Goal: Task Accomplishment & Management: Manage account settings

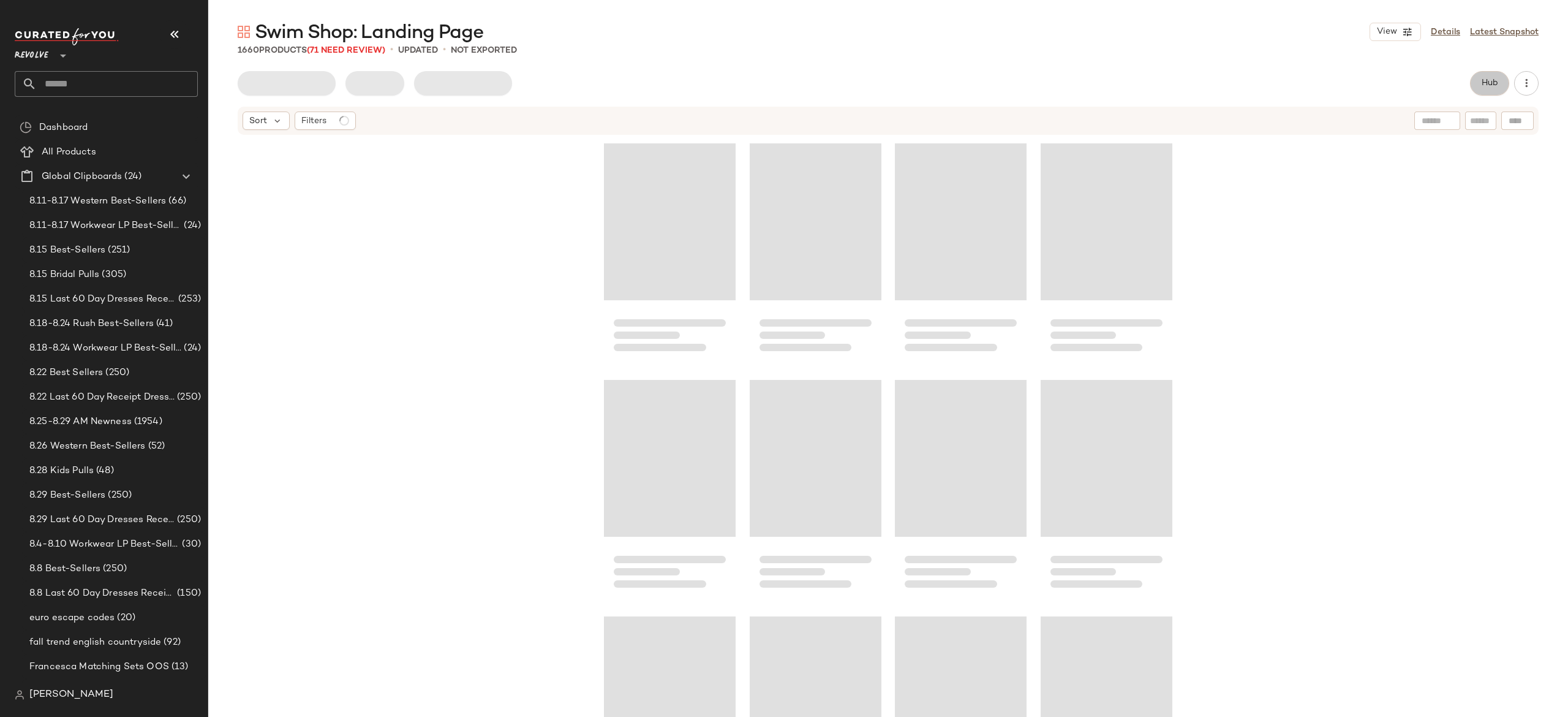
click at [1481, 88] on span "Hub" at bounding box center [1490, 83] width 17 height 10
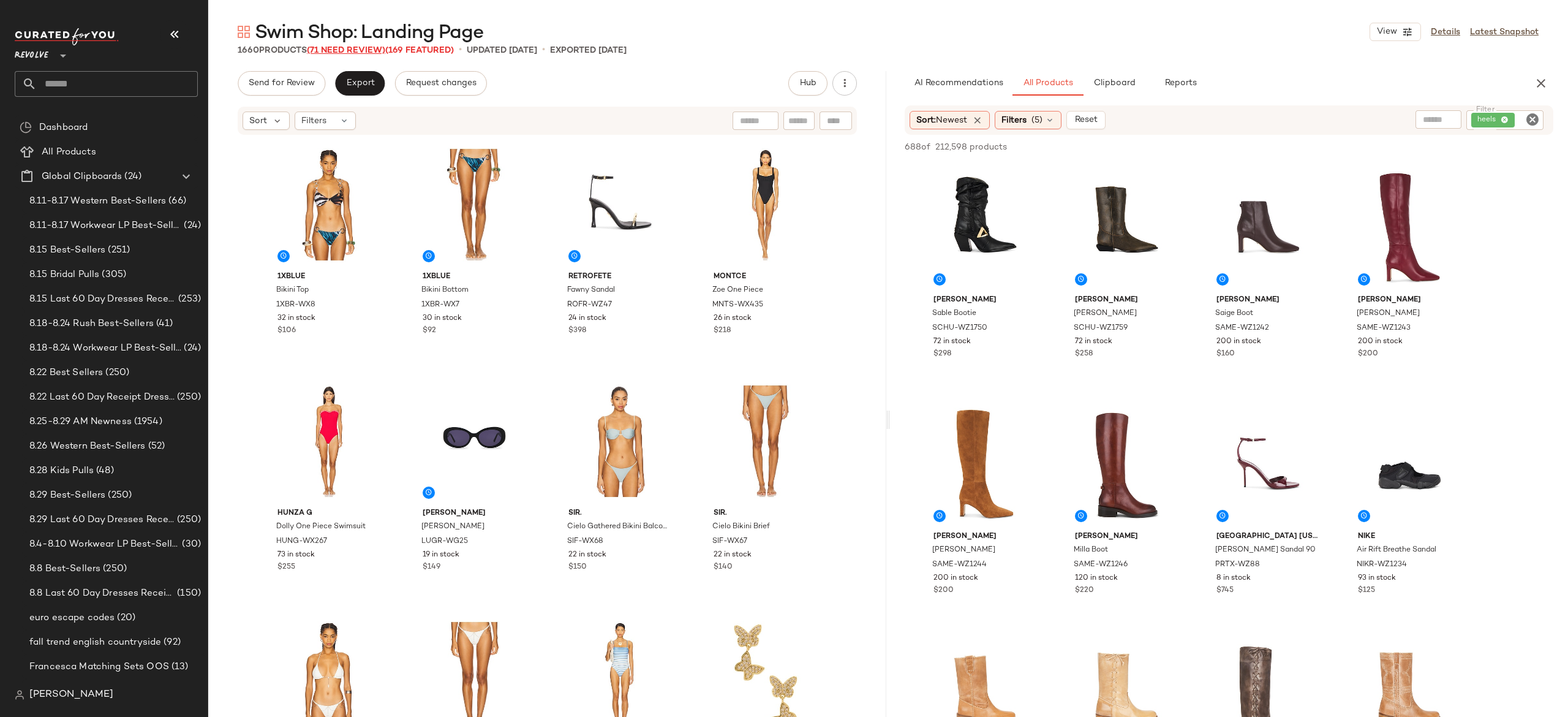
click at [374, 52] on span "(71 Need Review)" at bounding box center [346, 51] width 78 height 9
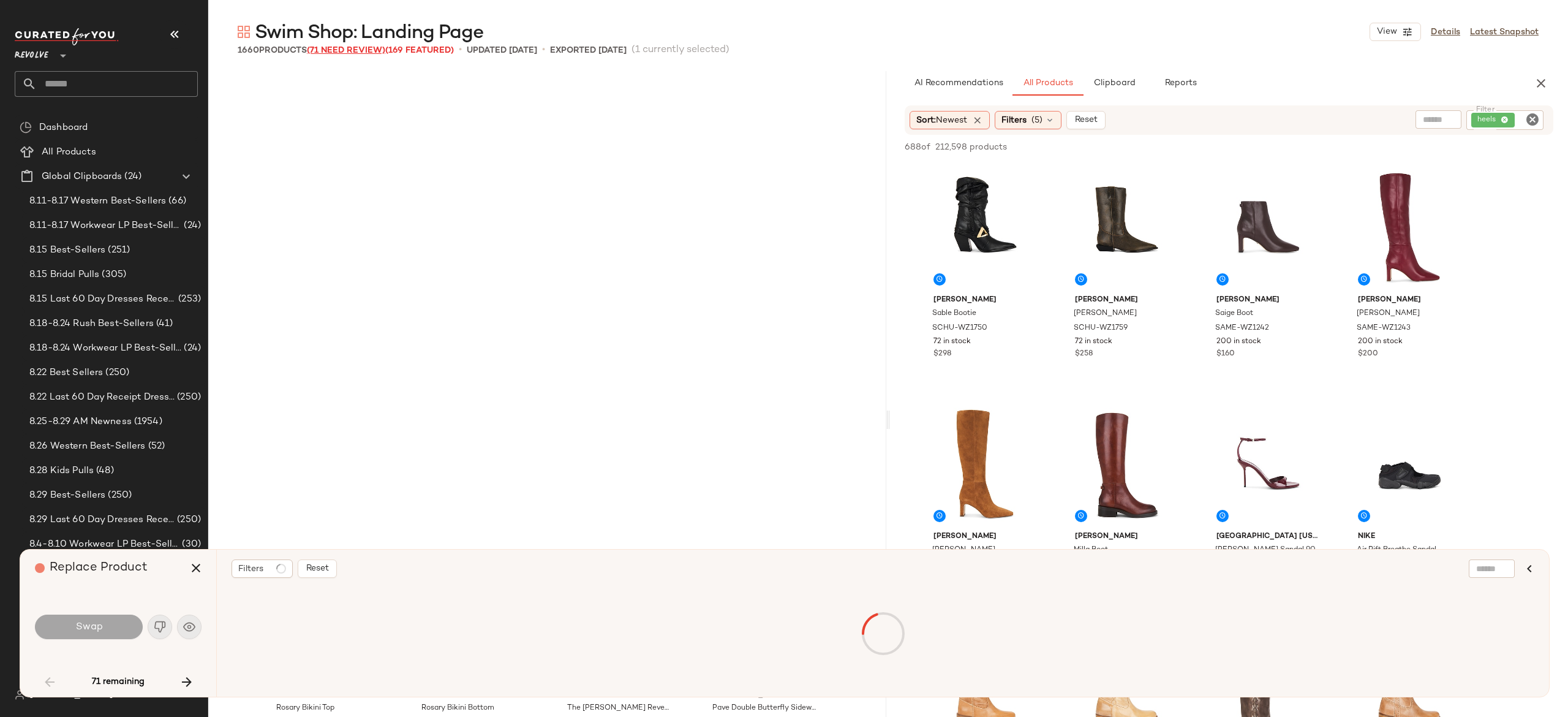
scroll to position [482, 0]
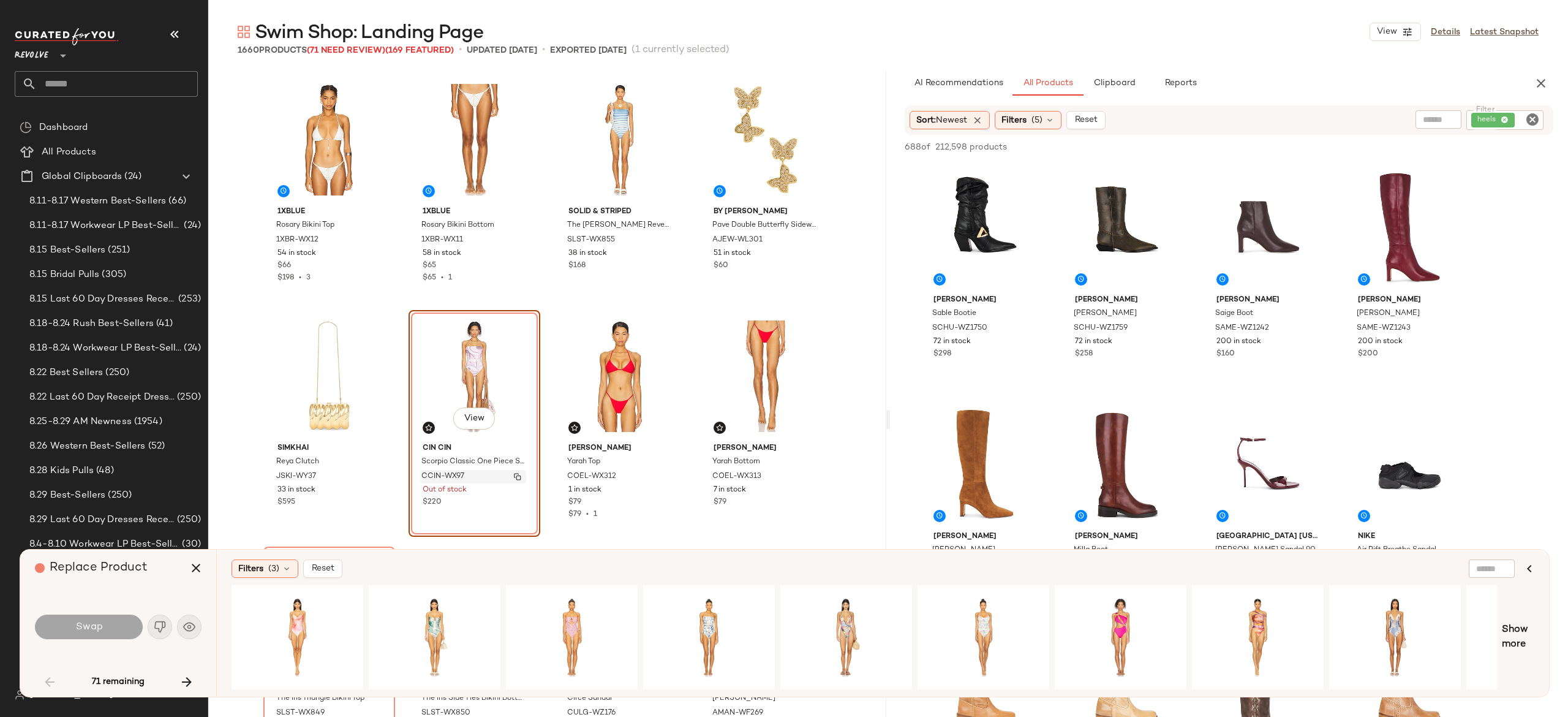
click at [514, 476] on img "button" at bounding box center [518, 477] width 8 height 8
click at [187, 678] on icon "button" at bounding box center [186, 682] width 15 height 15
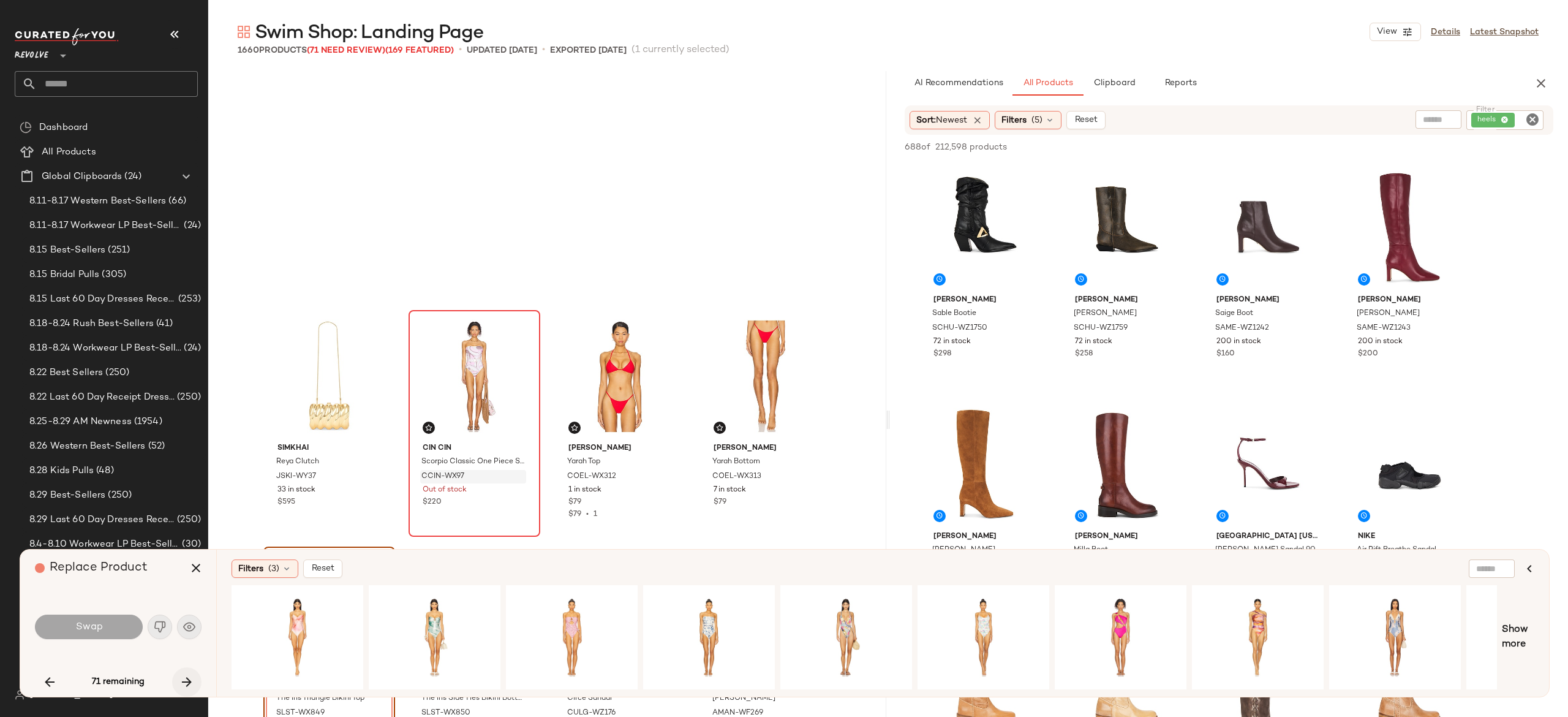
scroll to position [709, 0]
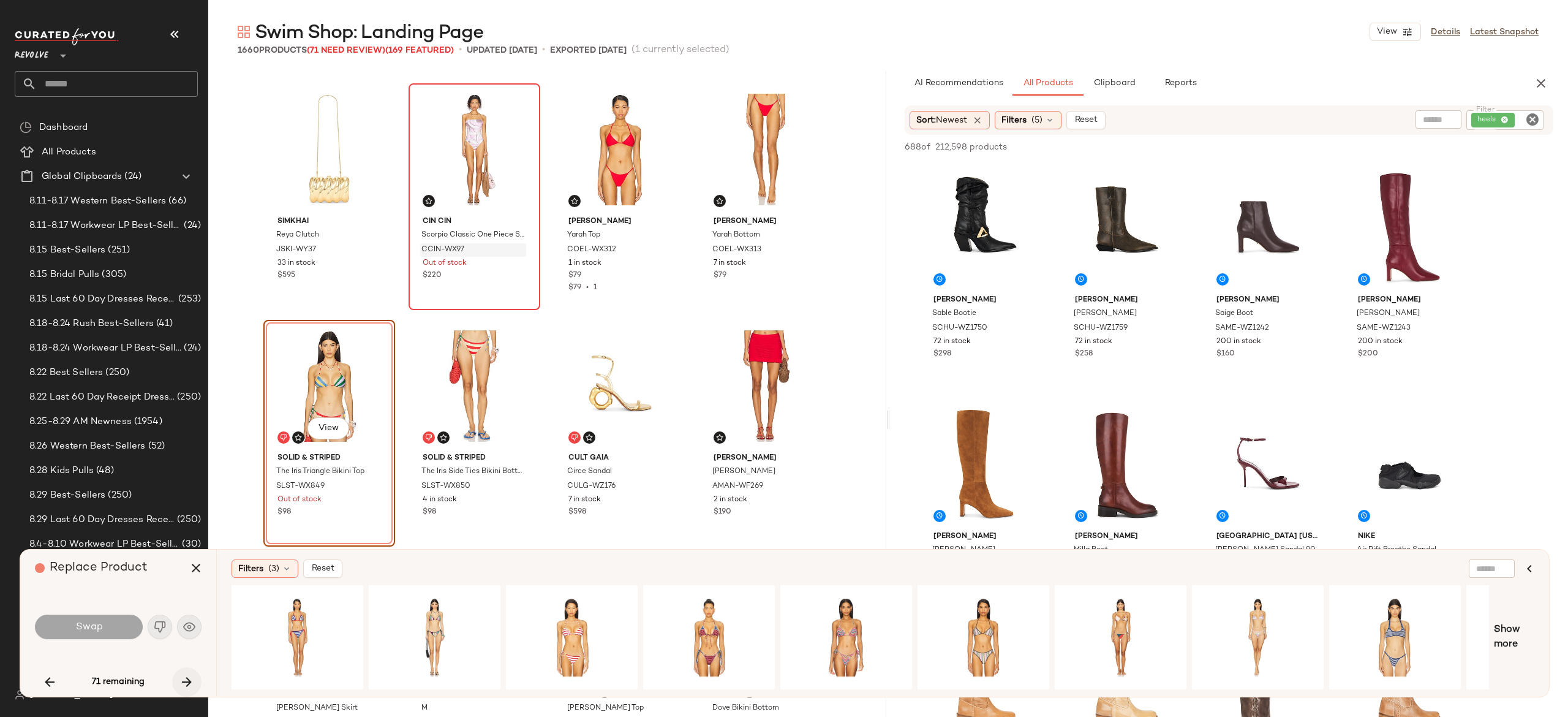
click at [185, 681] on icon "button" at bounding box center [186, 682] width 15 height 15
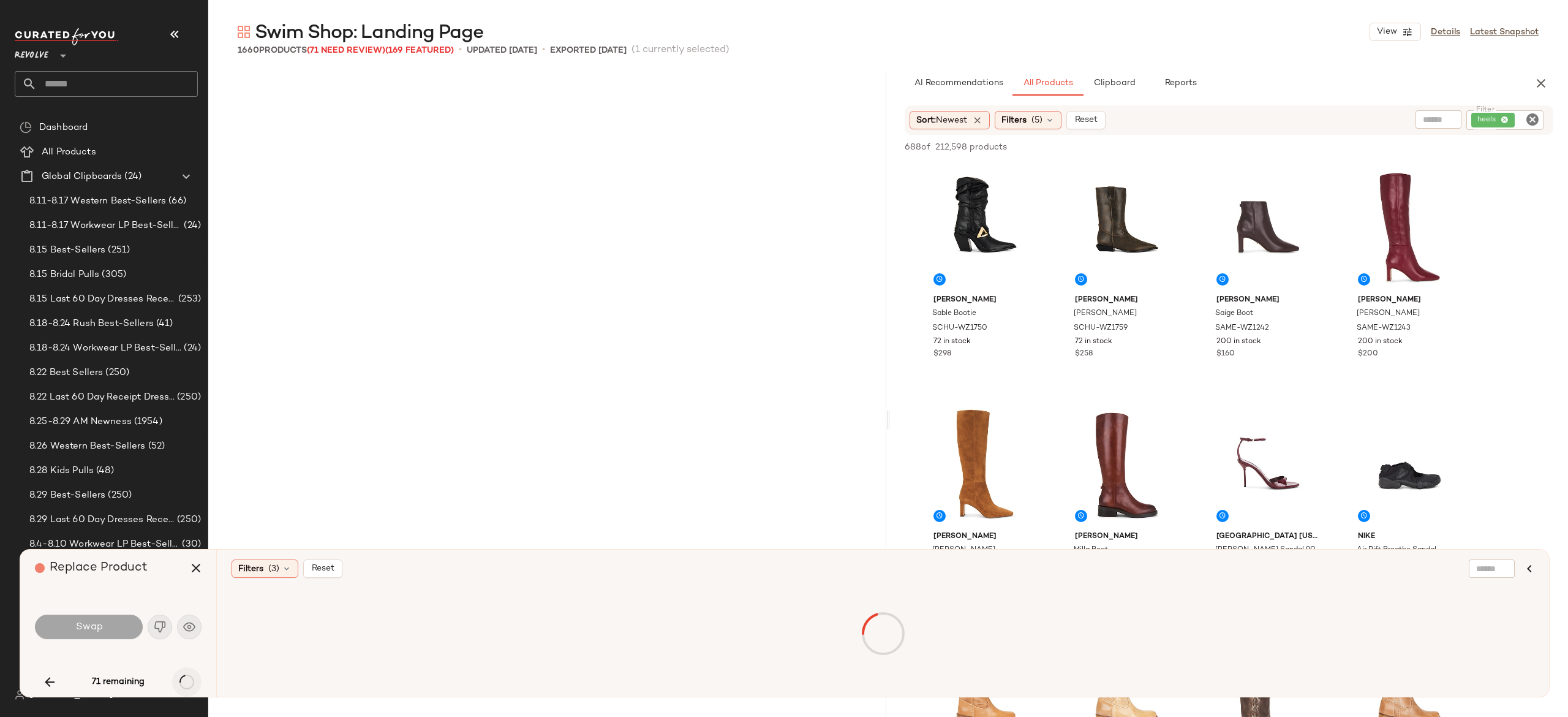
scroll to position [1655, 0]
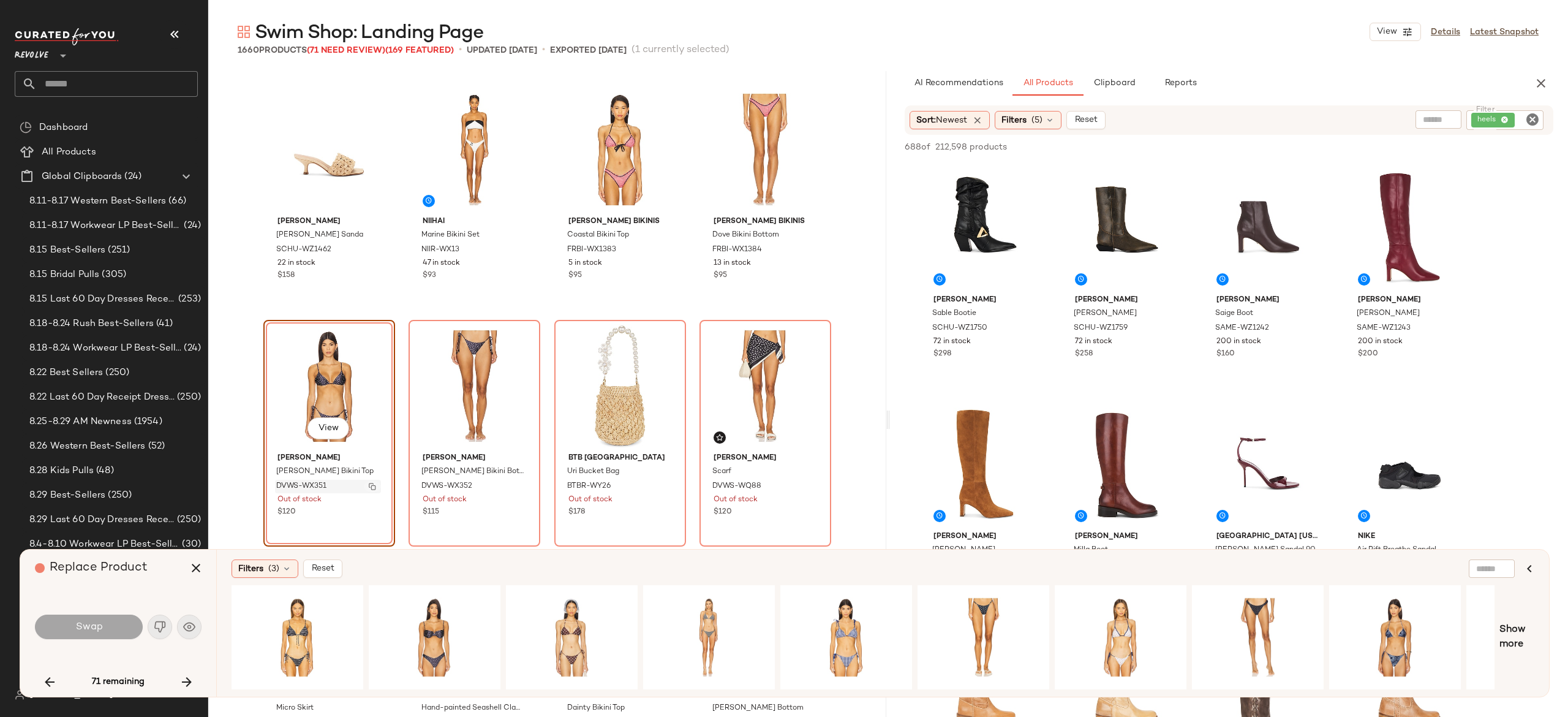
click at [369, 486] on img "button" at bounding box center [372, 486] width 8 height 8
click at [182, 684] on icon "button" at bounding box center [186, 682] width 15 height 15
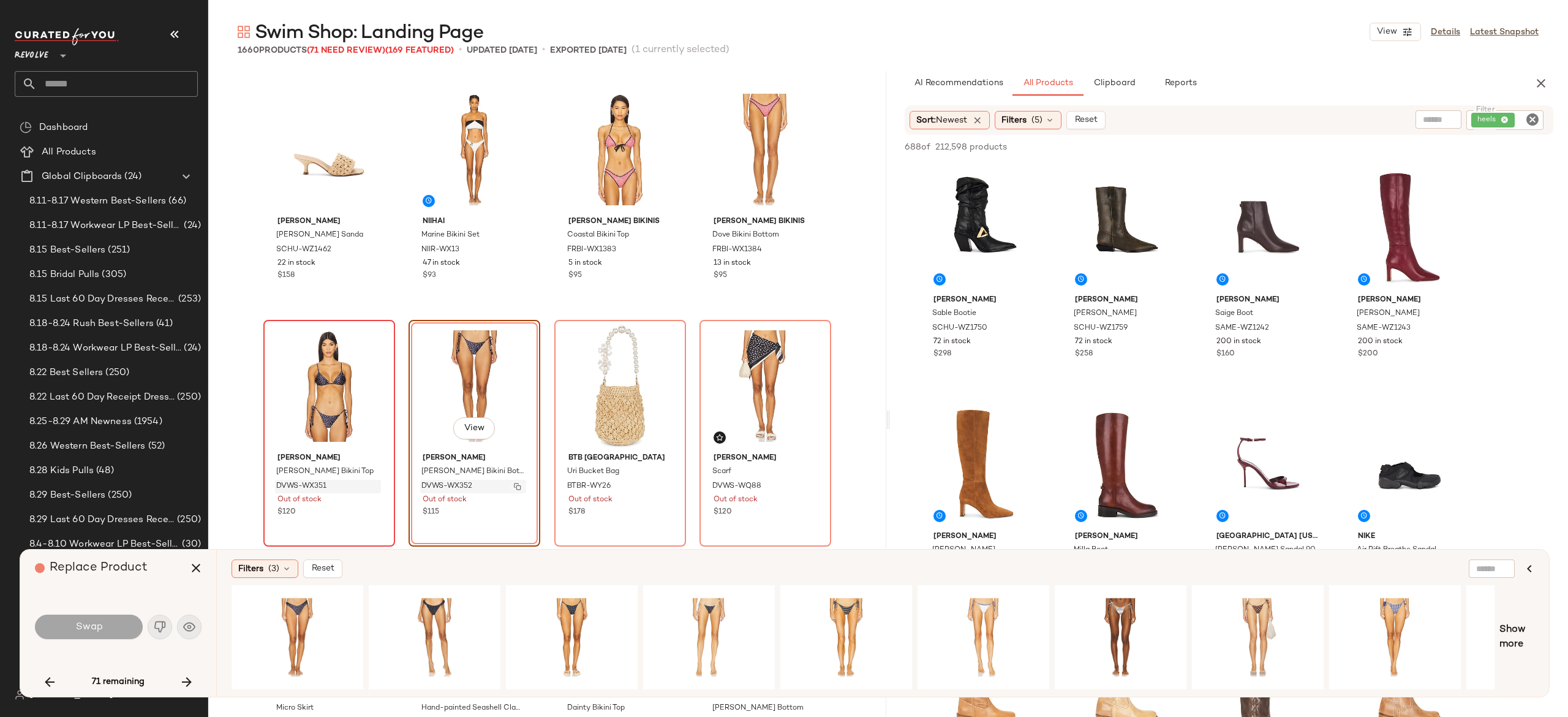
click at [514, 486] on img "button" at bounding box center [518, 486] width 8 height 8
click at [182, 680] on icon "button" at bounding box center [186, 682] width 15 height 15
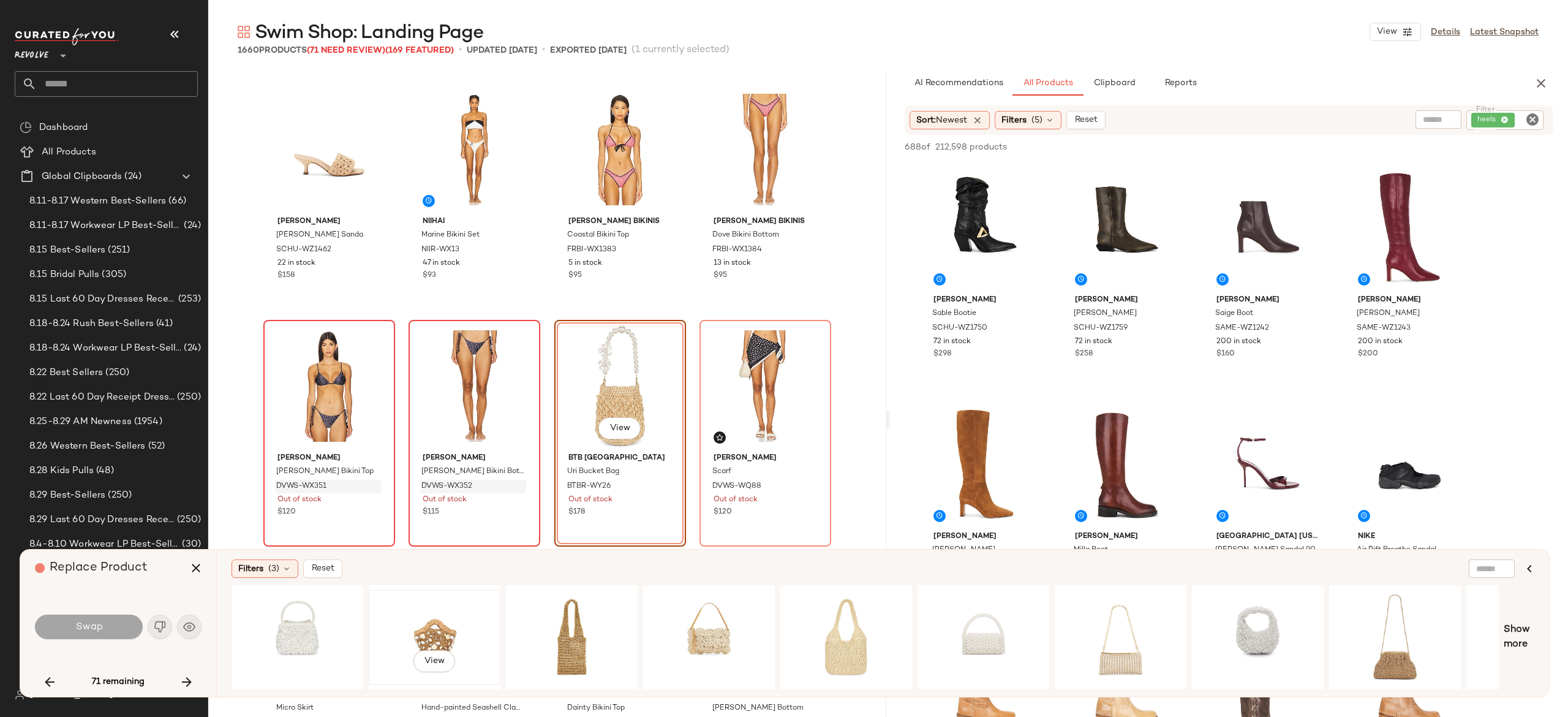
click at [424, 631] on div "View" at bounding box center [435, 637] width 123 height 87
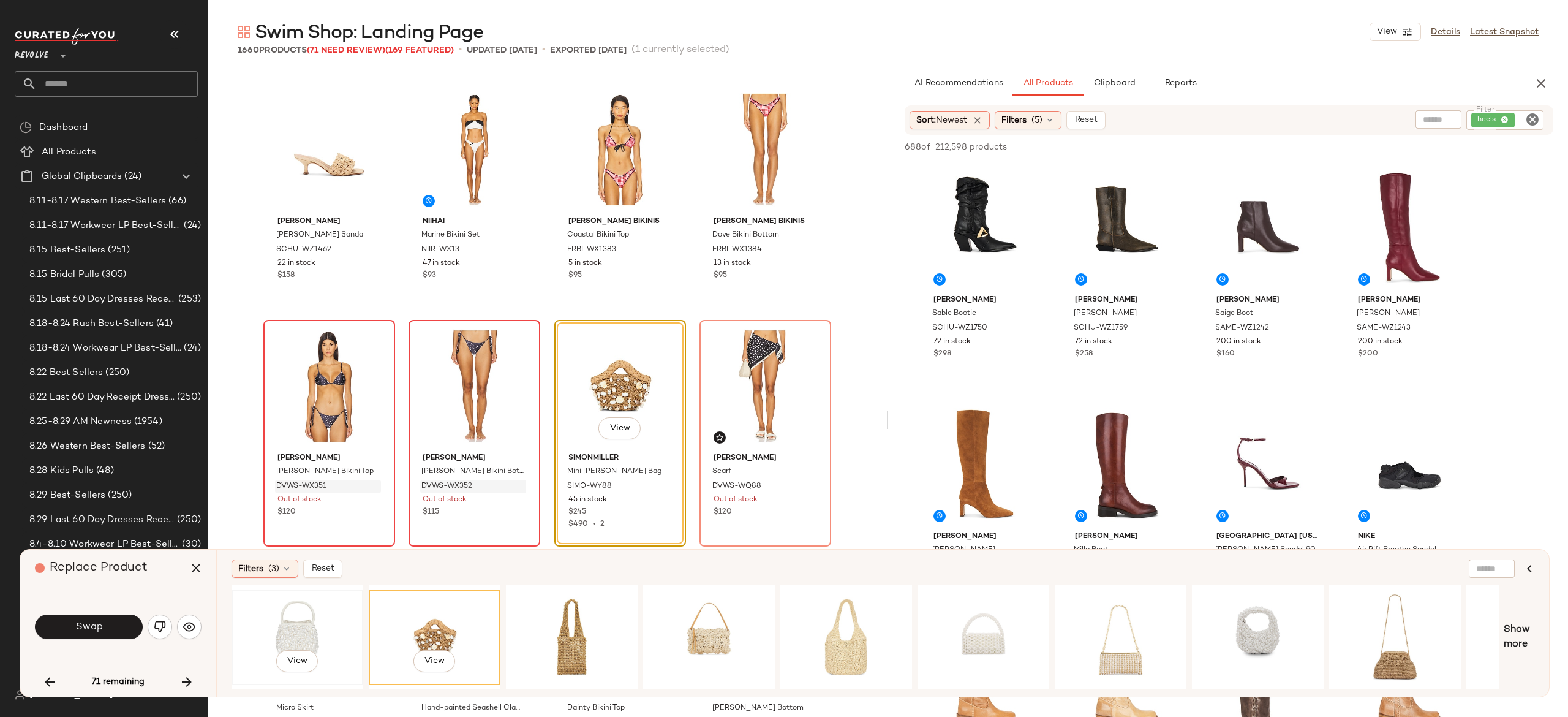
click at [312, 637] on div "View" at bounding box center [298, 637] width 123 height 87
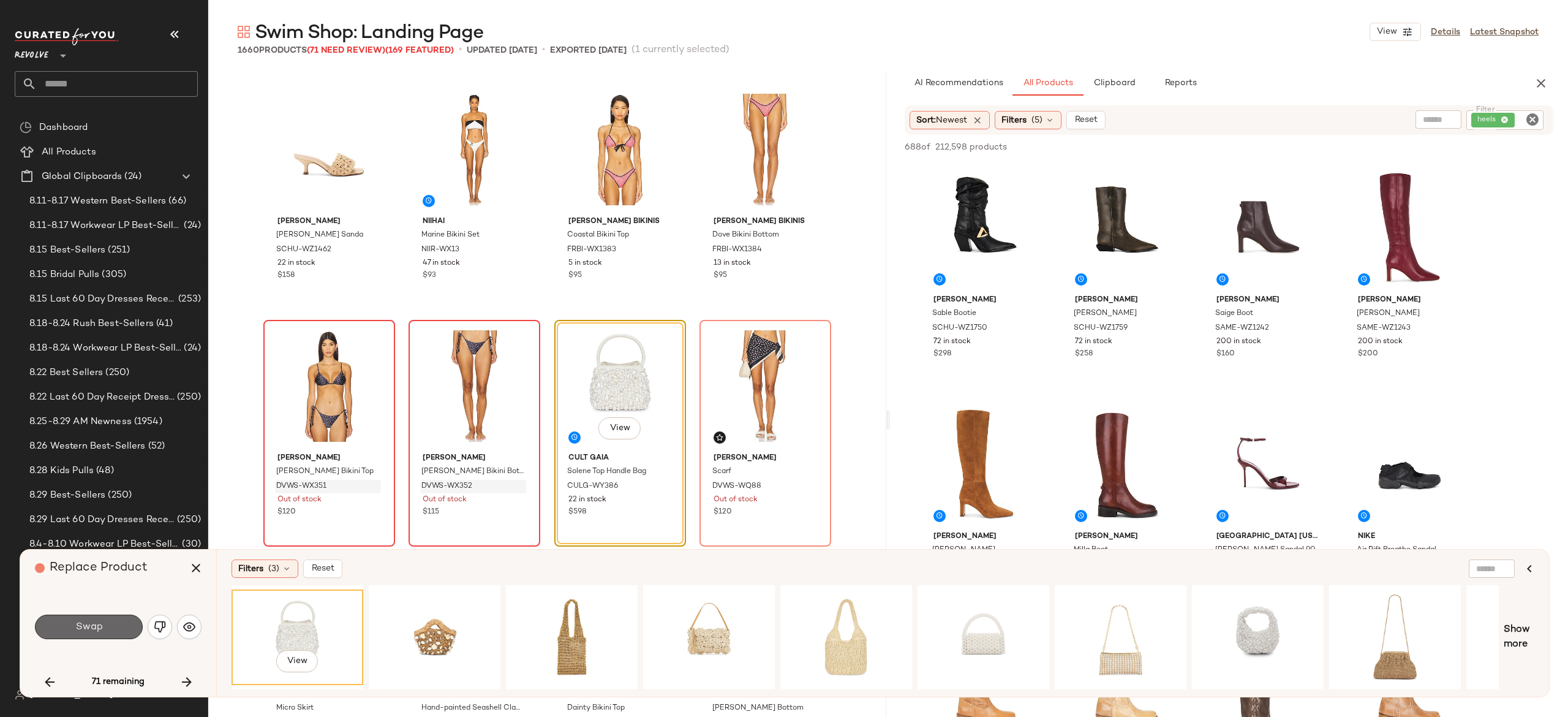
click at [122, 629] on button "Swap" at bounding box center [88, 627] width 108 height 25
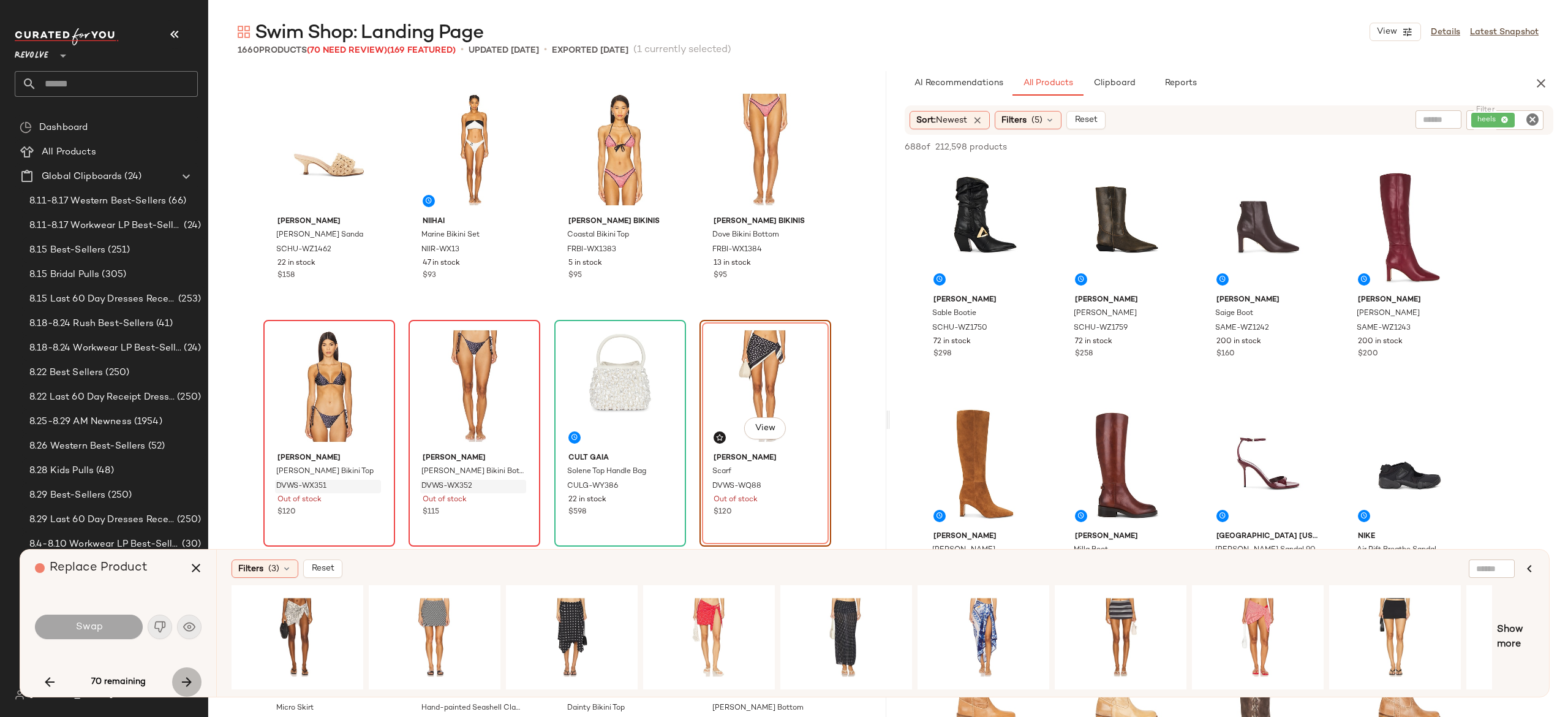
click at [192, 682] on icon "button" at bounding box center [186, 682] width 15 height 15
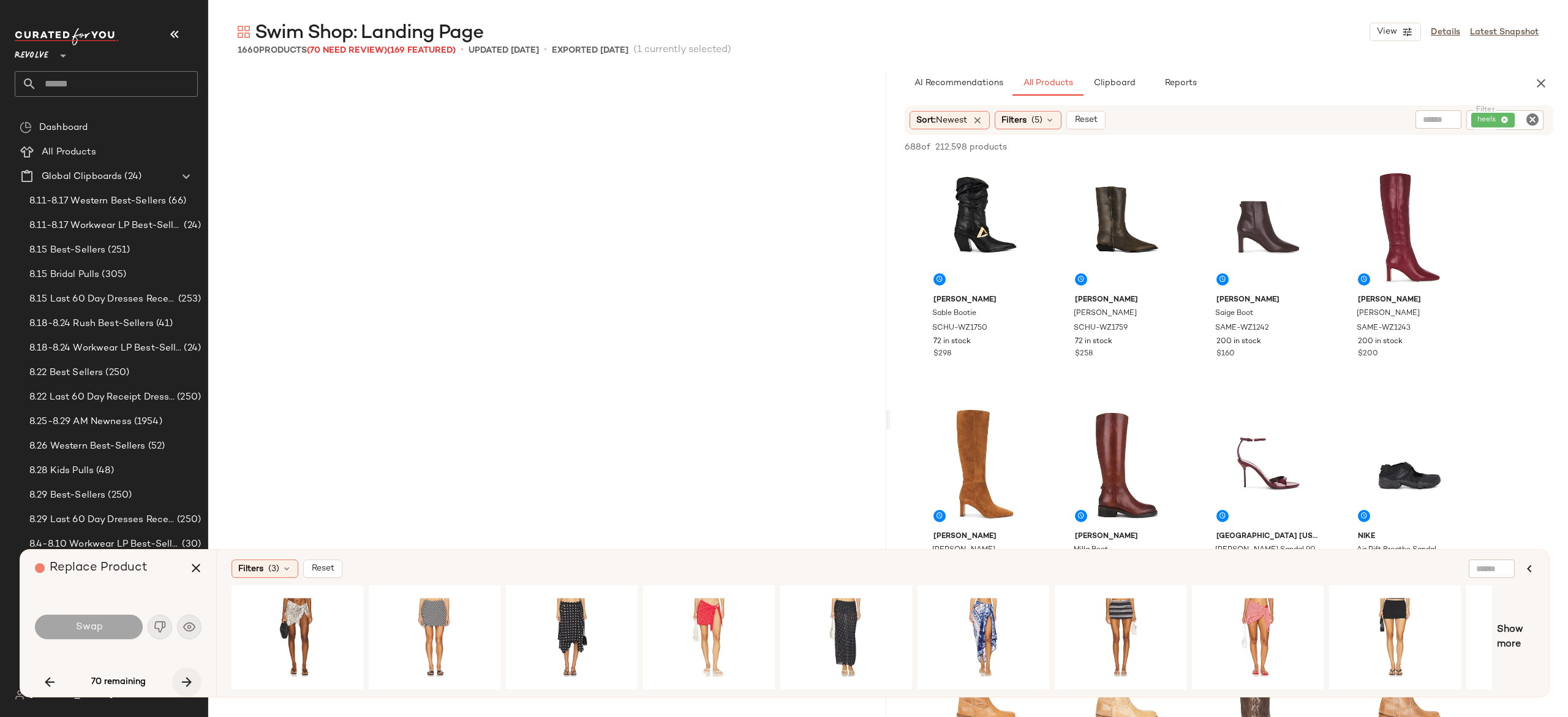
scroll to position [2365, 0]
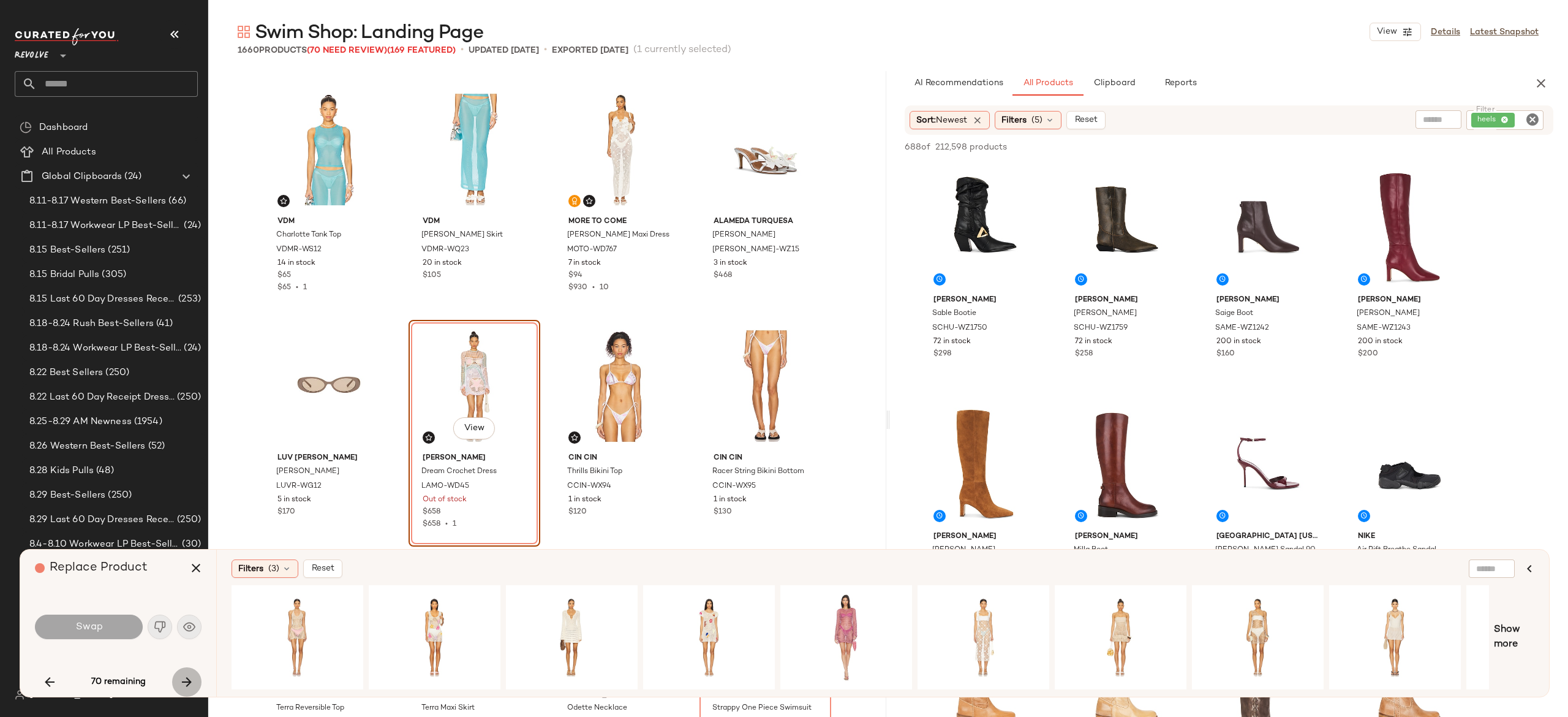
click at [188, 681] on icon "button" at bounding box center [186, 682] width 15 height 15
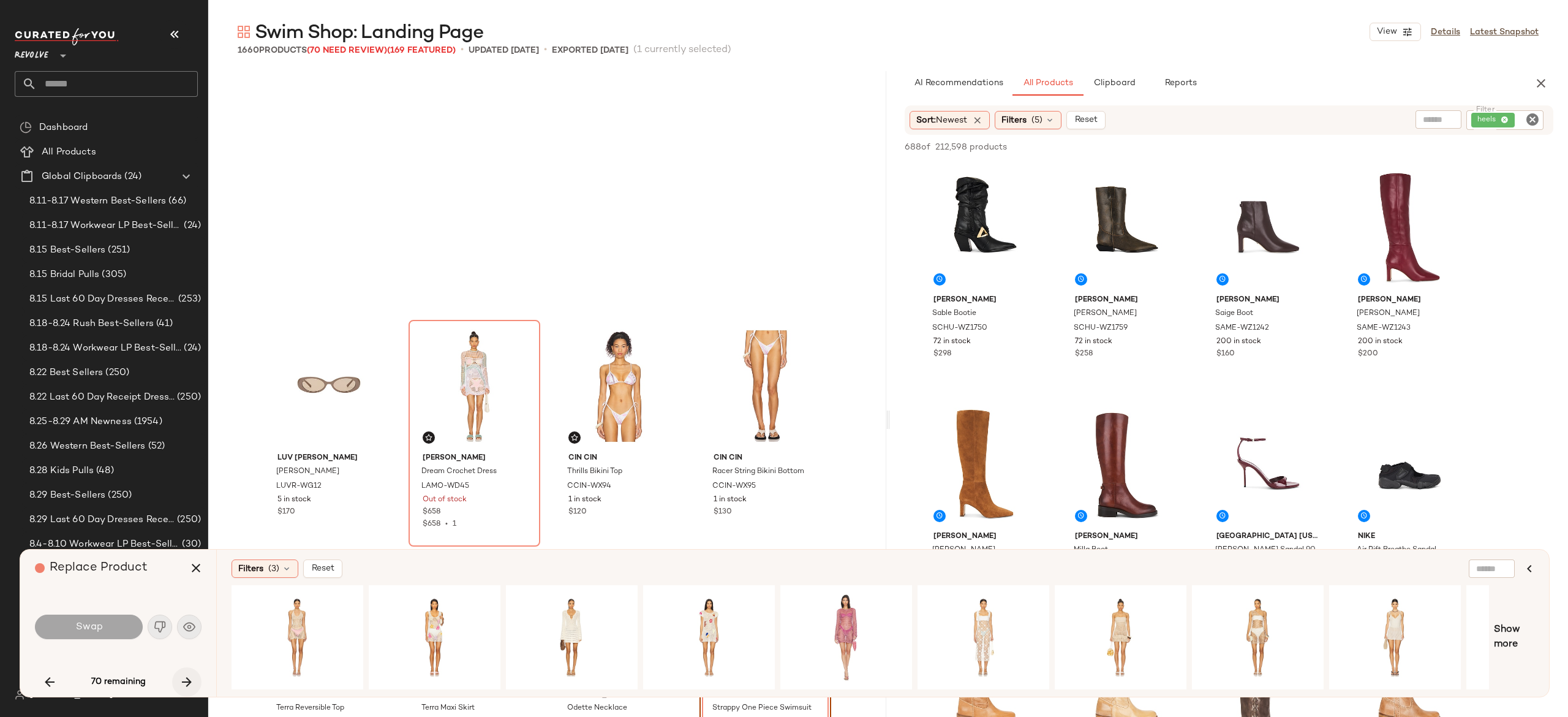
scroll to position [2601, 0]
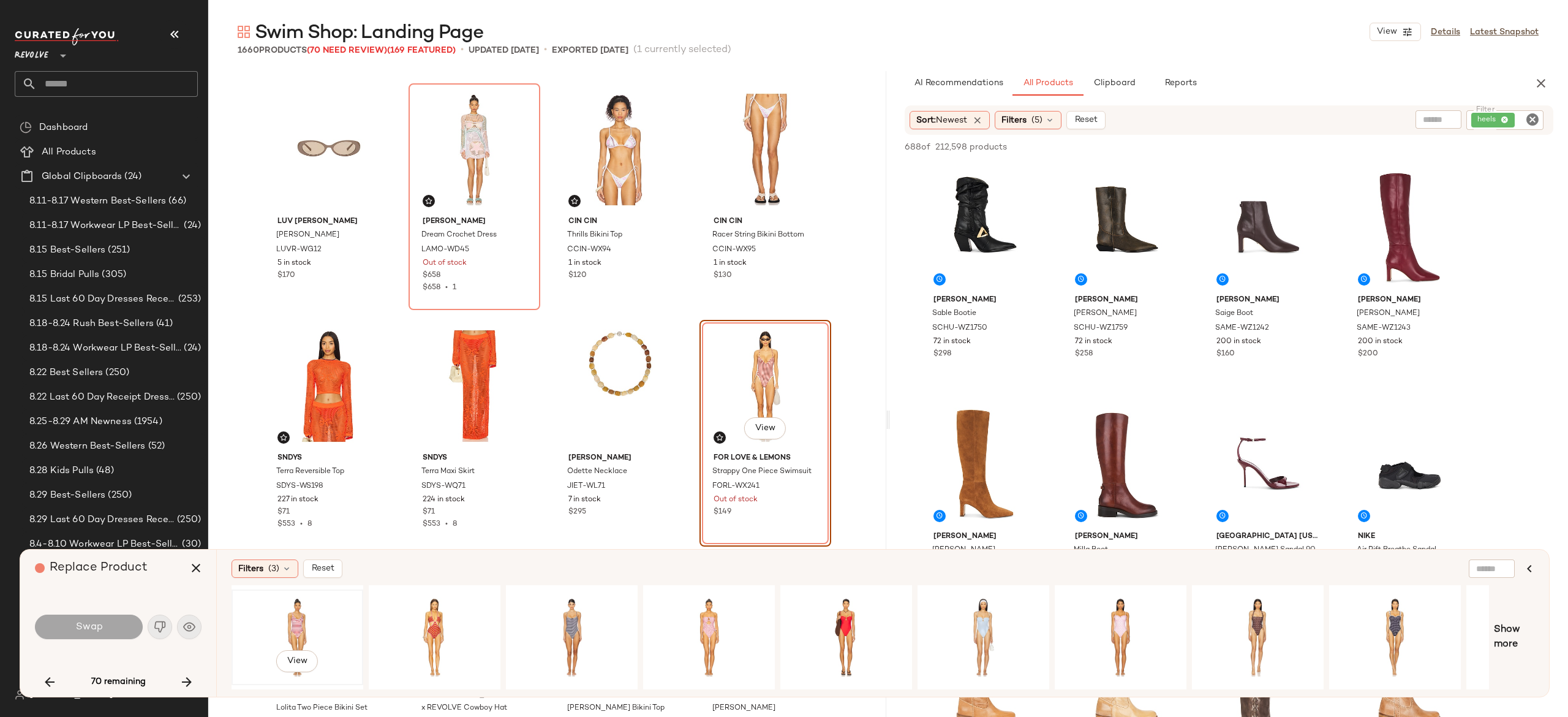
click at [293, 618] on div "View" at bounding box center [298, 637] width 123 height 87
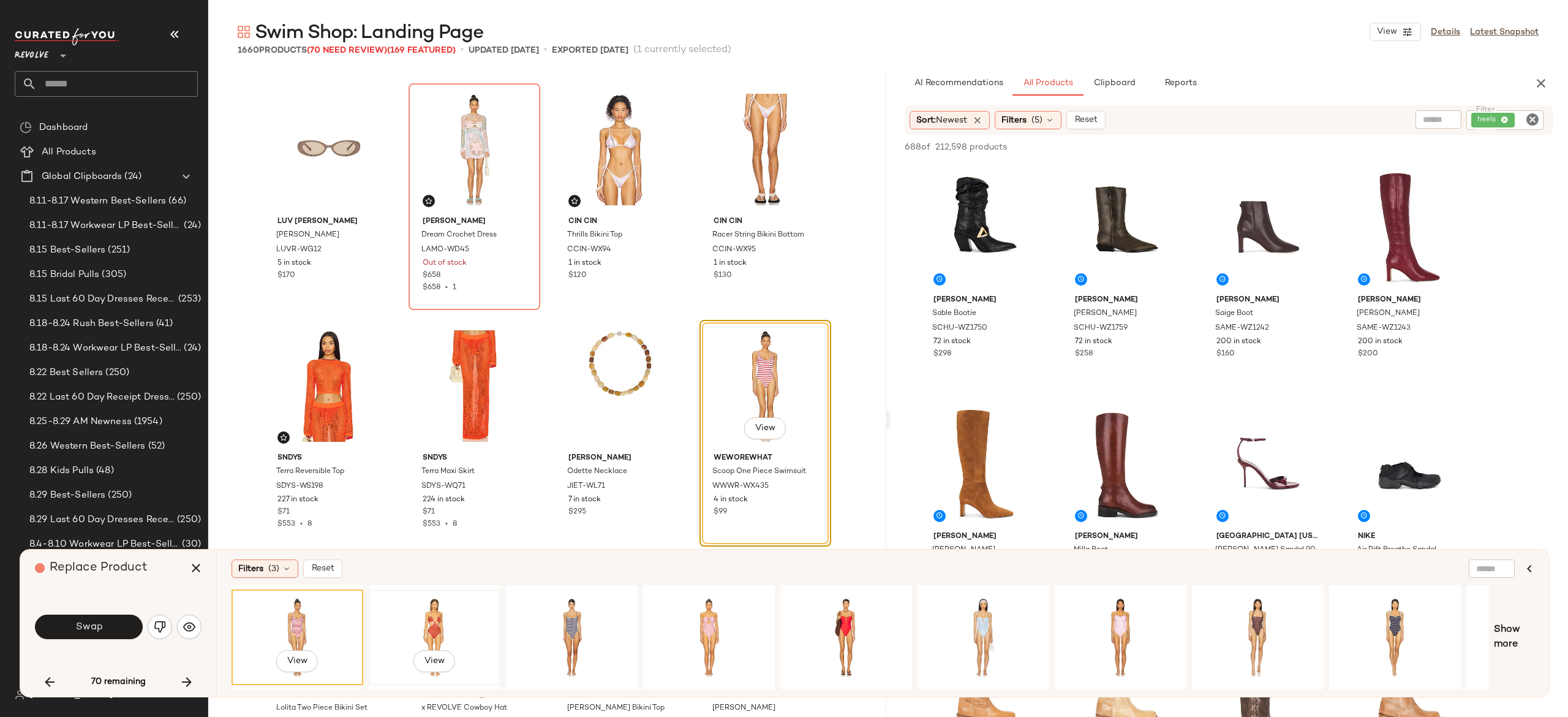
click at [436, 604] on div "View" at bounding box center [435, 637] width 123 height 87
click at [711, 612] on div "View" at bounding box center [709, 637] width 123 height 87
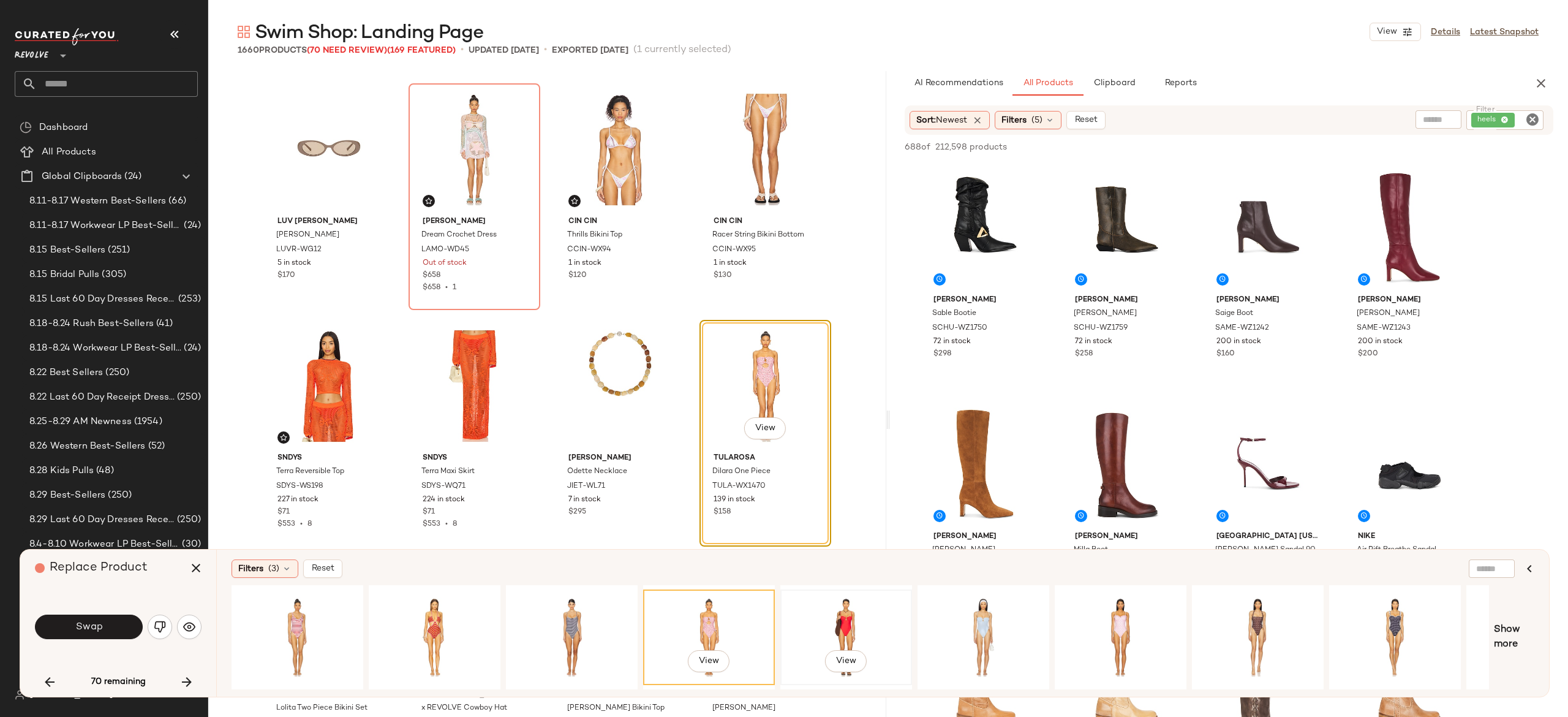
click at [849, 617] on div "View" at bounding box center [846, 637] width 123 height 87
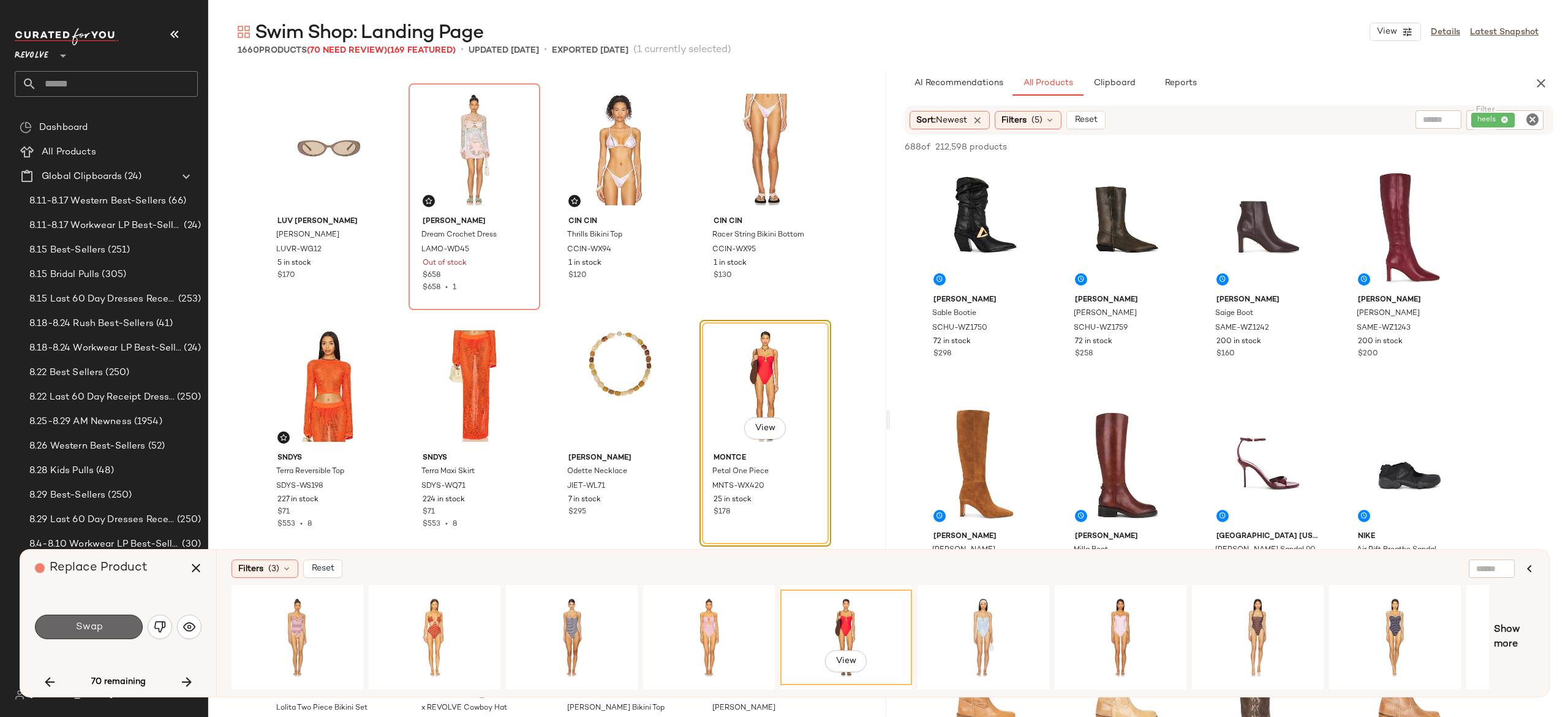
click at [125, 624] on button "Swap" at bounding box center [88, 627] width 108 height 25
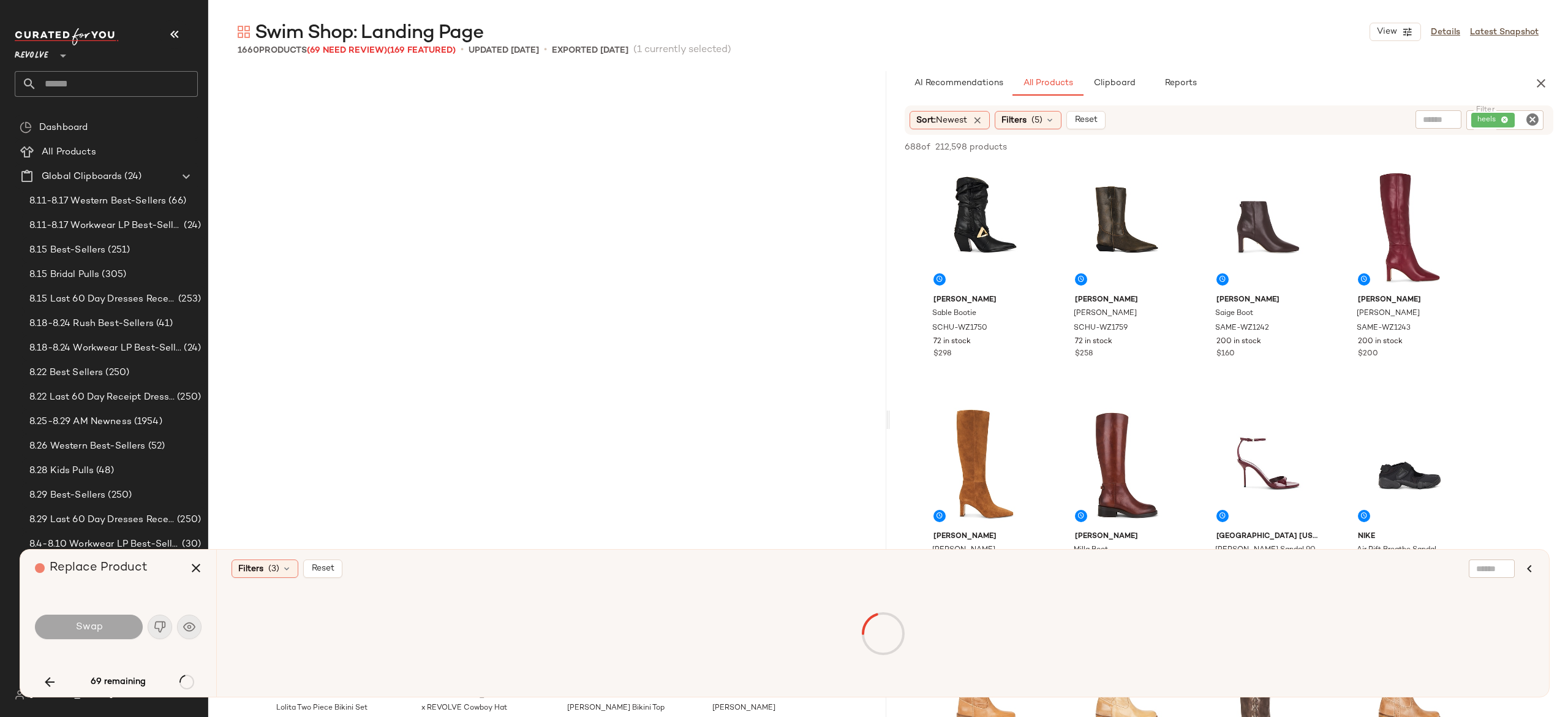
scroll to position [3074, 0]
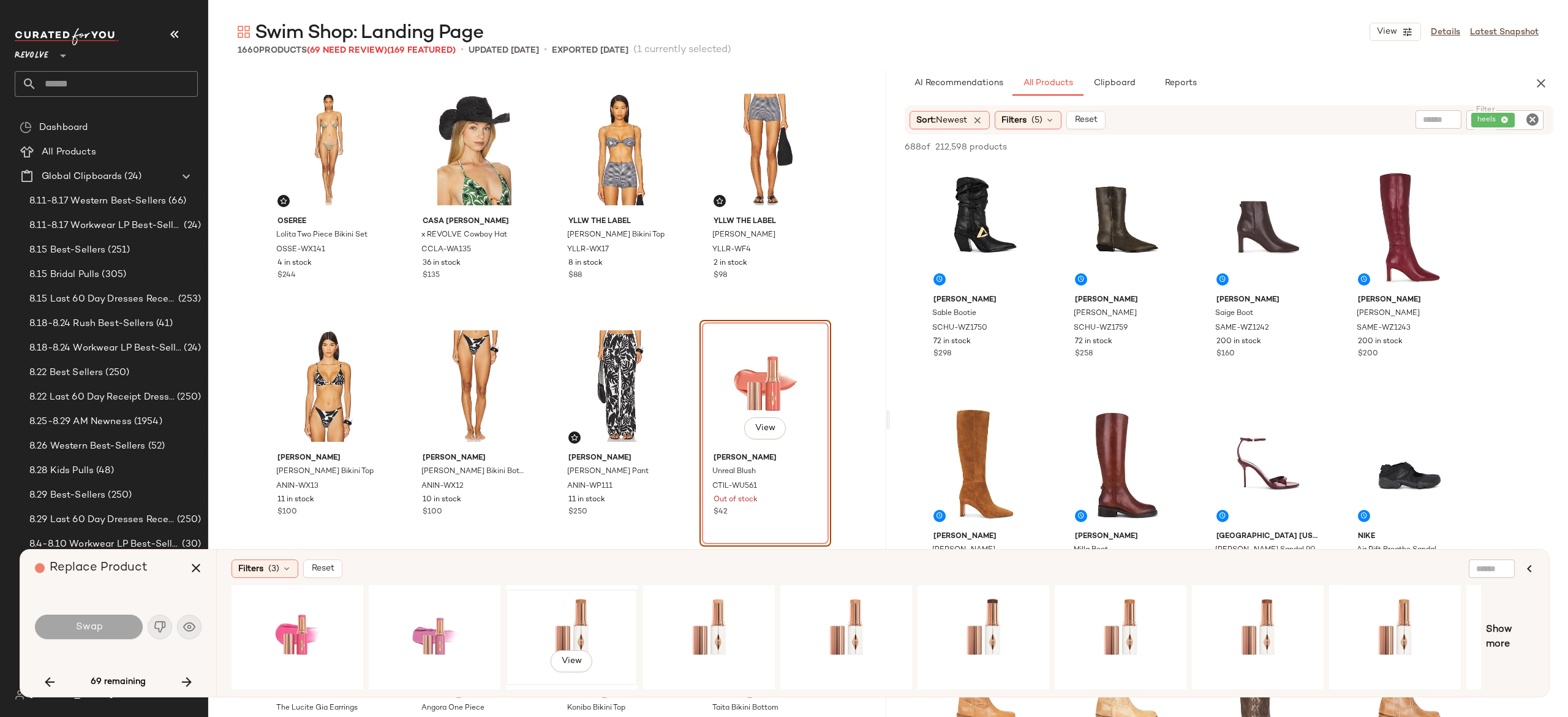
click at [583, 632] on div "View" at bounding box center [572, 637] width 123 height 87
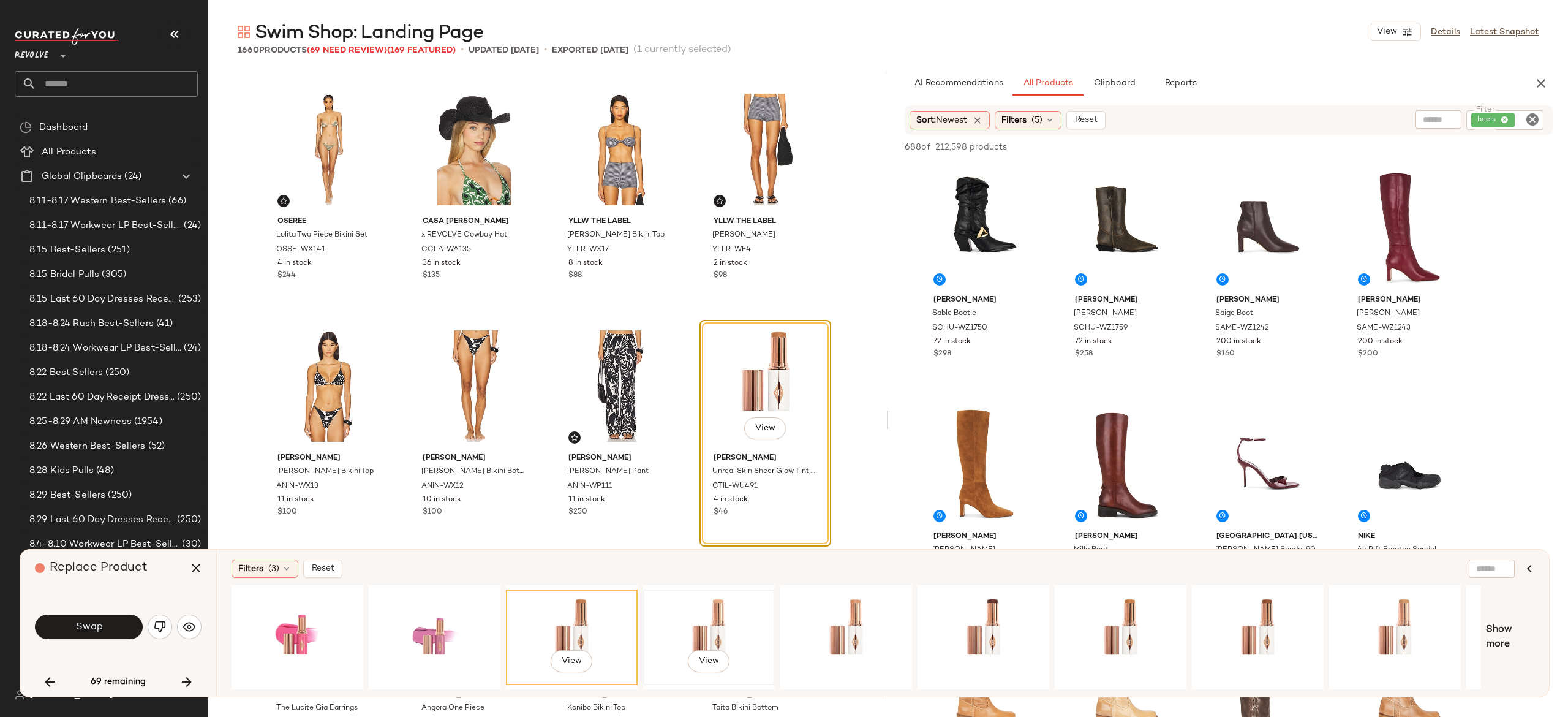
click at [704, 622] on div "View" at bounding box center [709, 637] width 123 height 87
click at [566, 622] on div "View" at bounding box center [572, 637] width 123 height 87
click at [122, 632] on button "Swap" at bounding box center [88, 627] width 108 height 25
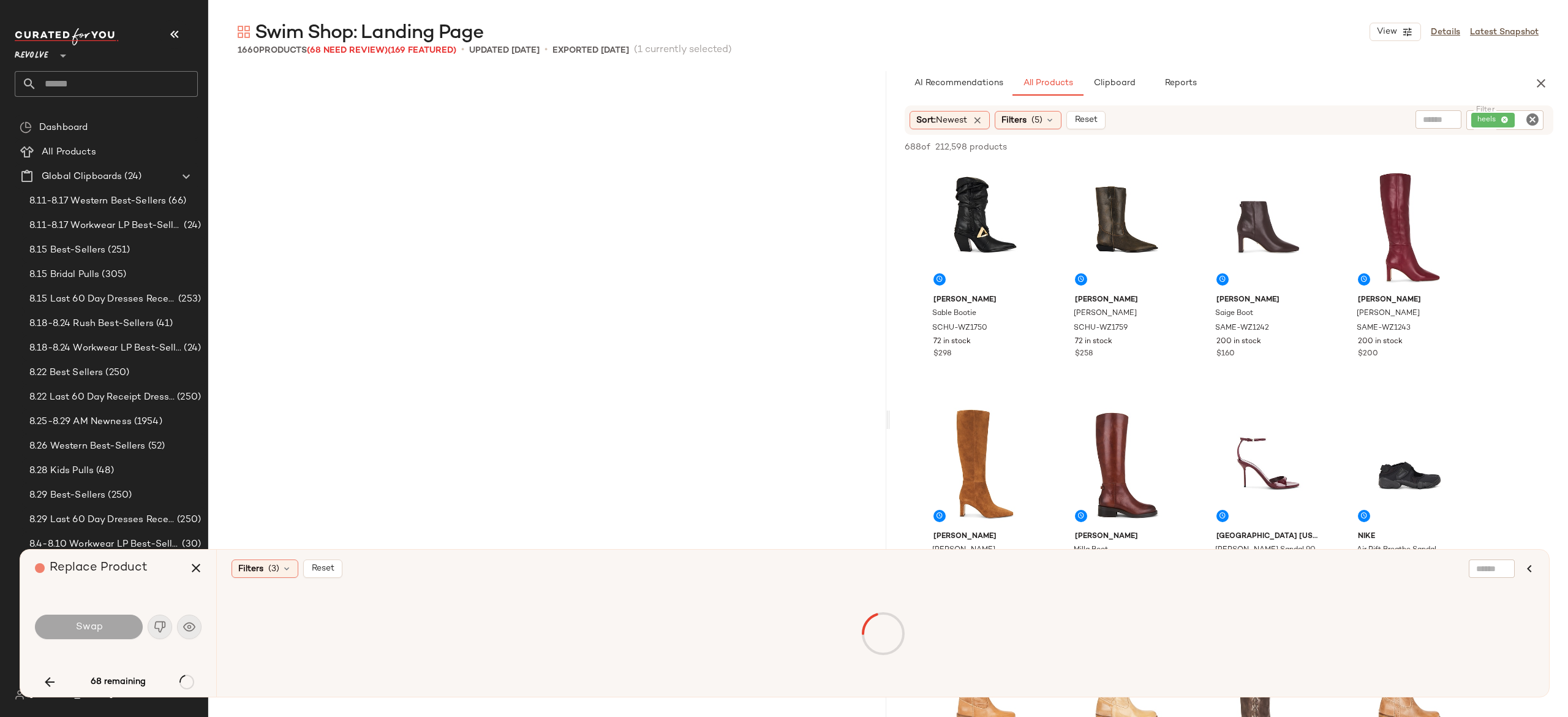
scroll to position [4493, 0]
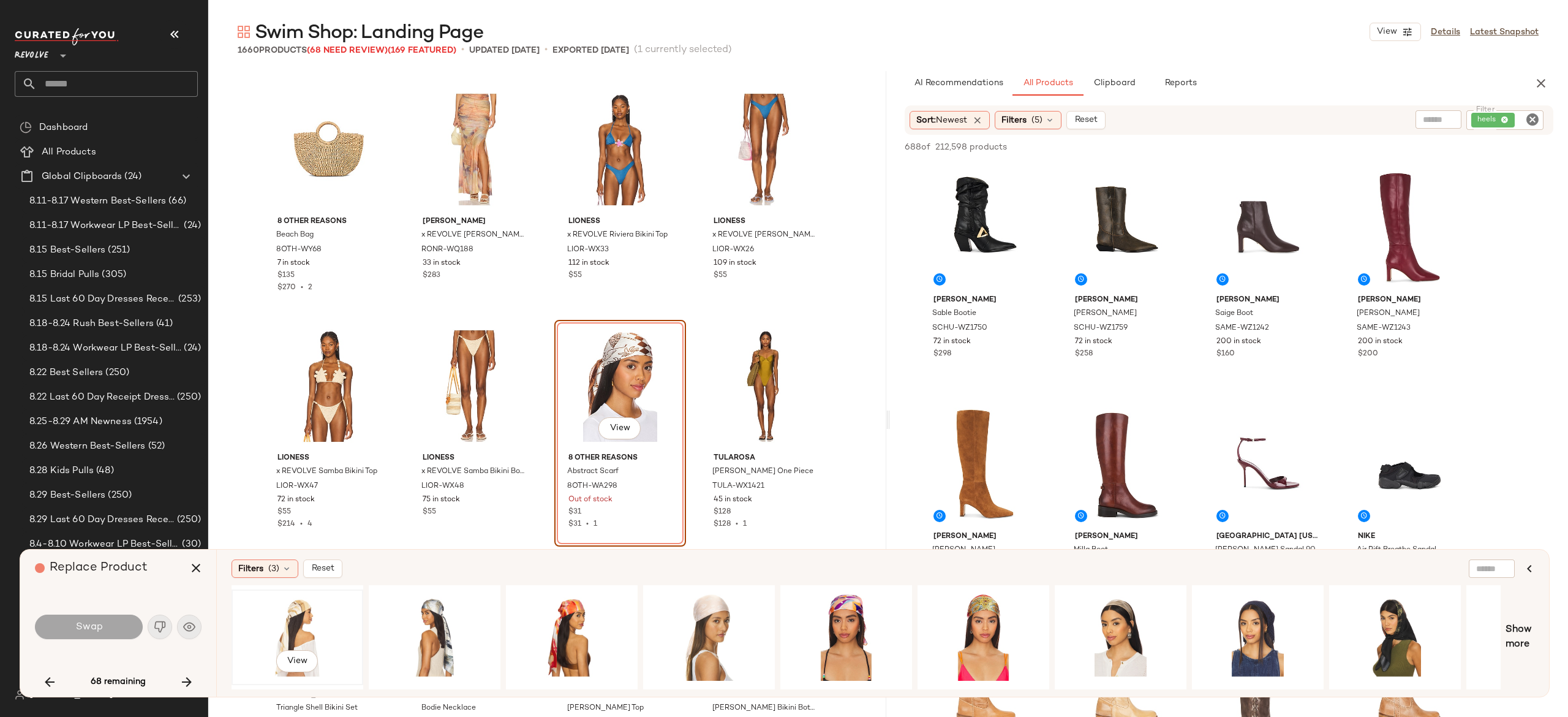
click at [302, 615] on div "View" at bounding box center [298, 637] width 123 height 87
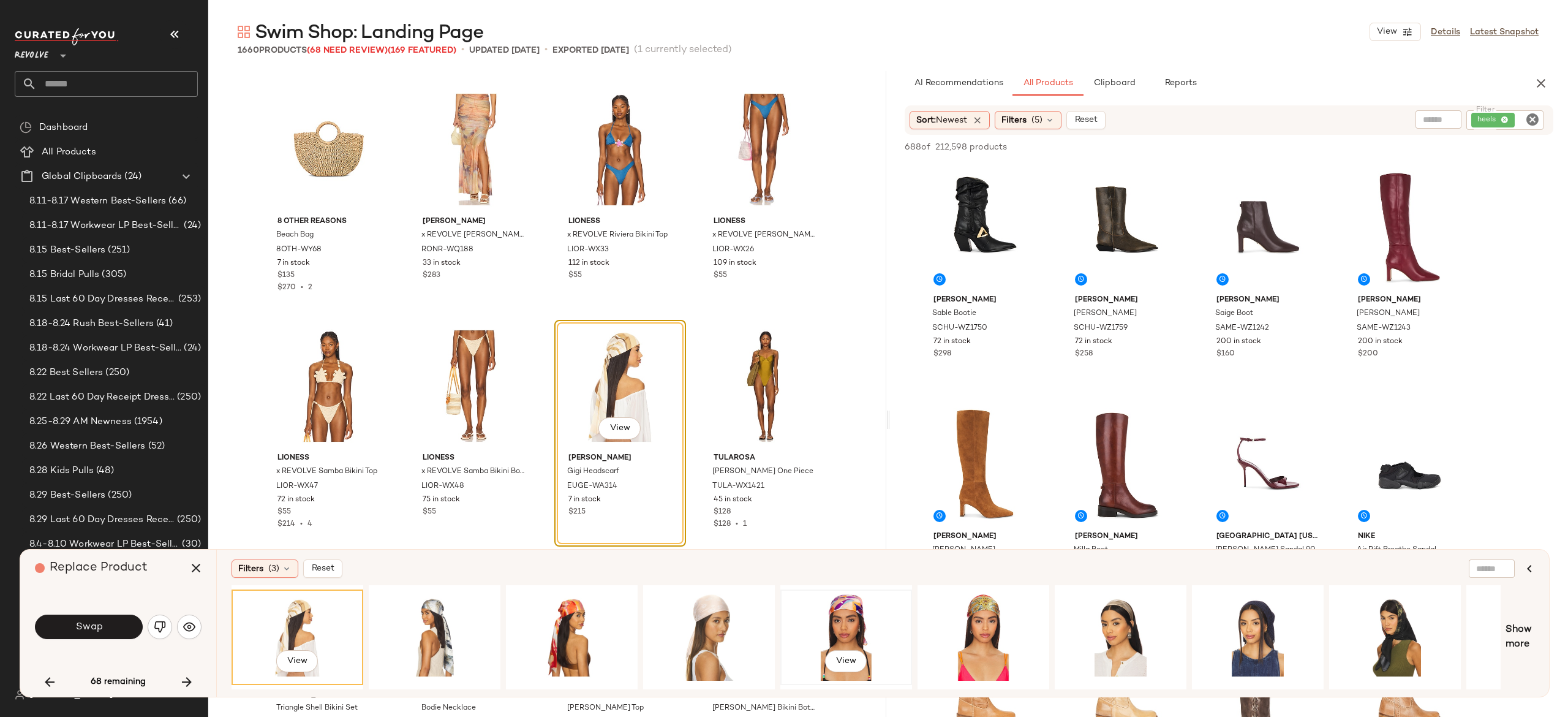
click at [852, 603] on div "View" at bounding box center [846, 637] width 123 height 87
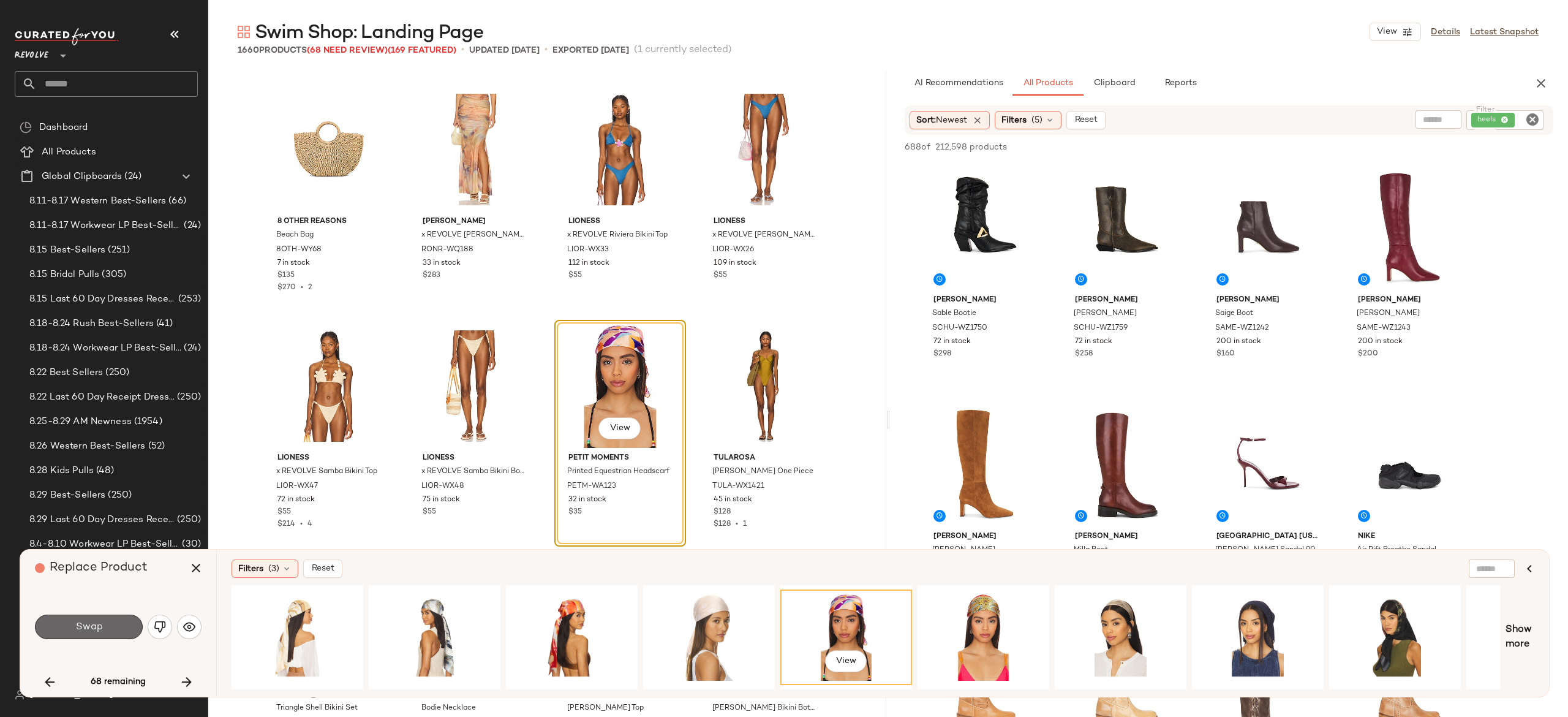
click at [88, 624] on span "Swap" at bounding box center [88, 626] width 28 height 12
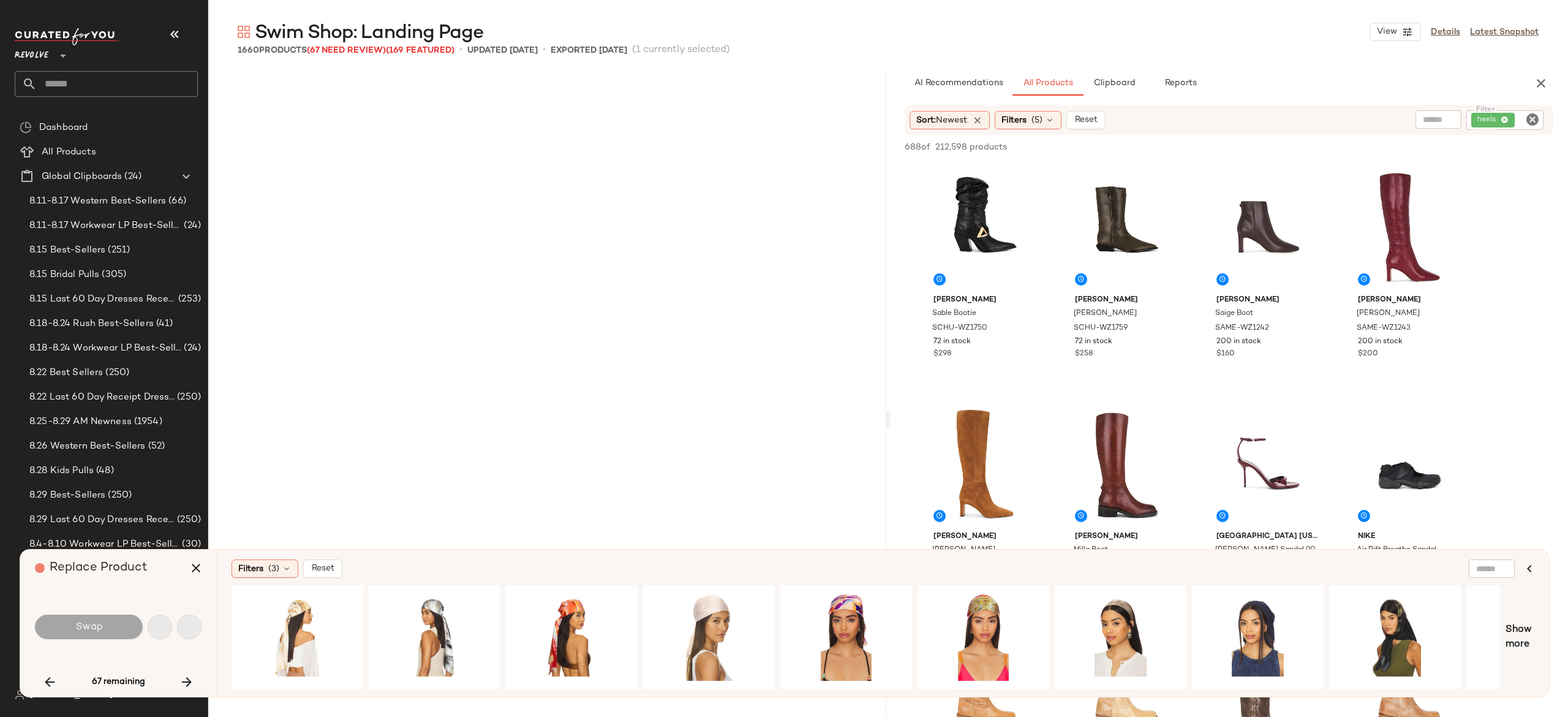
scroll to position [7094, 0]
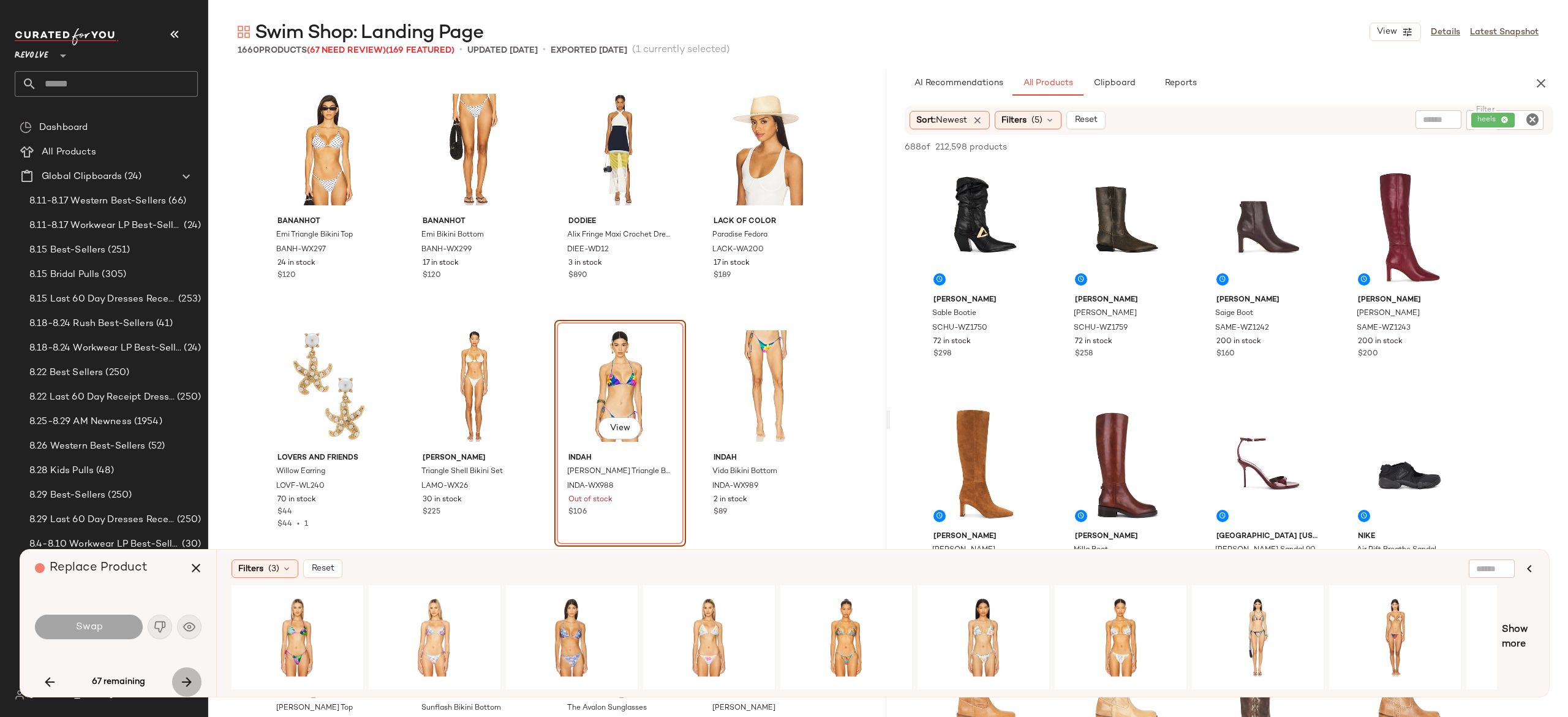
click at [188, 679] on icon "button" at bounding box center [186, 682] width 15 height 15
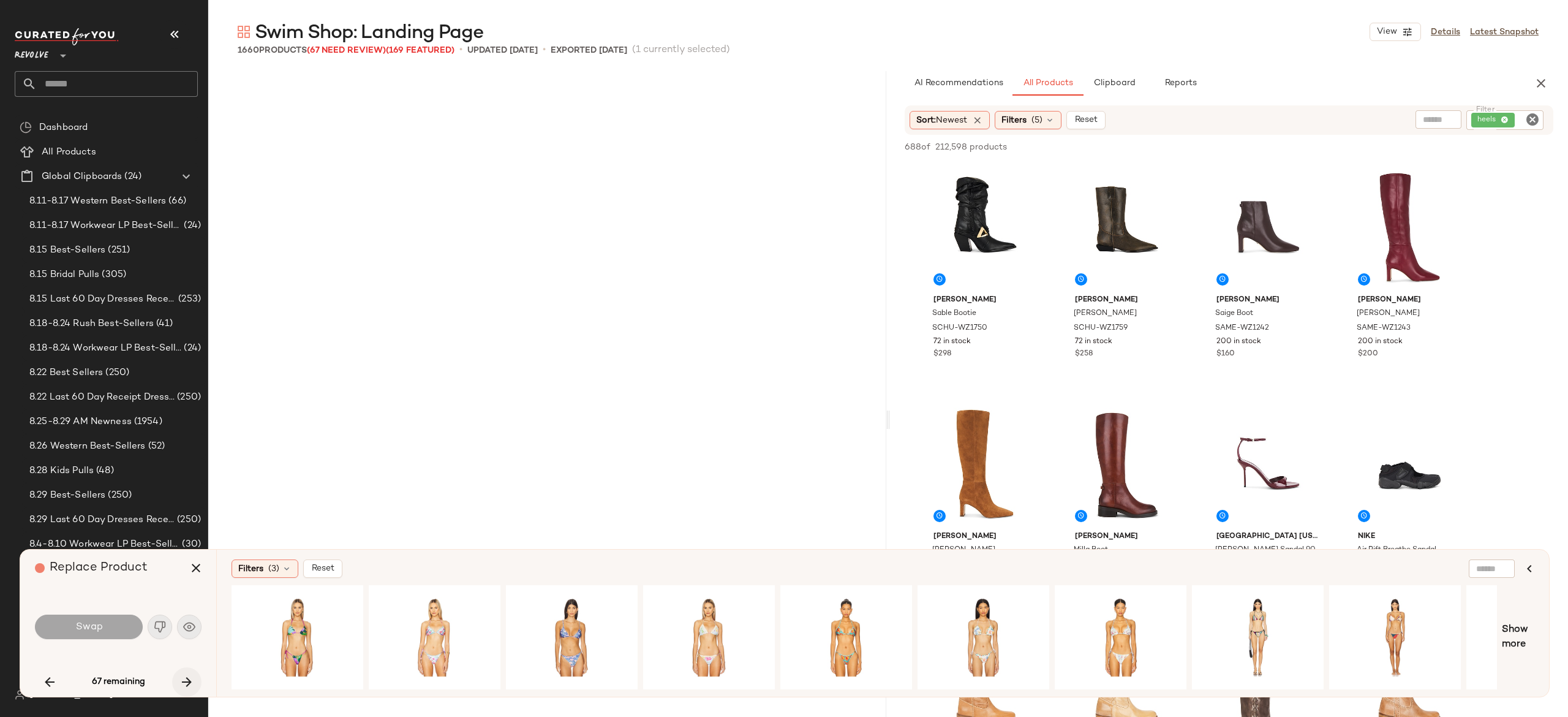
scroll to position [9458, 0]
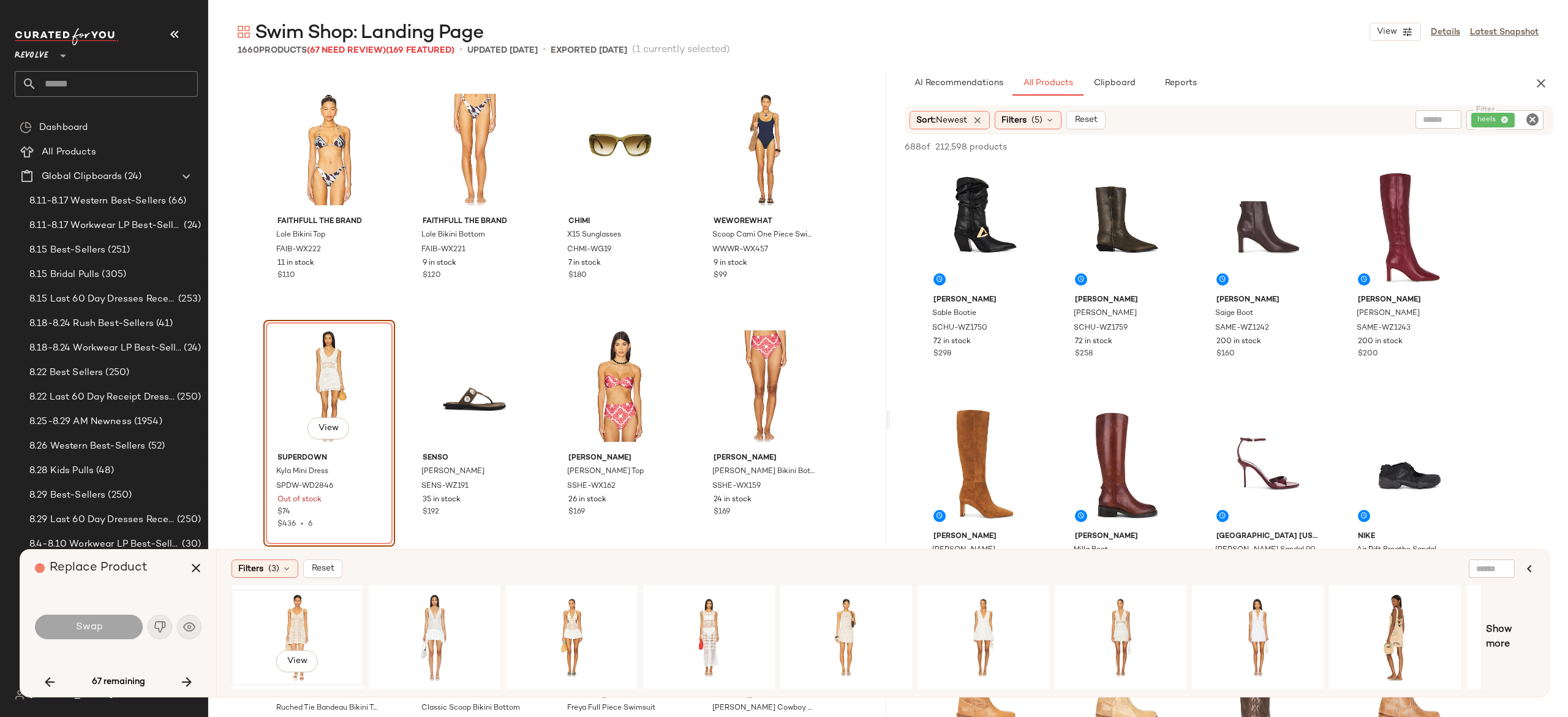
click at [292, 622] on div "View" at bounding box center [298, 637] width 123 height 87
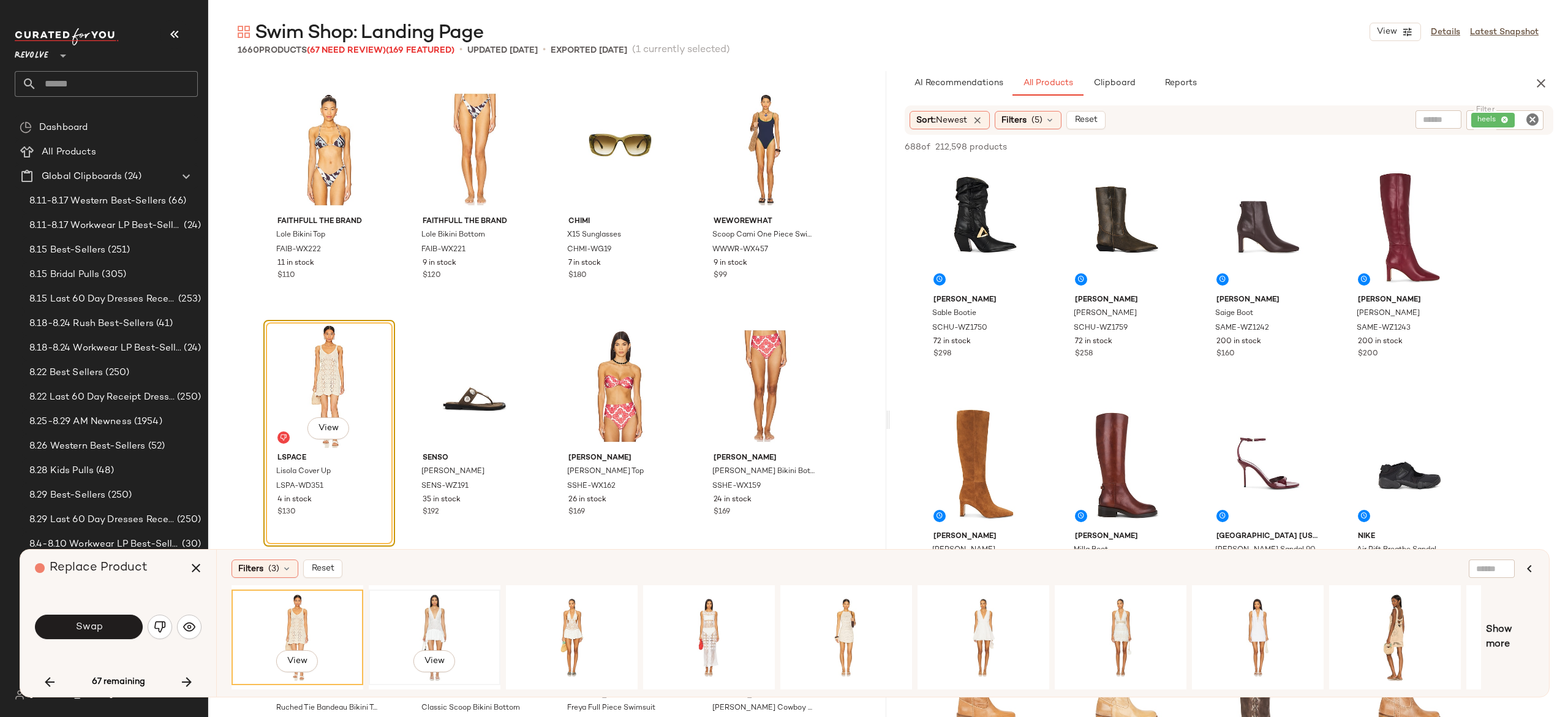
click at [425, 610] on div "View" at bounding box center [435, 637] width 123 height 87
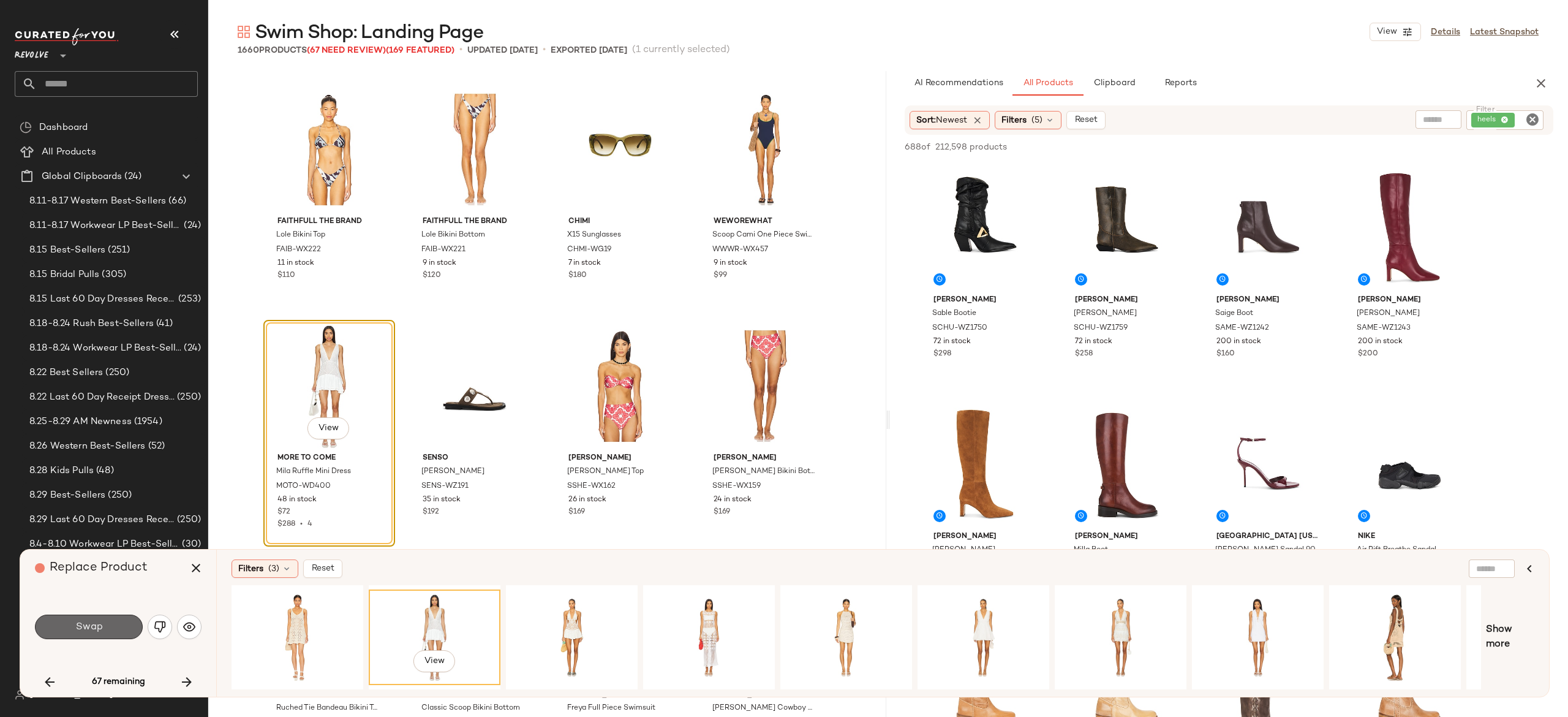
click at [115, 629] on button "Swap" at bounding box center [88, 627] width 108 height 25
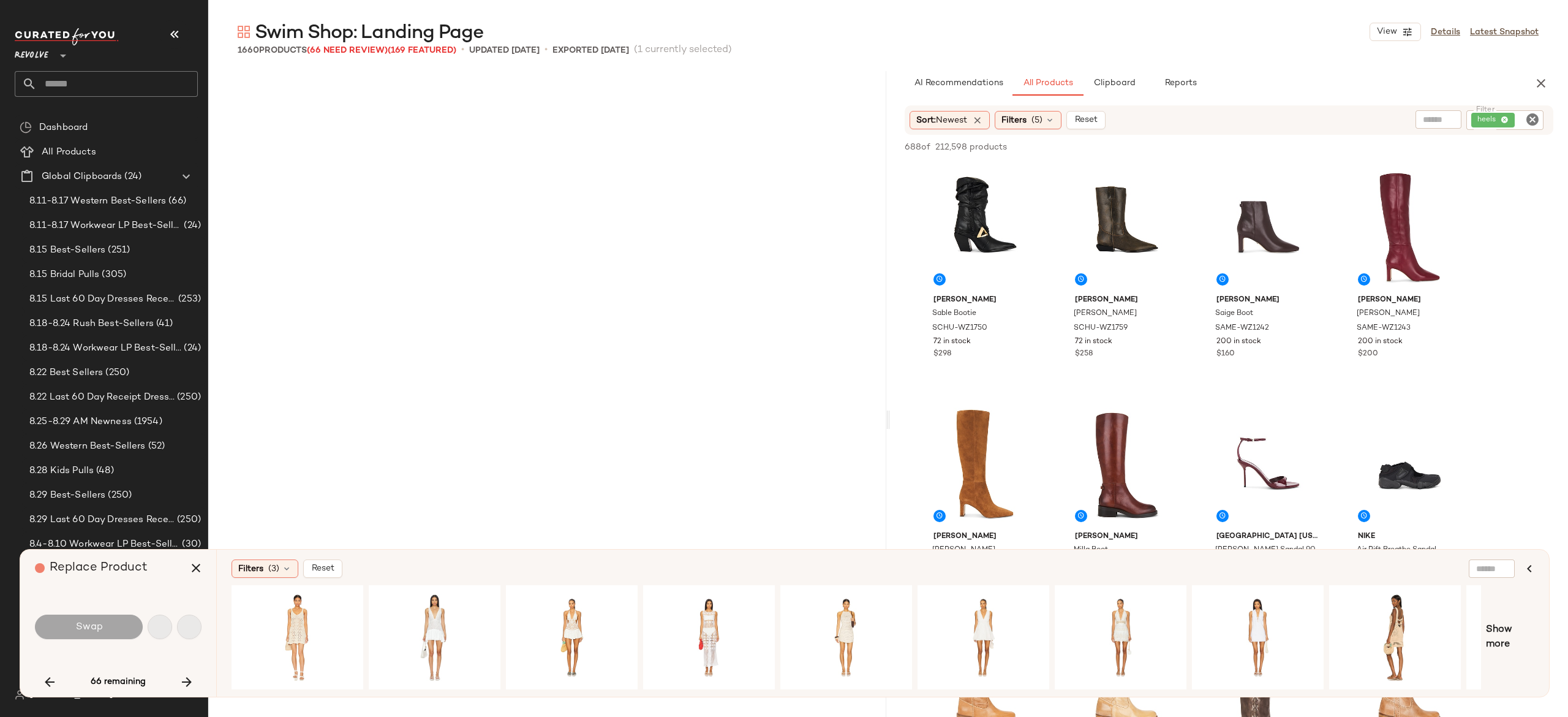
scroll to position [10167, 0]
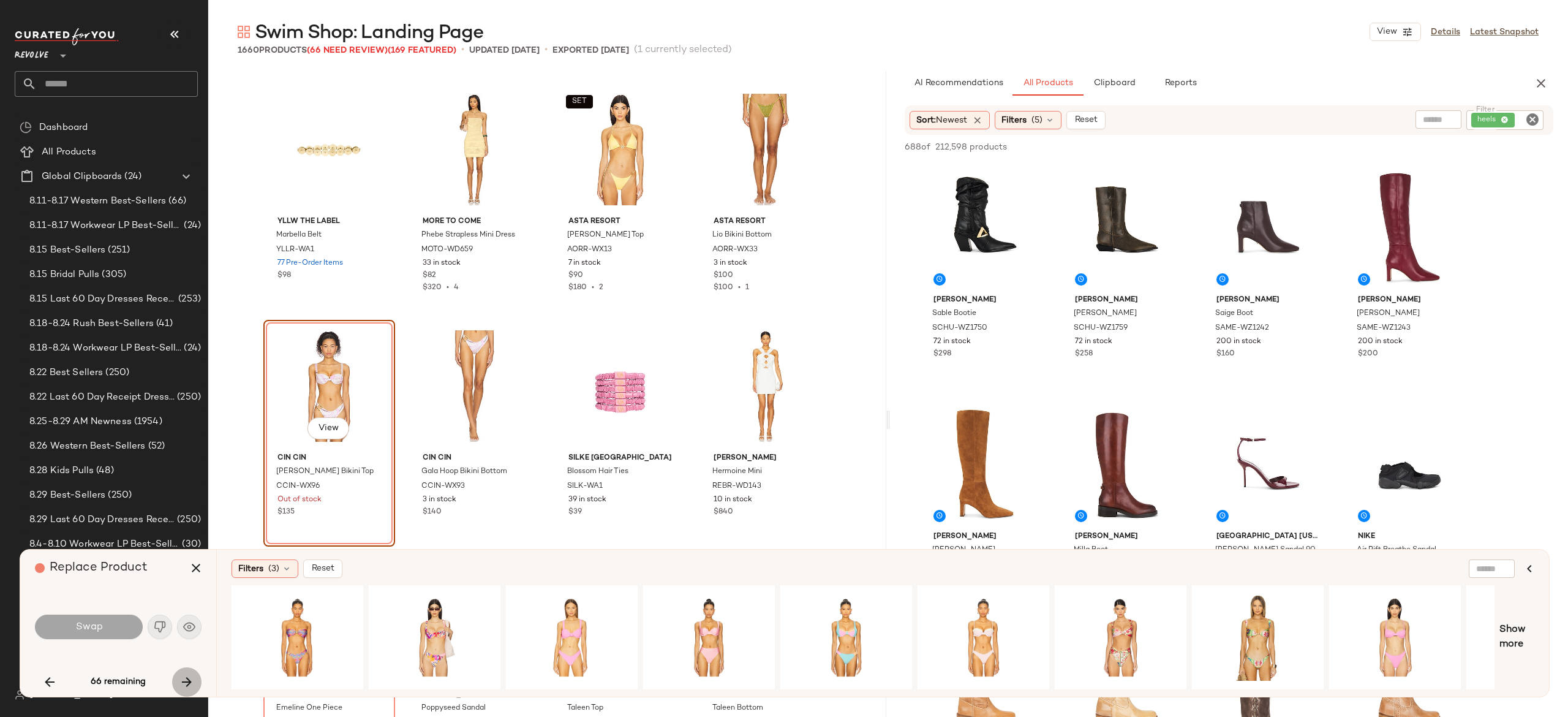
click at [185, 678] on icon "button" at bounding box center [186, 682] width 15 height 15
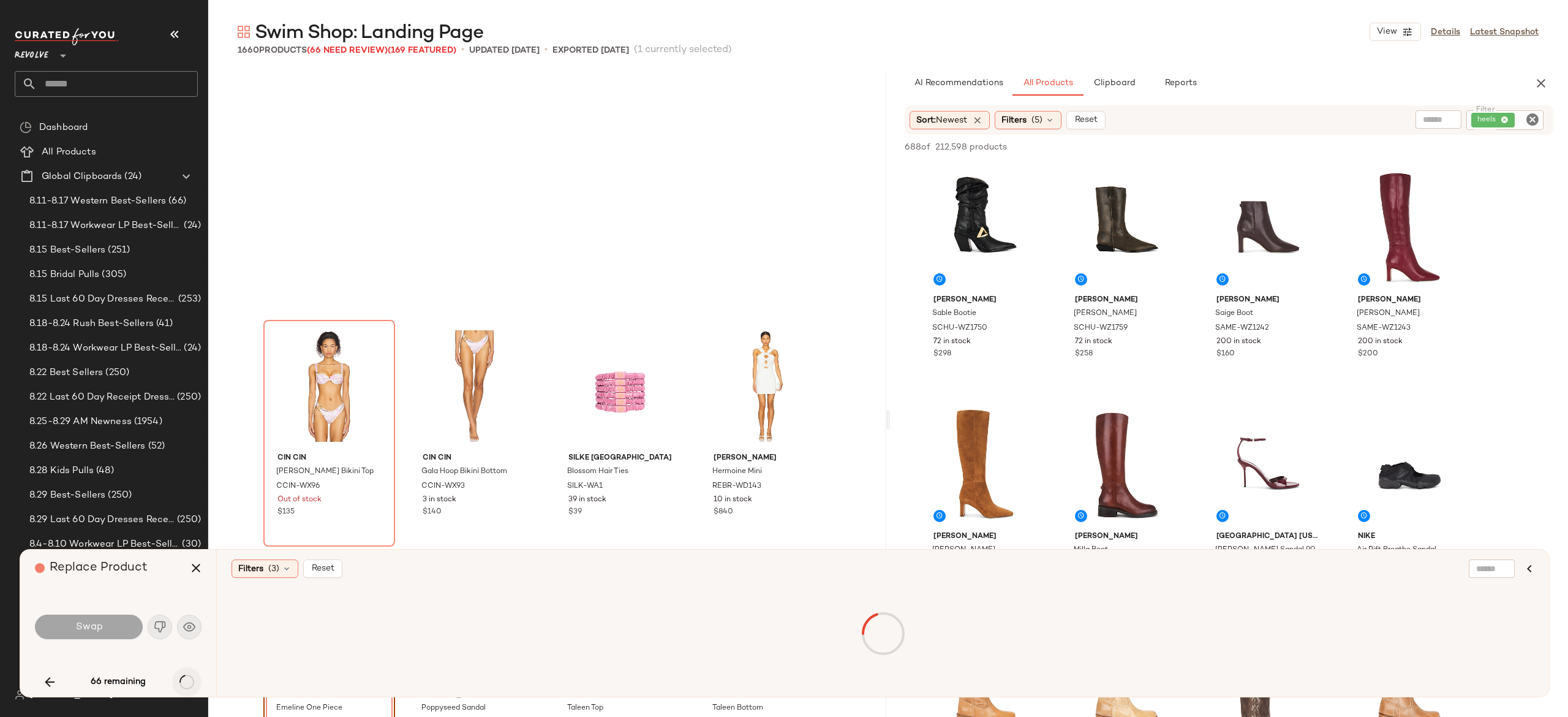
scroll to position [10404, 0]
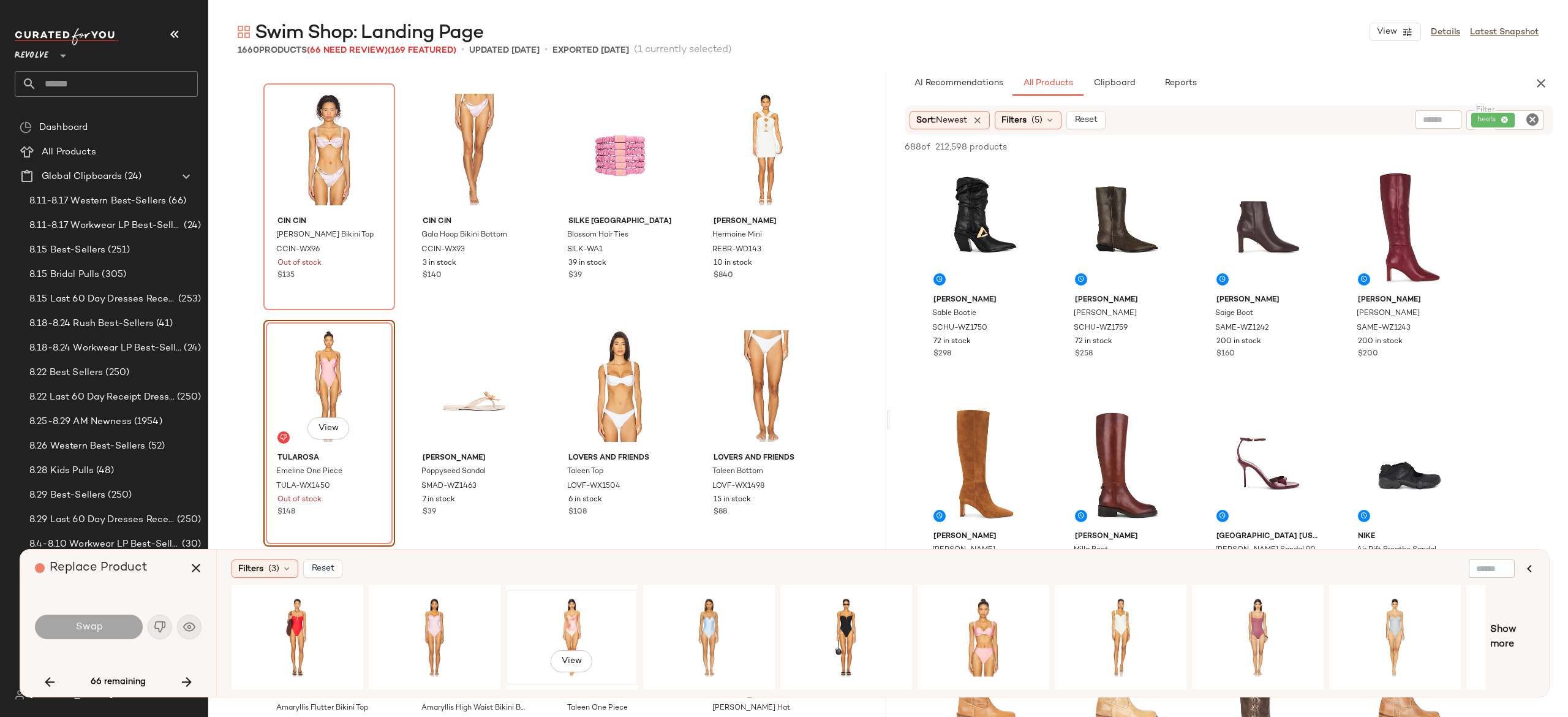
click at [555, 615] on div "View" at bounding box center [572, 637] width 123 height 87
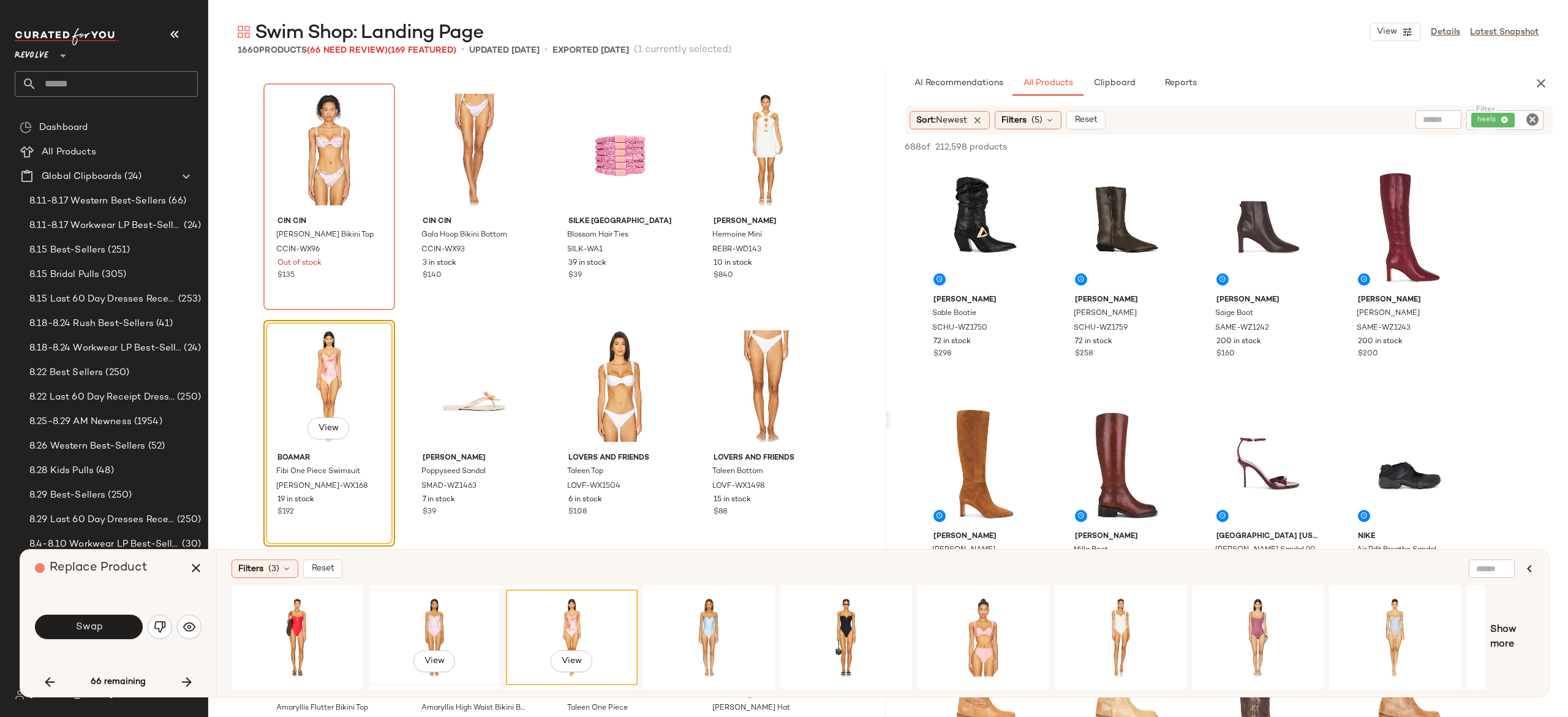
click at [435, 622] on div "View" at bounding box center [435, 637] width 123 height 87
click at [839, 605] on div "View" at bounding box center [846, 637] width 123 height 87
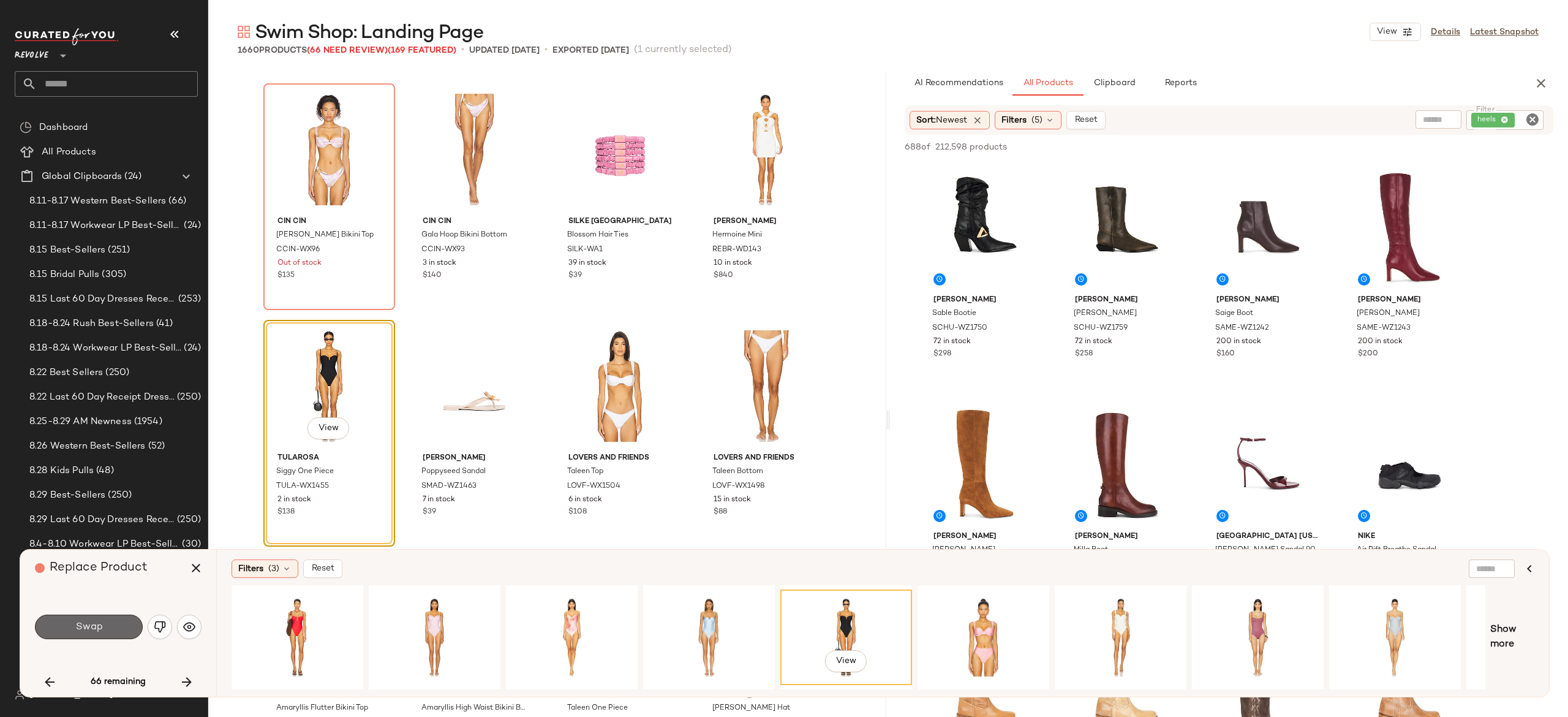
click at [133, 622] on button "Swap" at bounding box center [88, 627] width 108 height 25
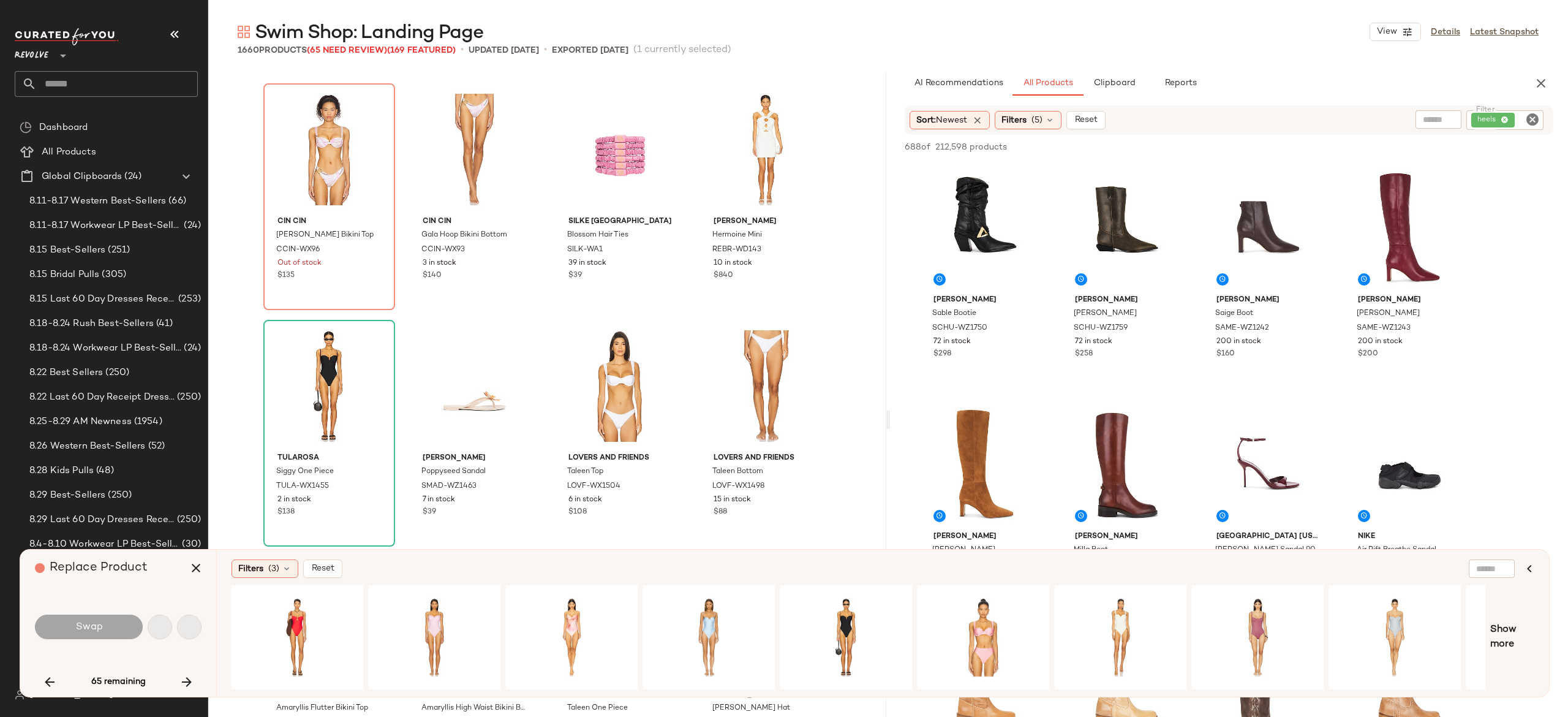
scroll to position [13004, 0]
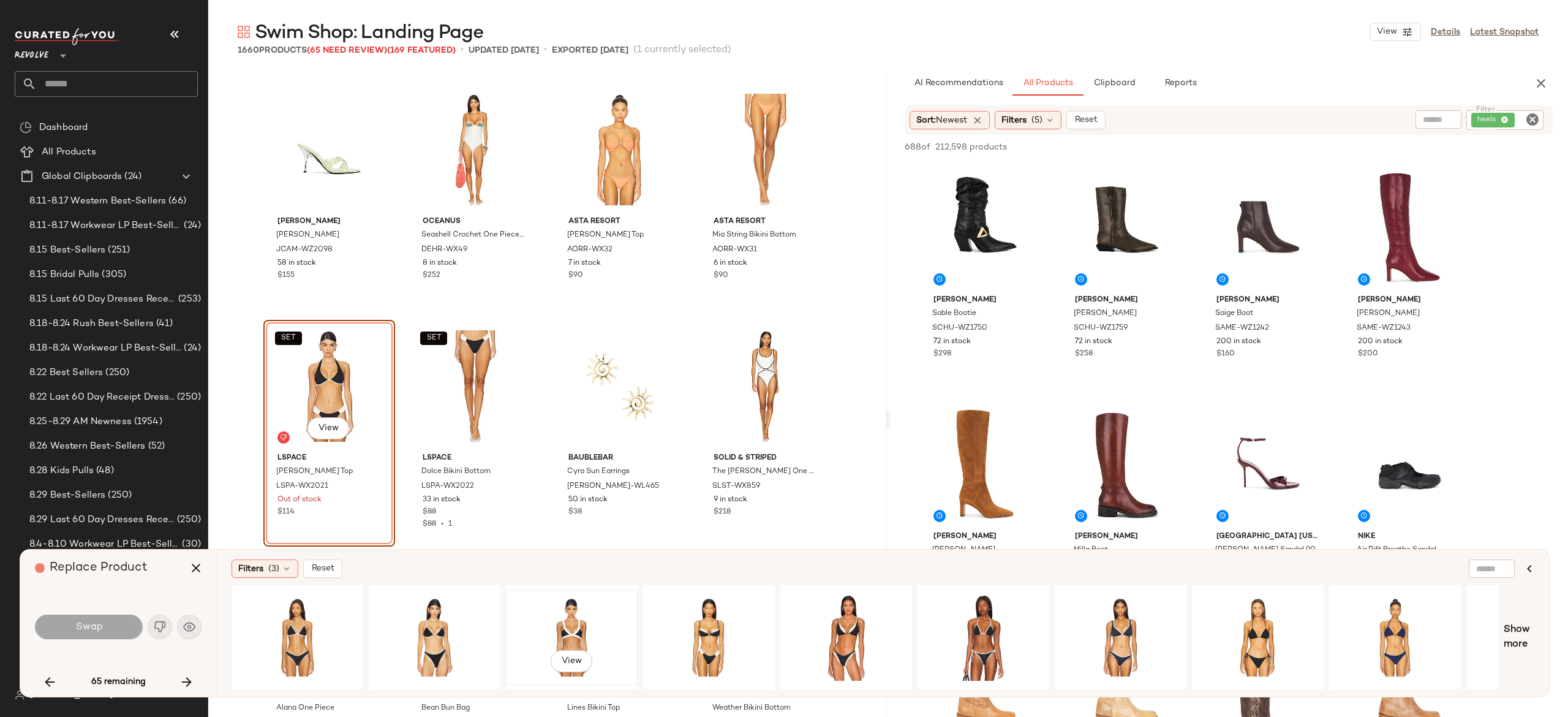
click at [570, 610] on div "View" at bounding box center [572, 637] width 123 height 87
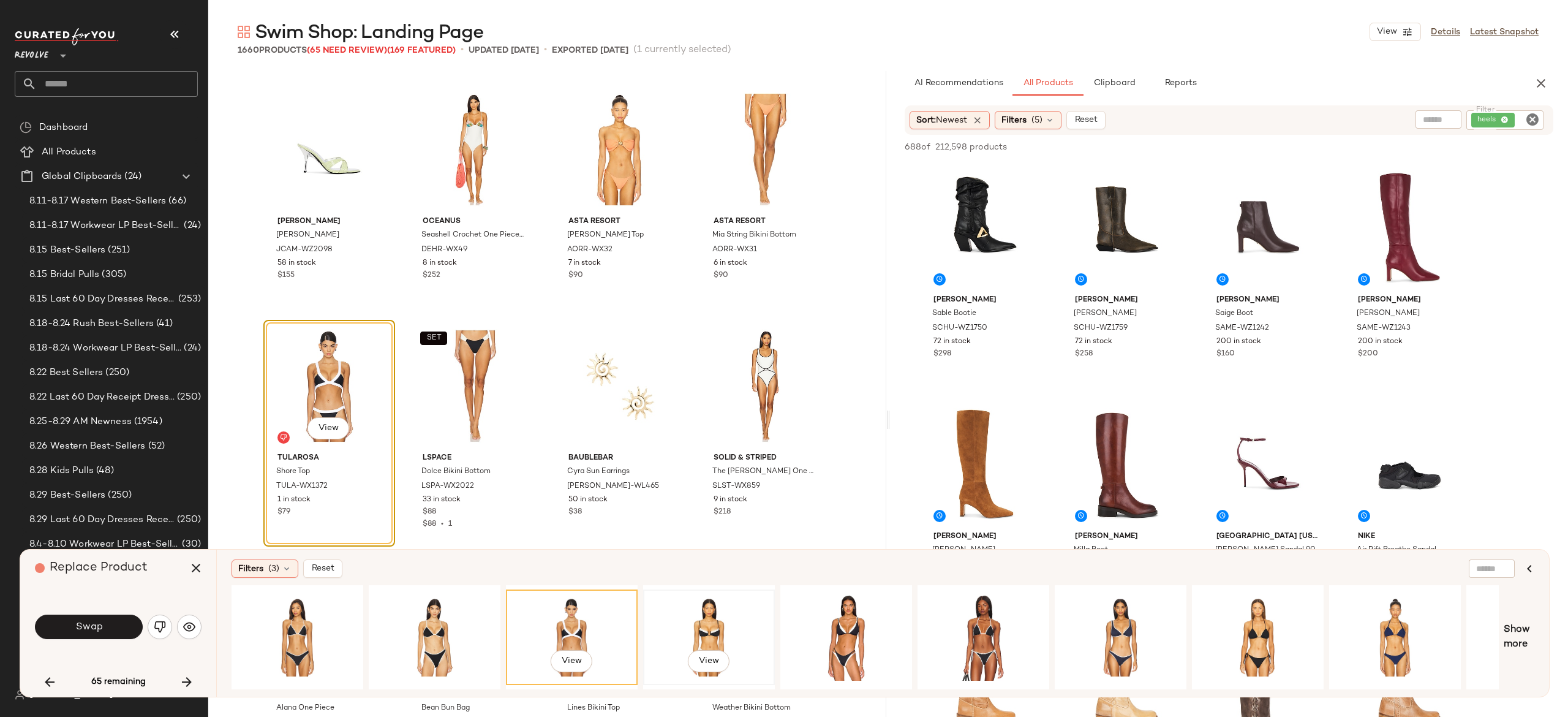
click at [711, 605] on div "View" at bounding box center [709, 637] width 123 height 87
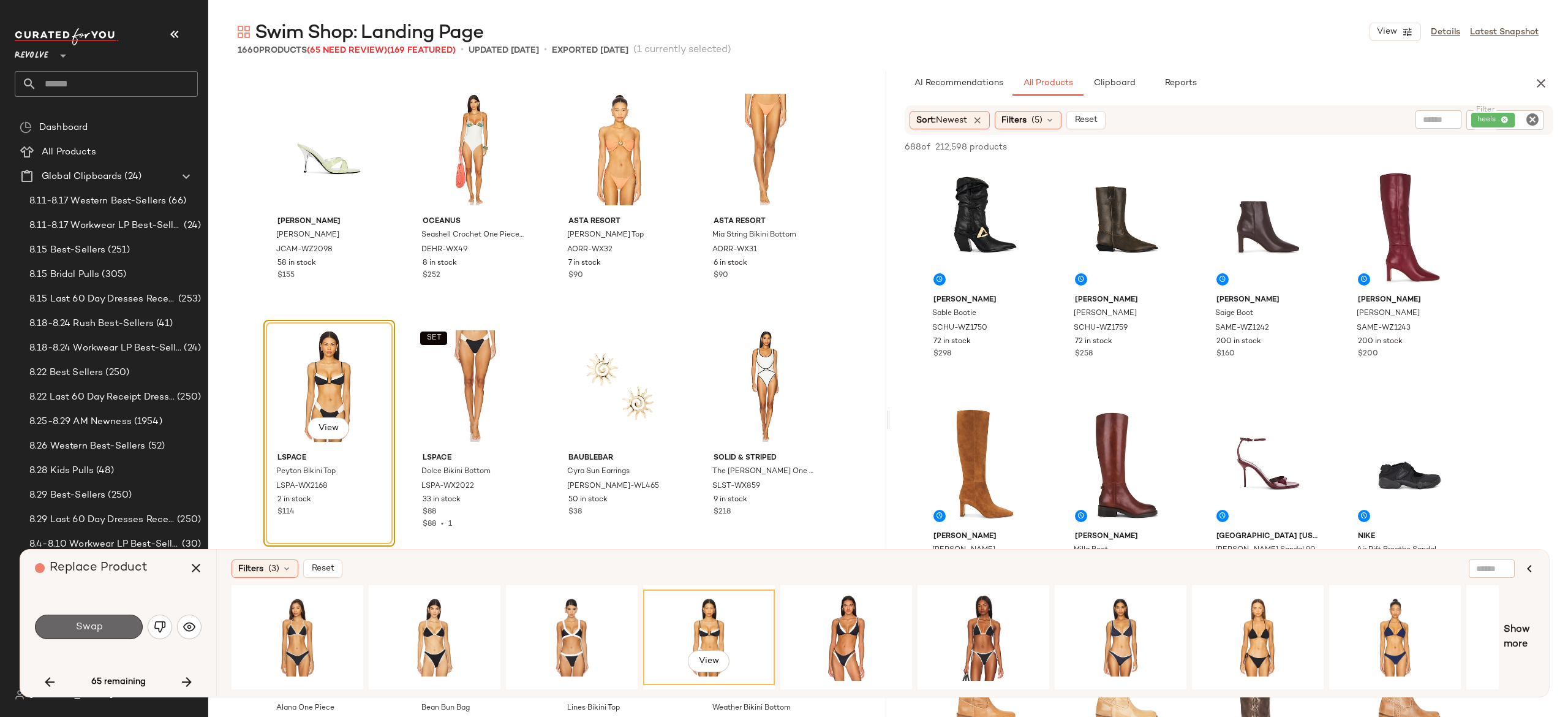
click at [112, 620] on button "Swap" at bounding box center [88, 627] width 108 height 25
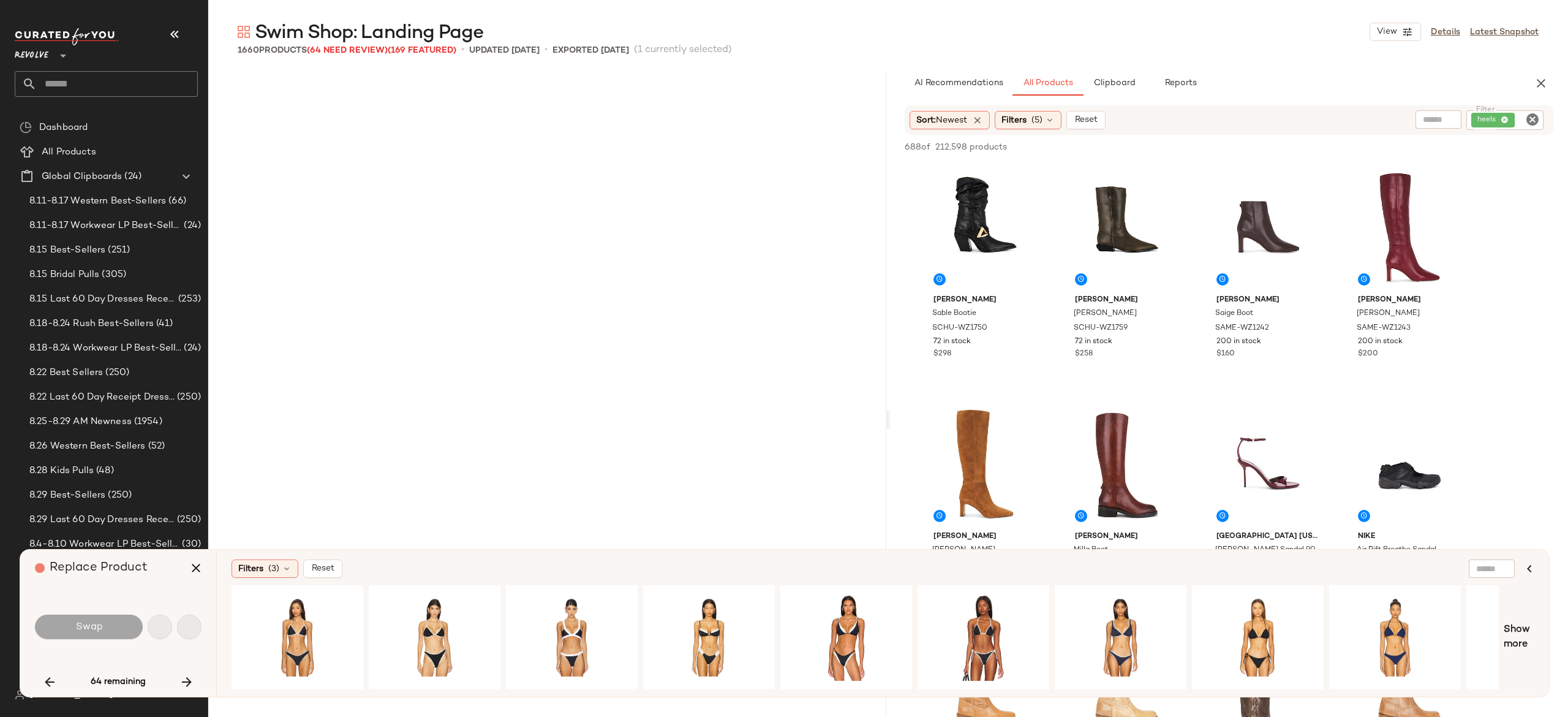
scroll to position [14896, 0]
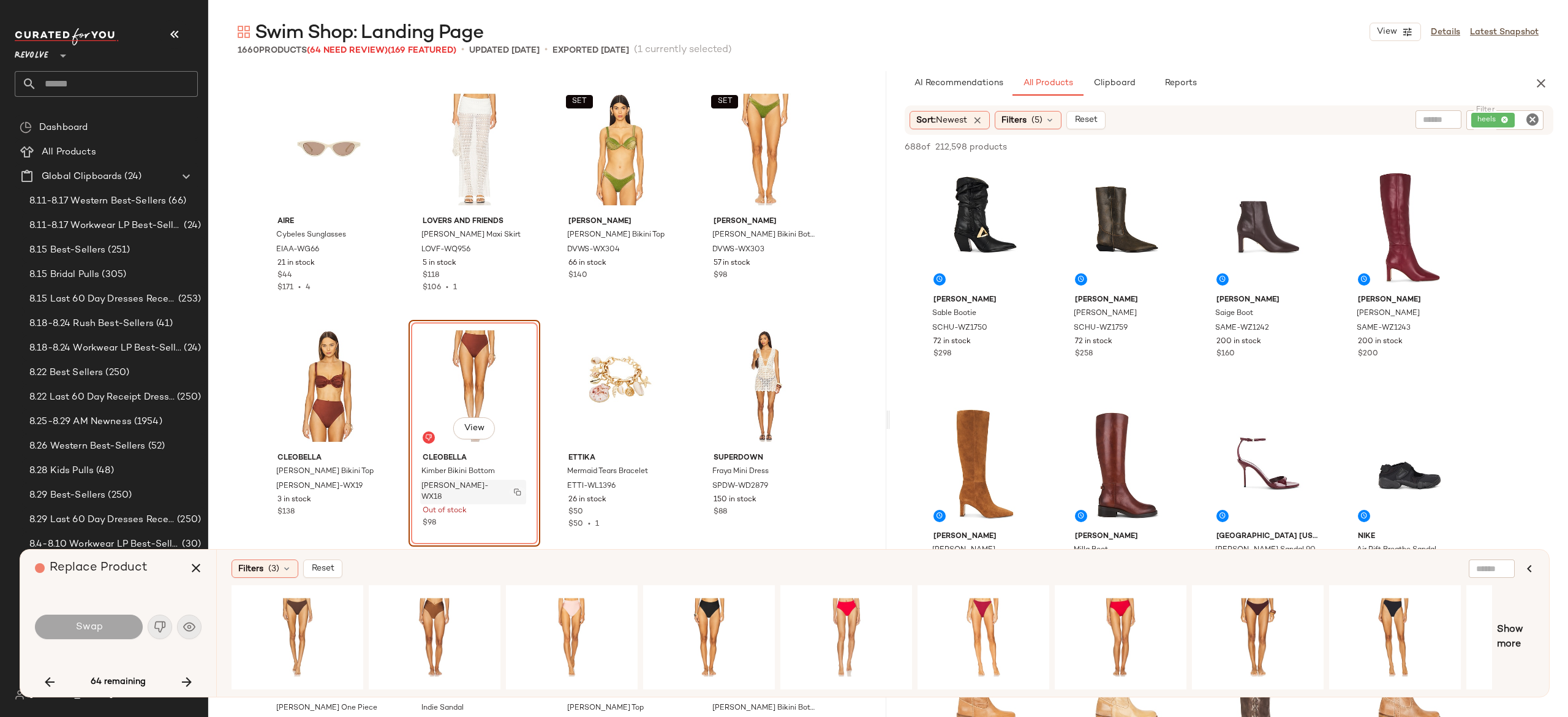
click at [515, 489] on img "button" at bounding box center [518, 492] width 8 height 8
click at [188, 569] on icon "button" at bounding box center [195, 568] width 15 height 15
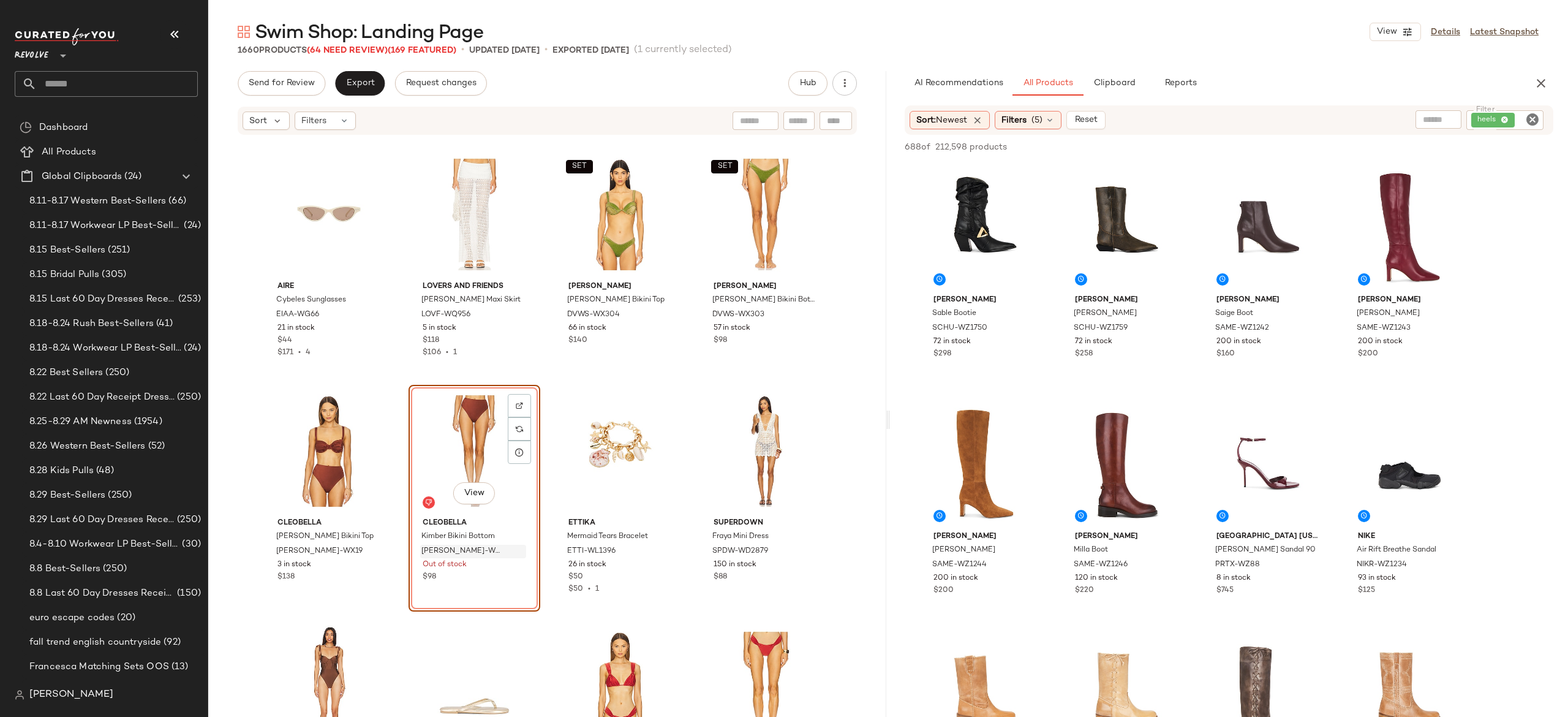
click at [1530, 122] on icon "Clear Filter" at bounding box center [1533, 119] width 15 height 15
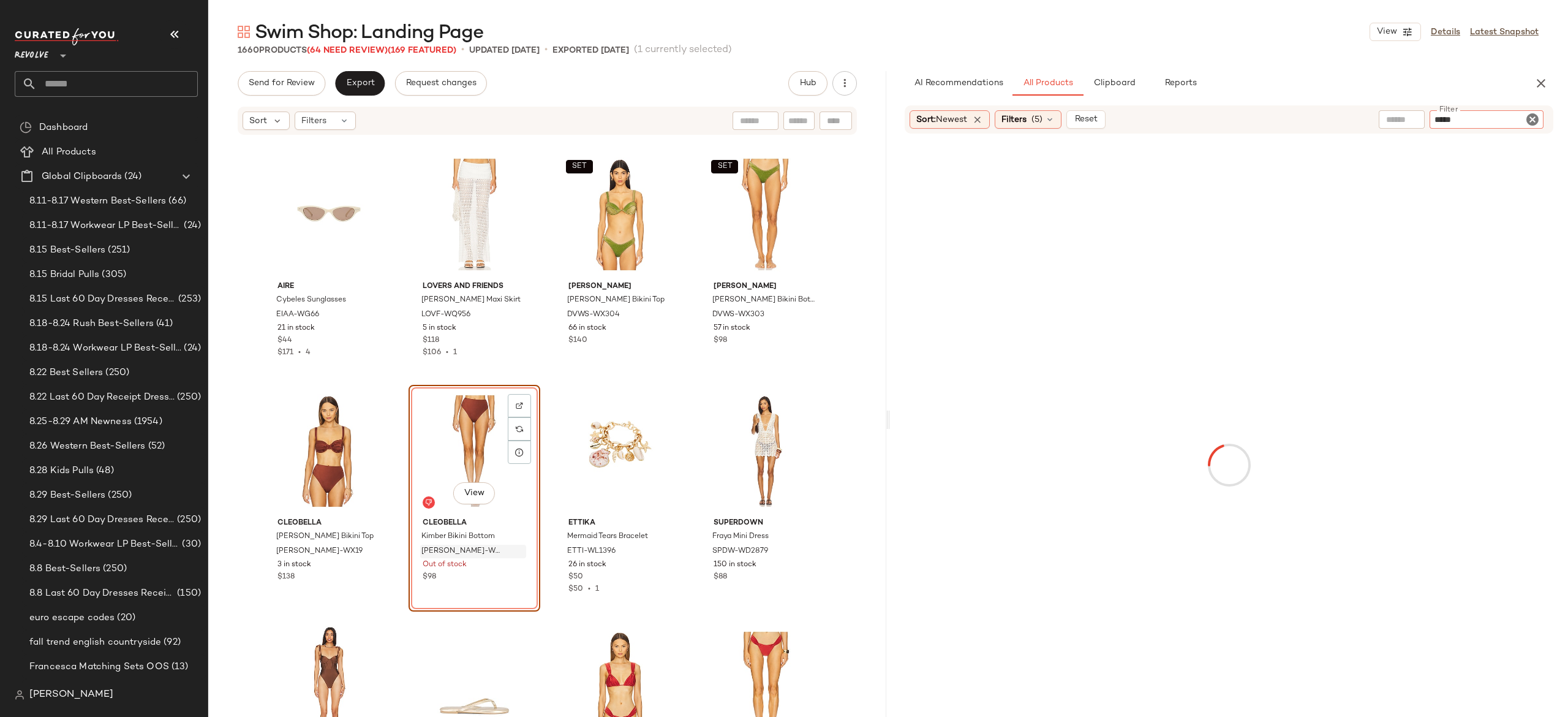
type input "******"
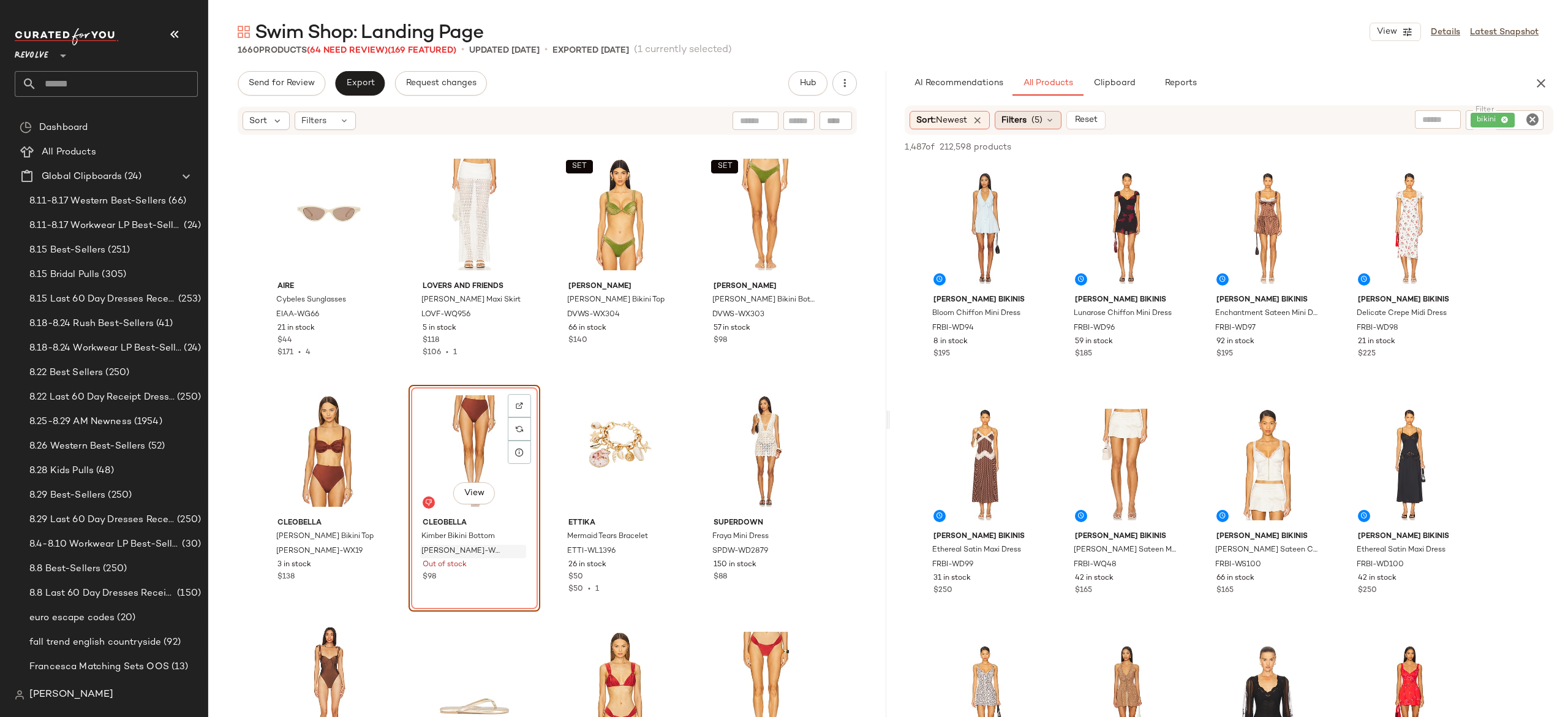
click at [1051, 126] on div "Filters (5)" at bounding box center [1028, 120] width 67 height 18
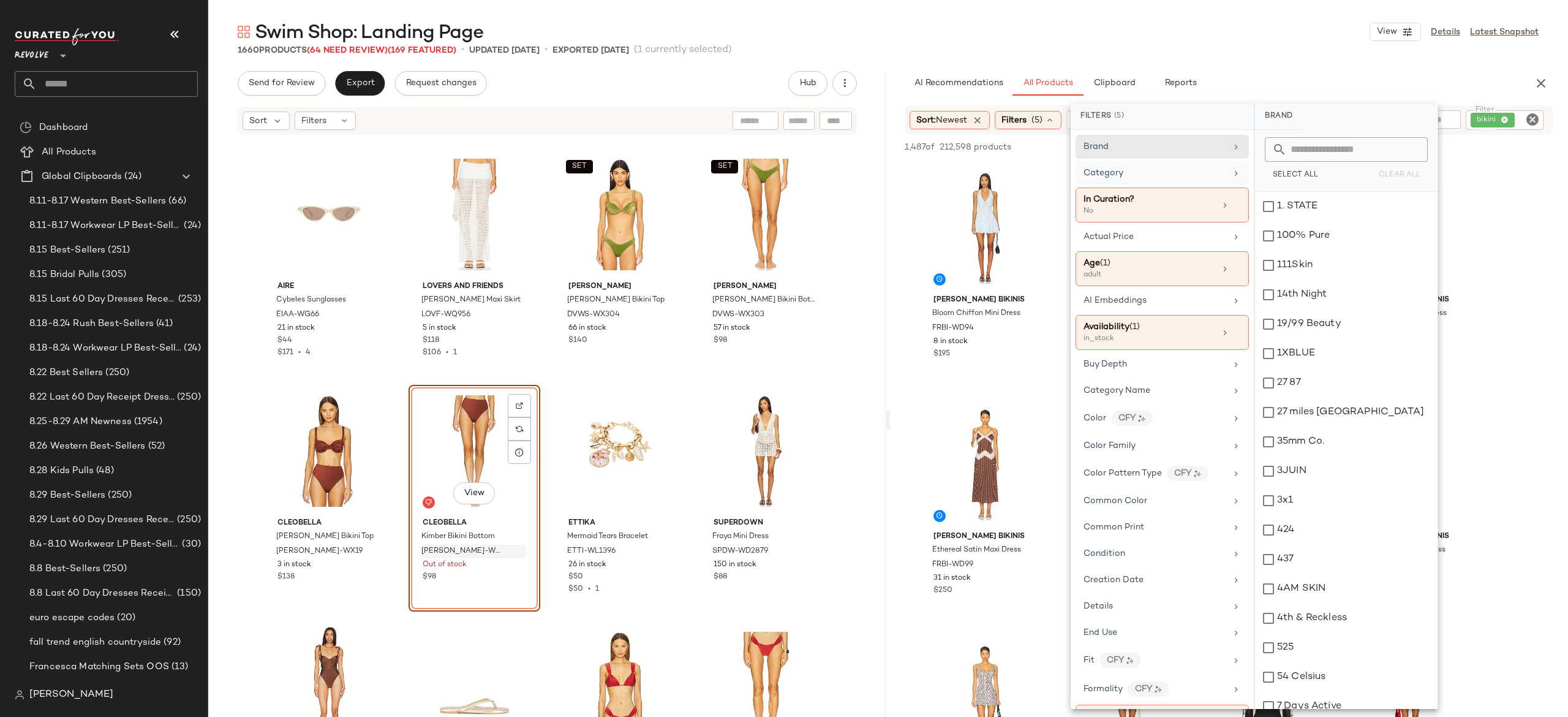
click at [1231, 172] on icon at bounding box center [1236, 173] width 10 height 10
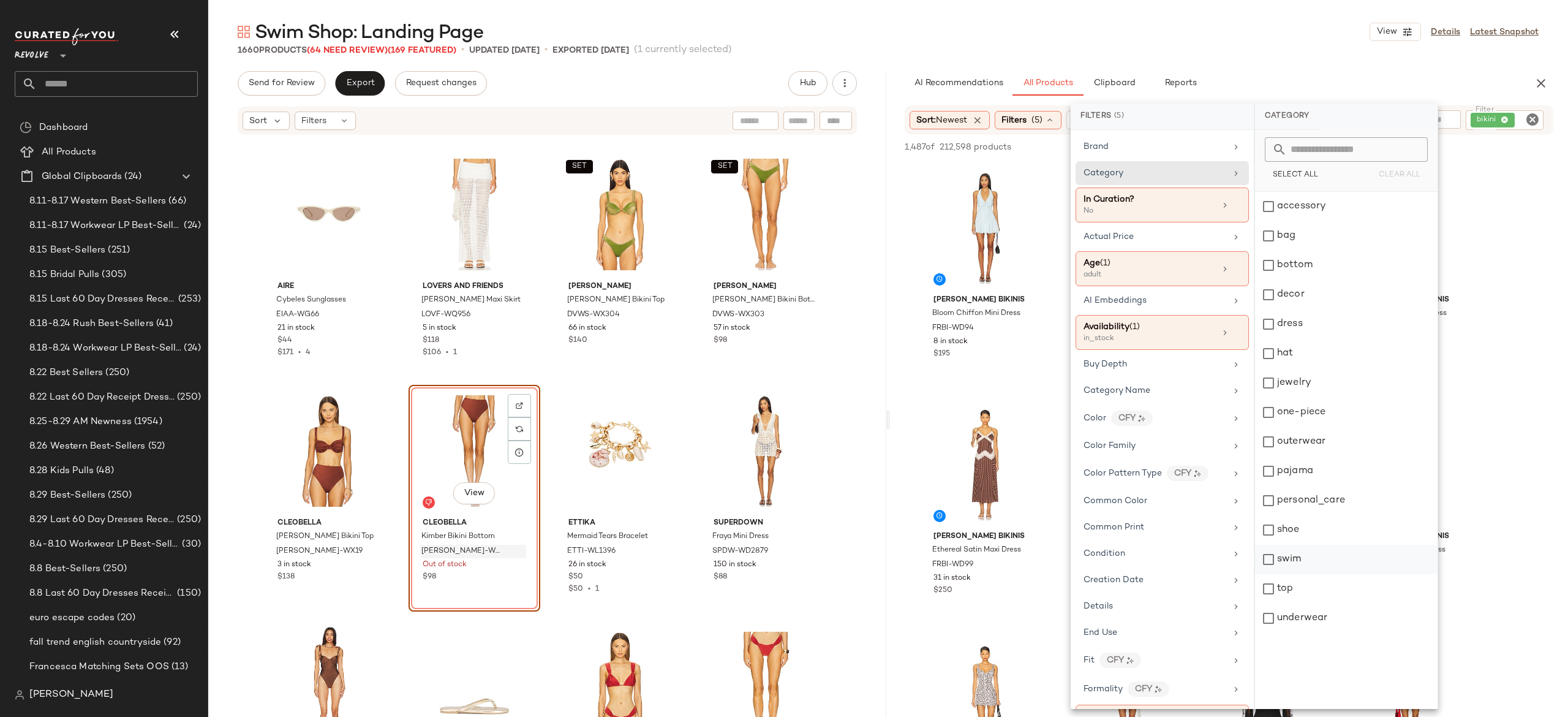
click at [1294, 574] on div "swim" at bounding box center [1346, 589] width 182 height 29
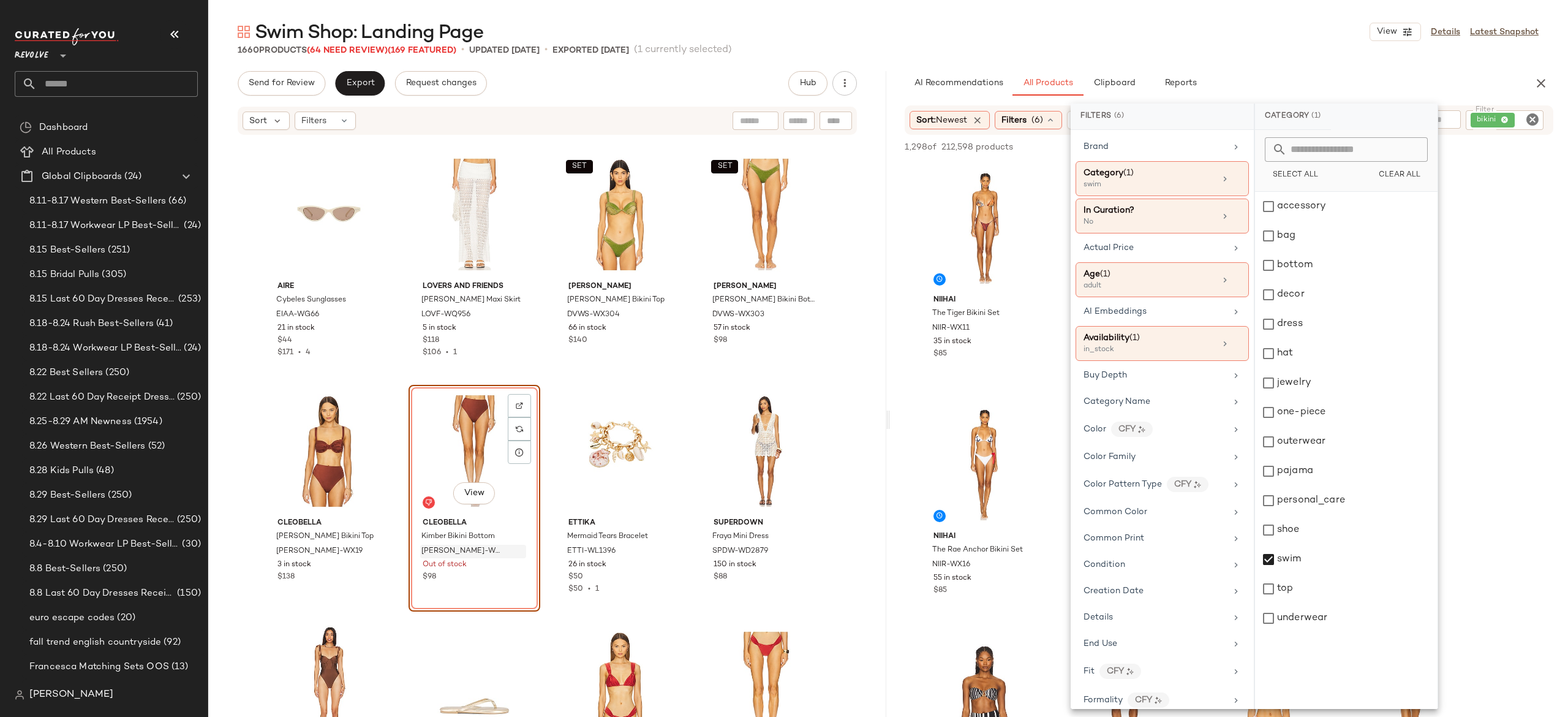
click at [1321, 71] on div "AI Recommendations All Products Clipboard Reports" at bounding box center [1209, 83] width 609 height 25
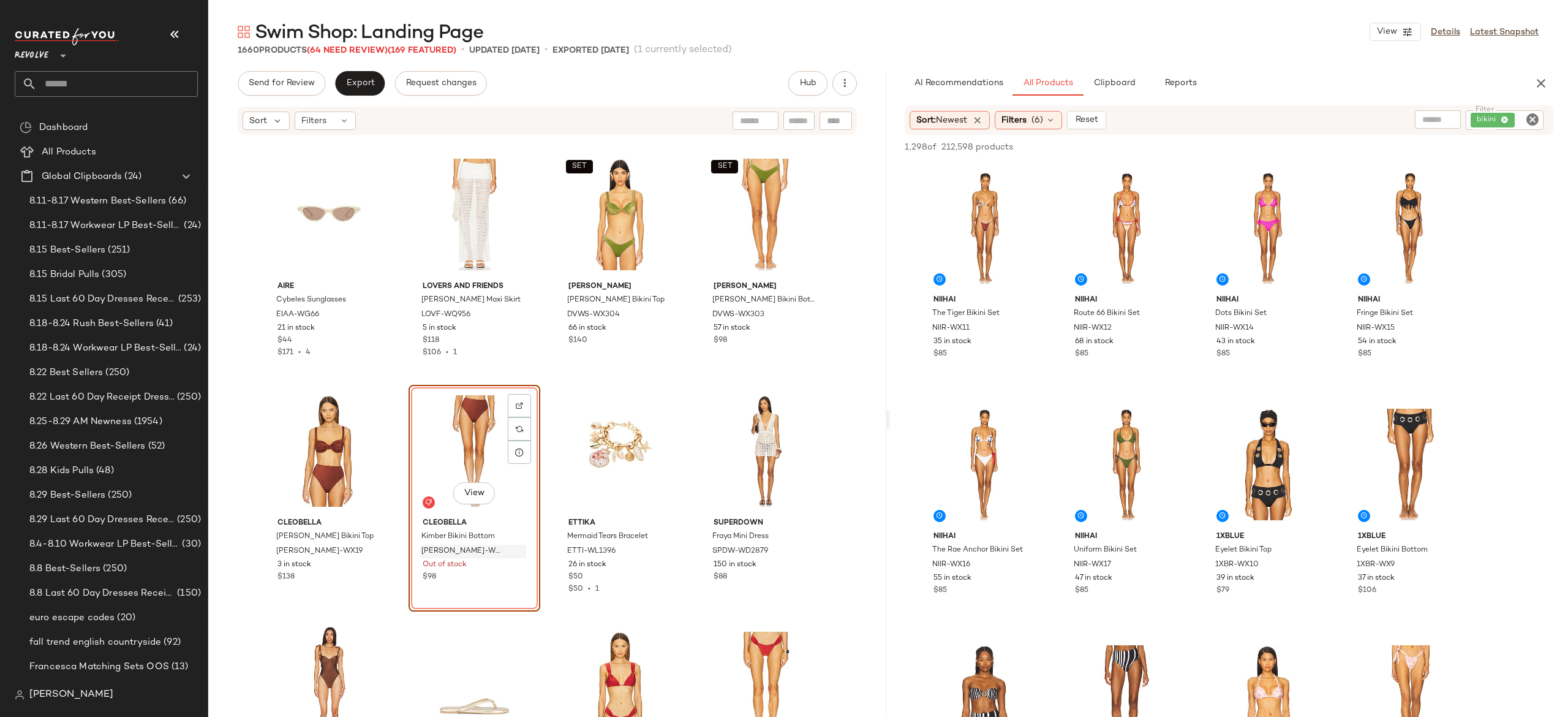
click at [1321, 71] on div "AI Recommendations All Products Clipboard Reports" at bounding box center [1209, 83] width 609 height 25
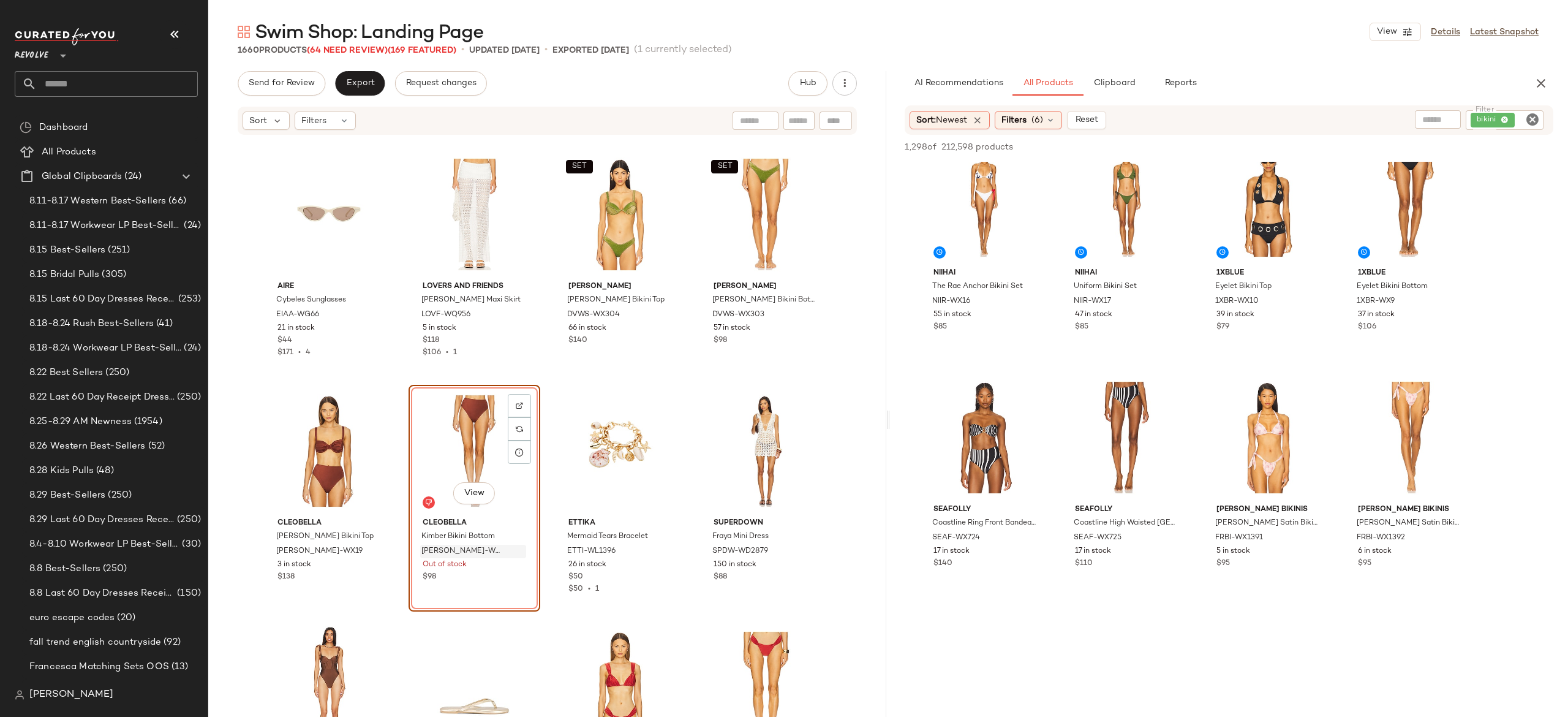
scroll to position [275, 0]
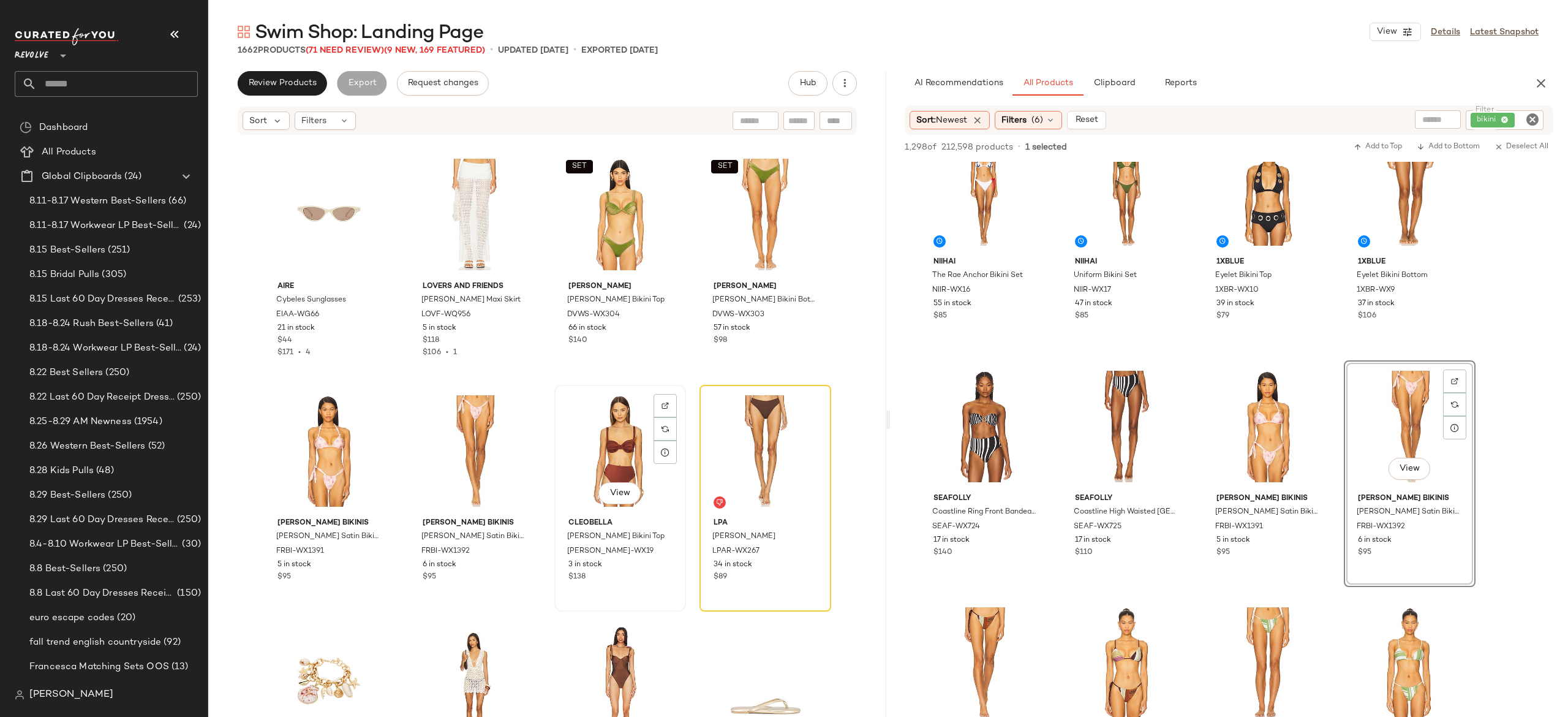
click at [624, 445] on div "View" at bounding box center [620, 451] width 123 height 124
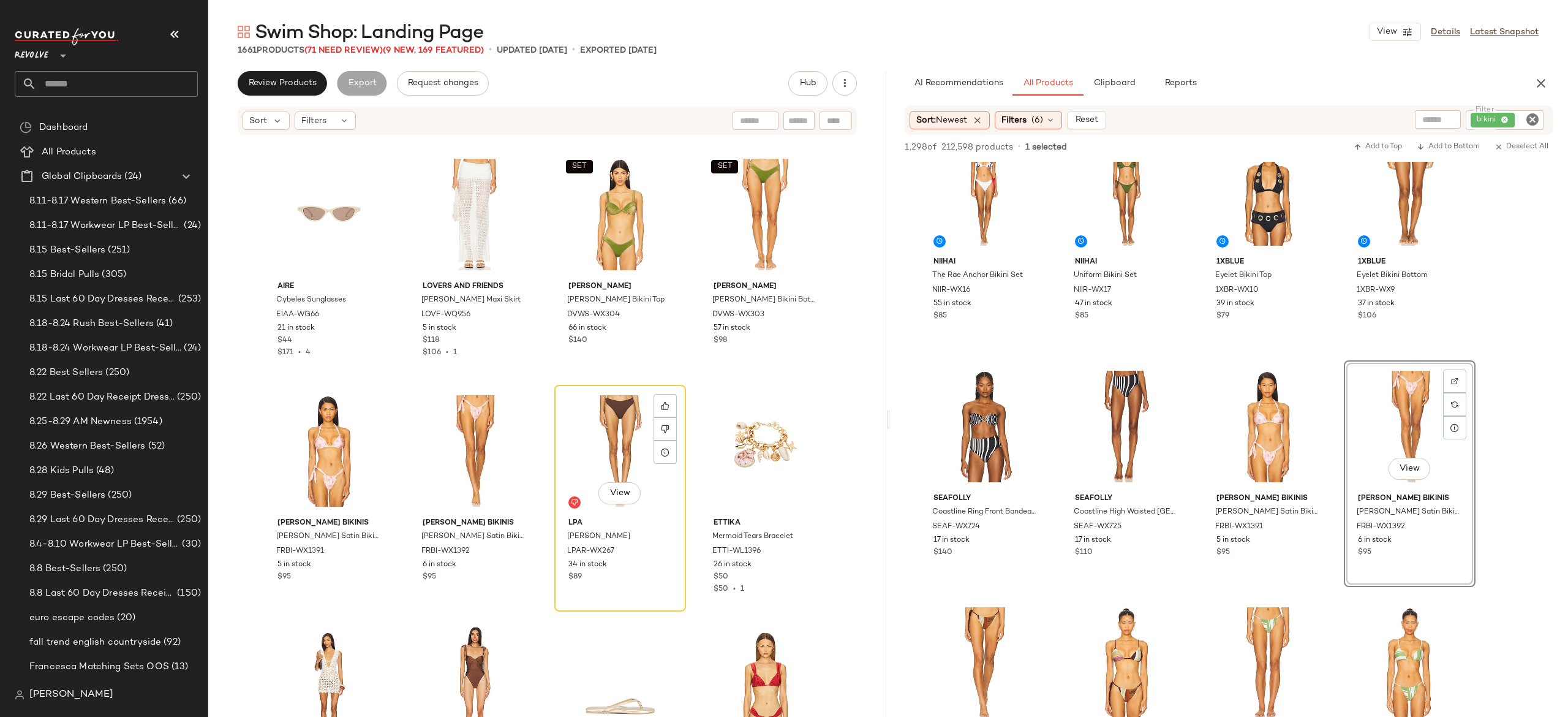
click at [624, 445] on div "View" at bounding box center [620, 451] width 123 height 124
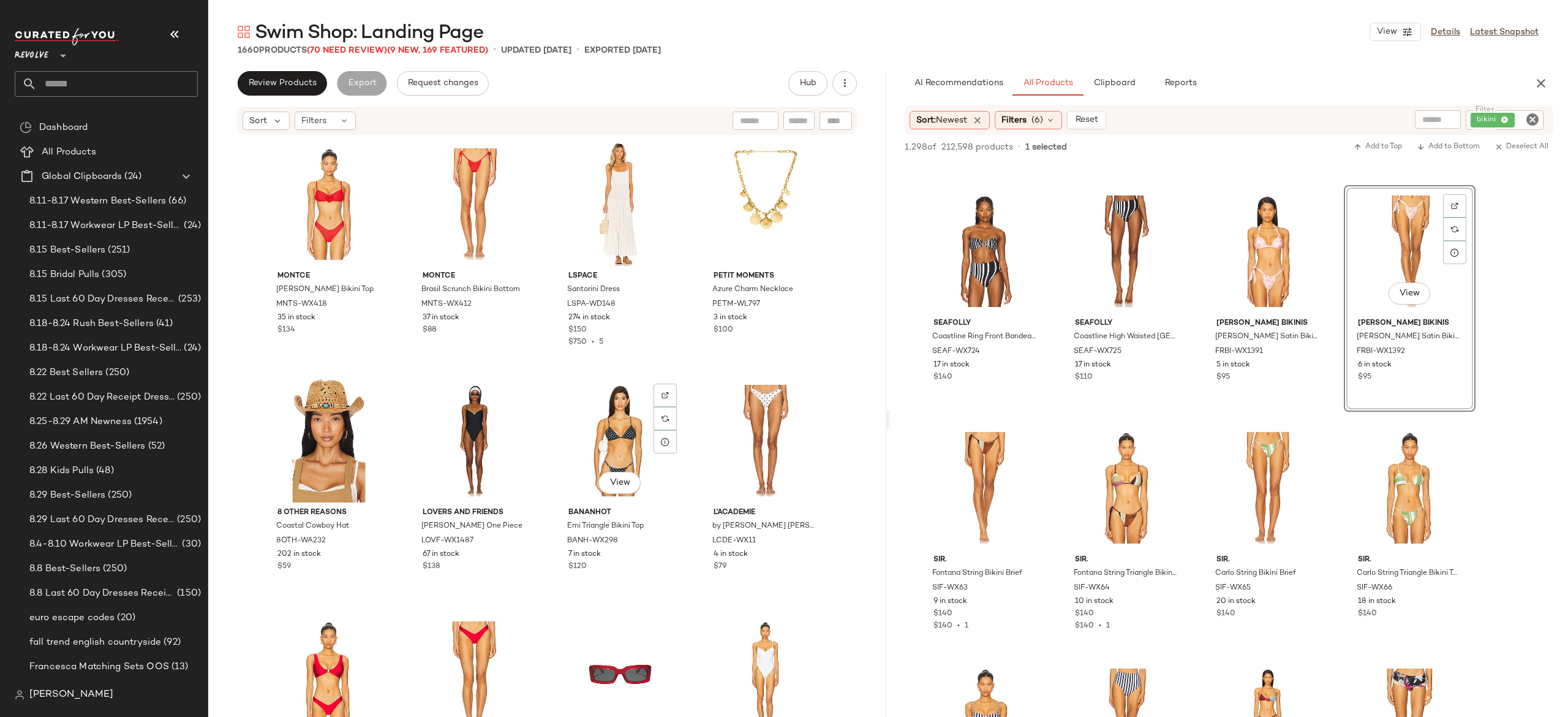
scroll to position [15658, 0]
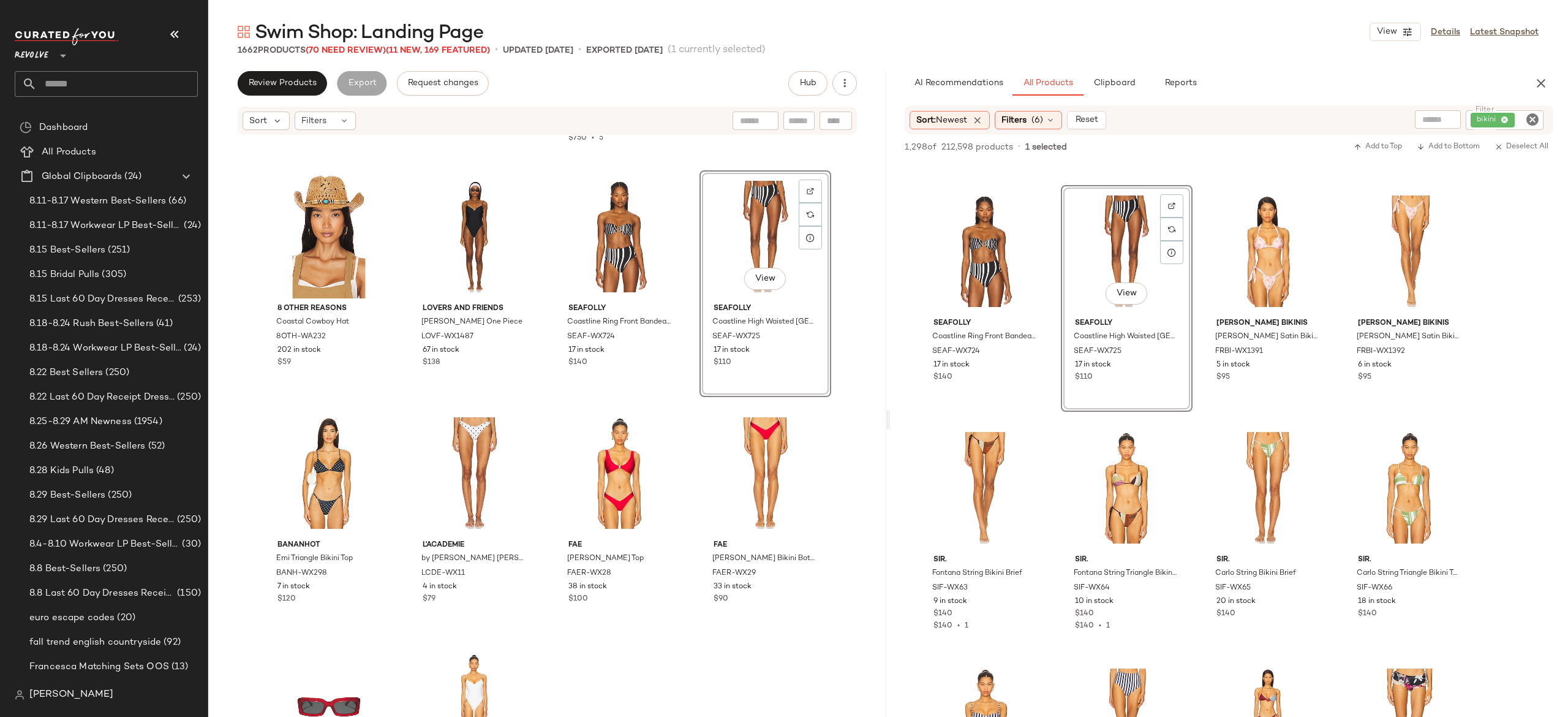
scroll to position [15832, 0]
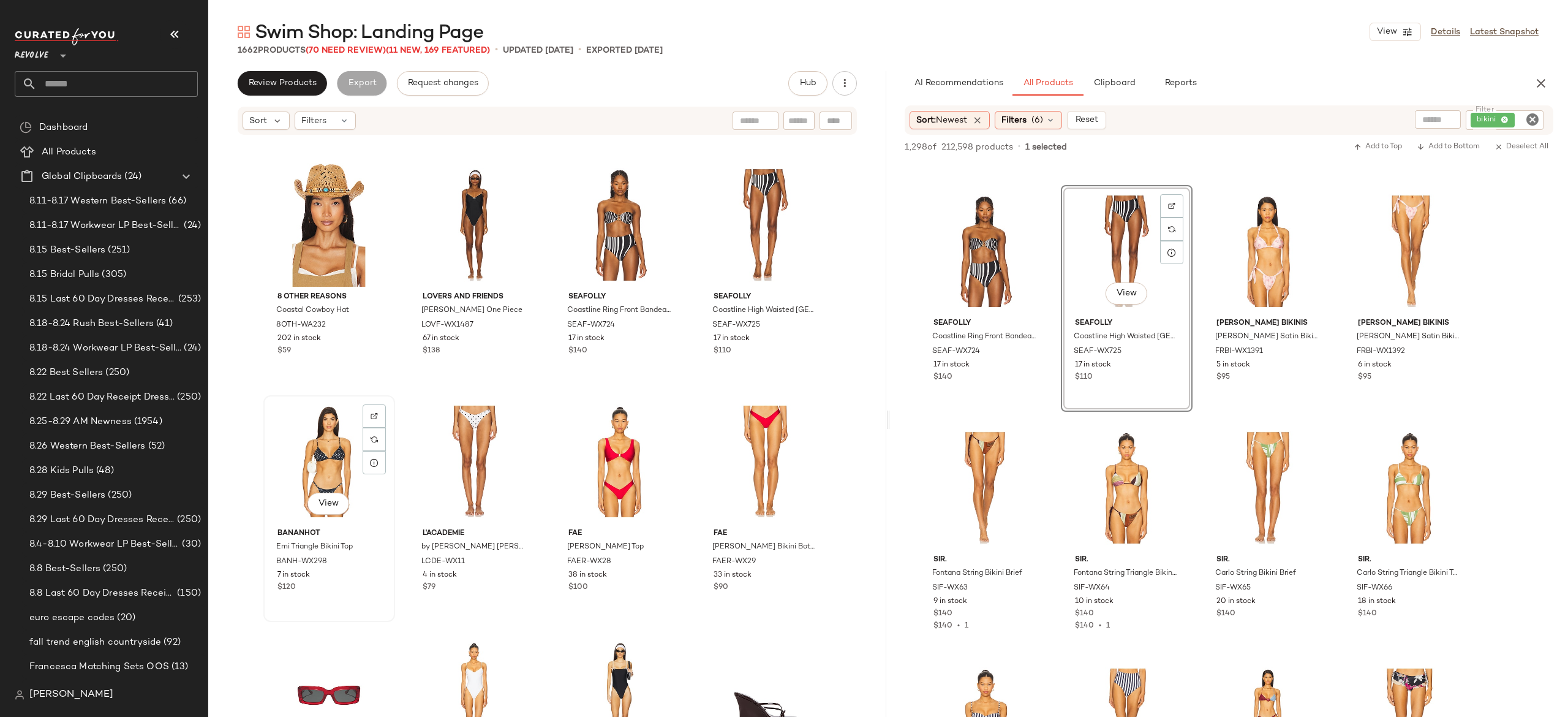
click at [325, 441] on div "View" at bounding box center [329, 461] width 123 height 124
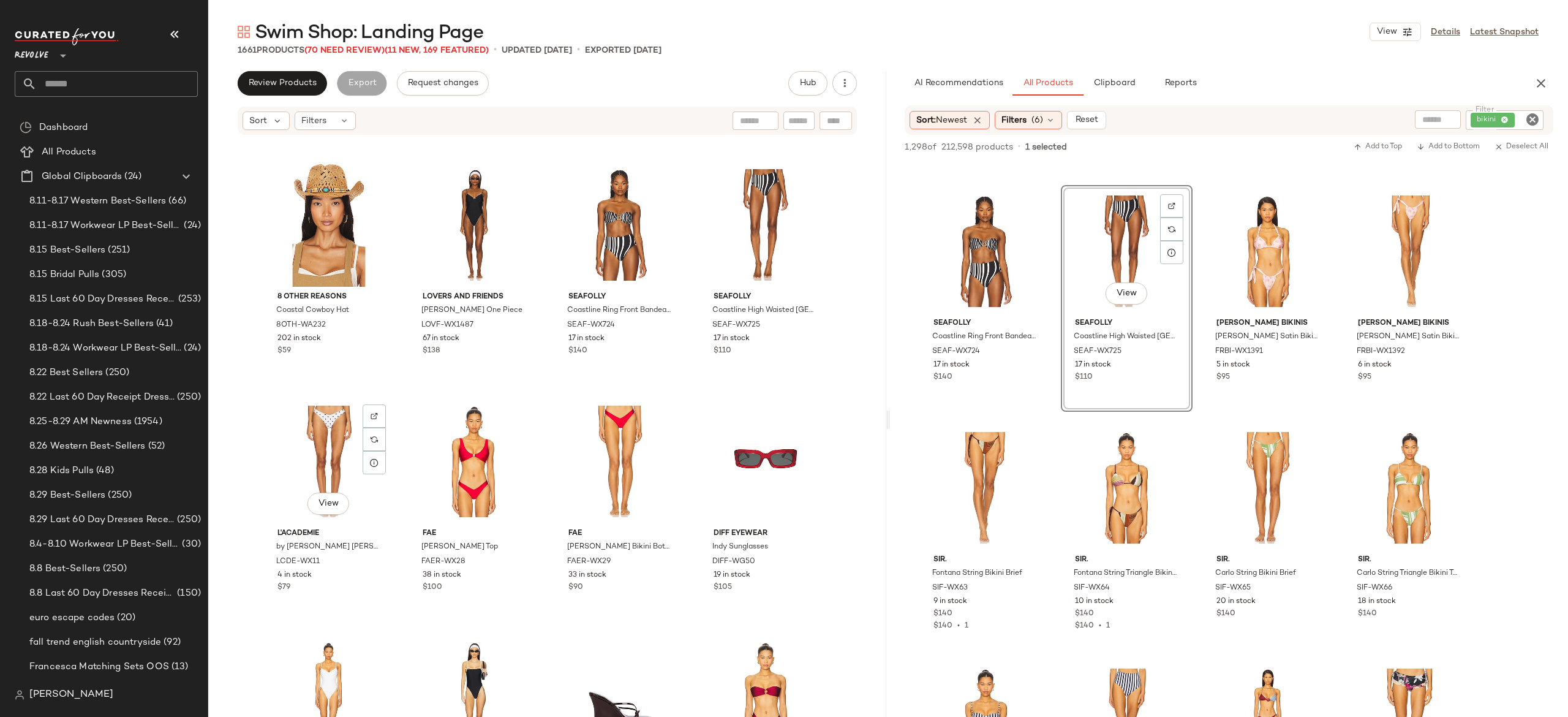
click at [325, 441] on div "View" at bounding box center [329, 461] width 123 height 124
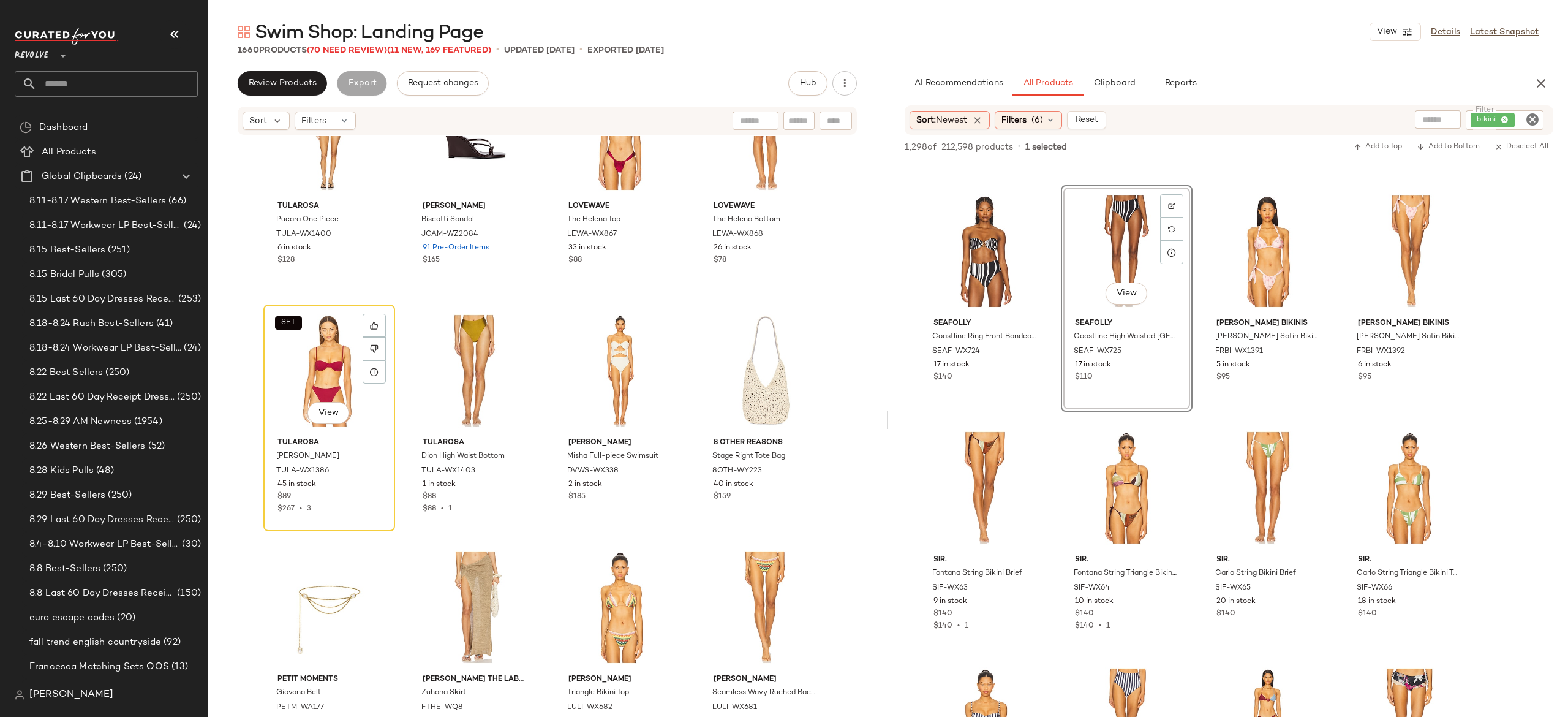
scroll to position [16396, 0]
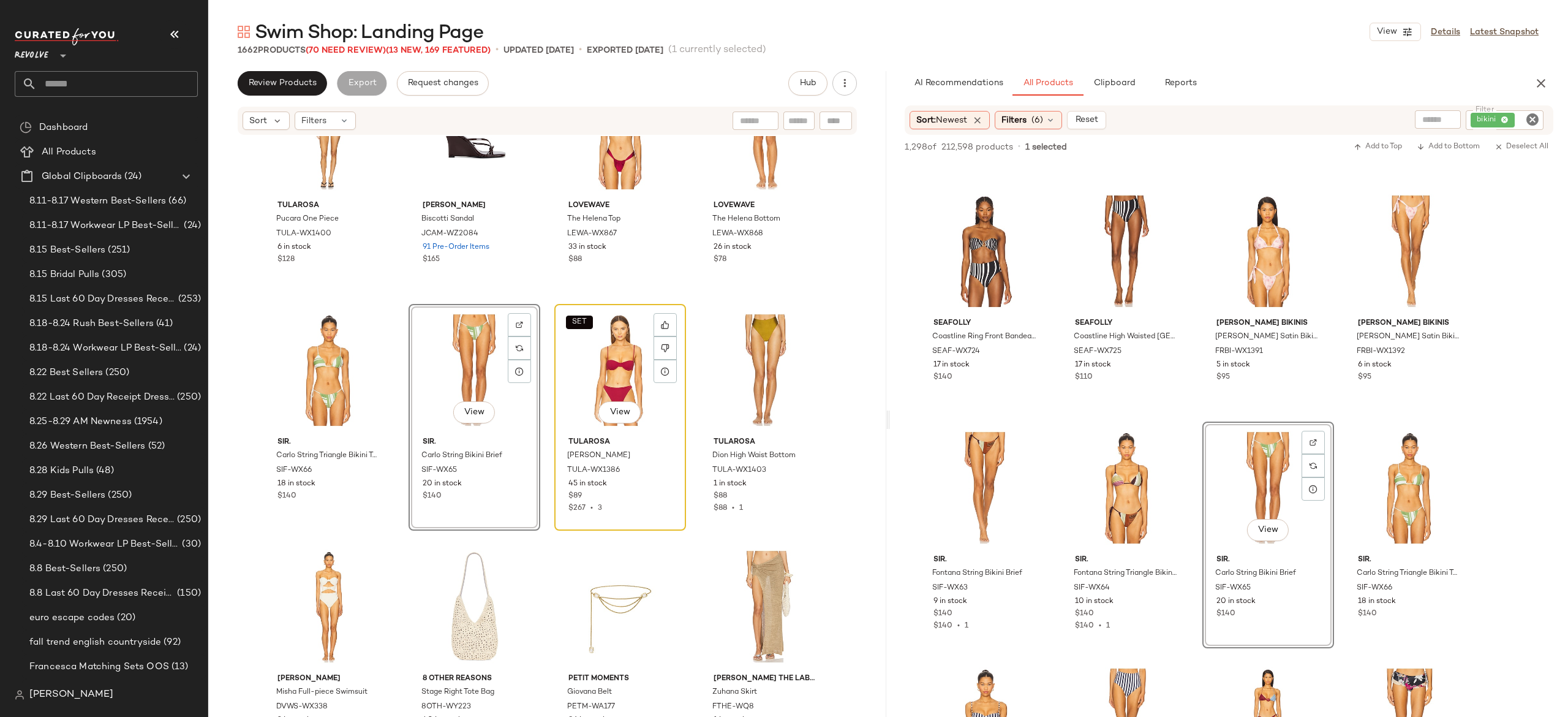
click at [604, 362] on div "SET View" at bounding box center [620, 370] width 123 height 124
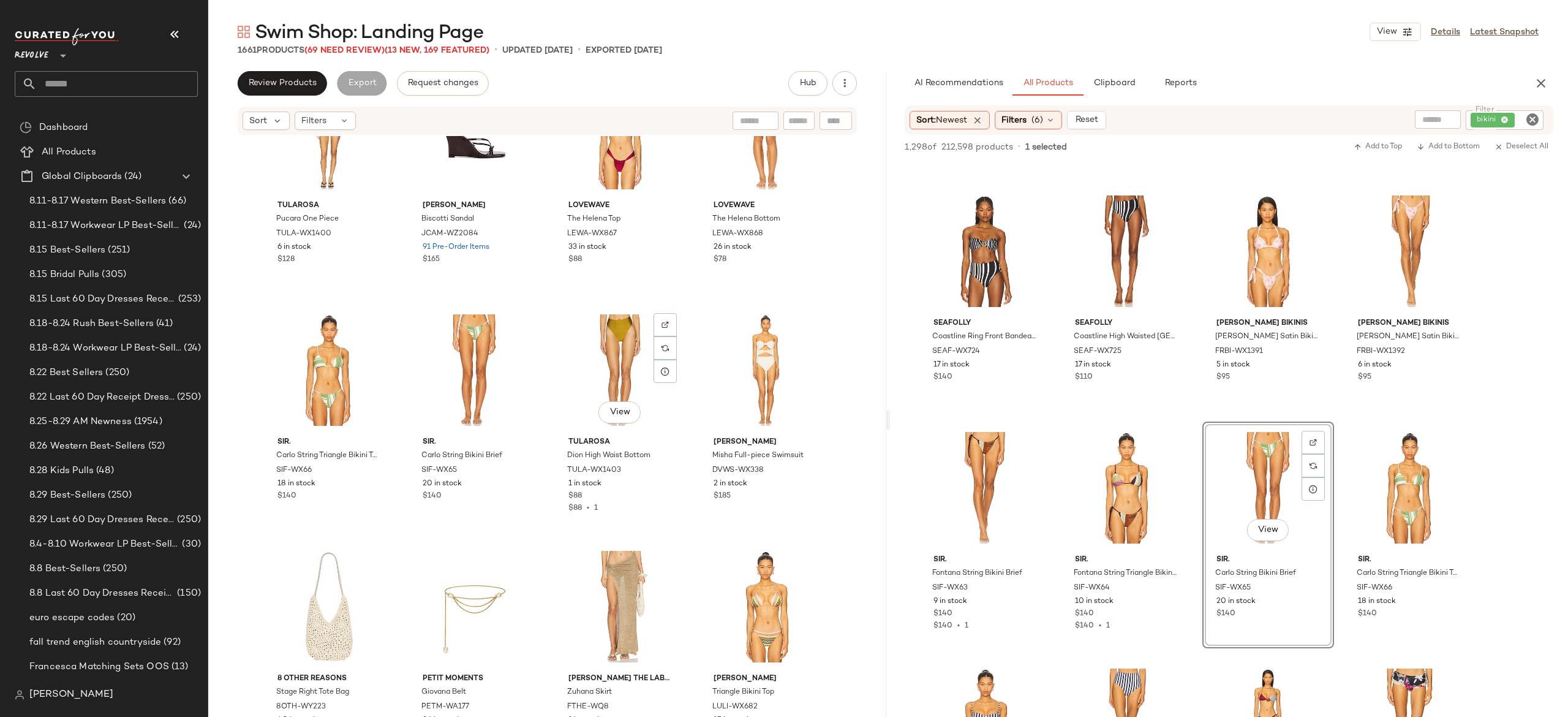
click at [604, 362] on div "View" at bounding box center [620, 370] width 123 height 124
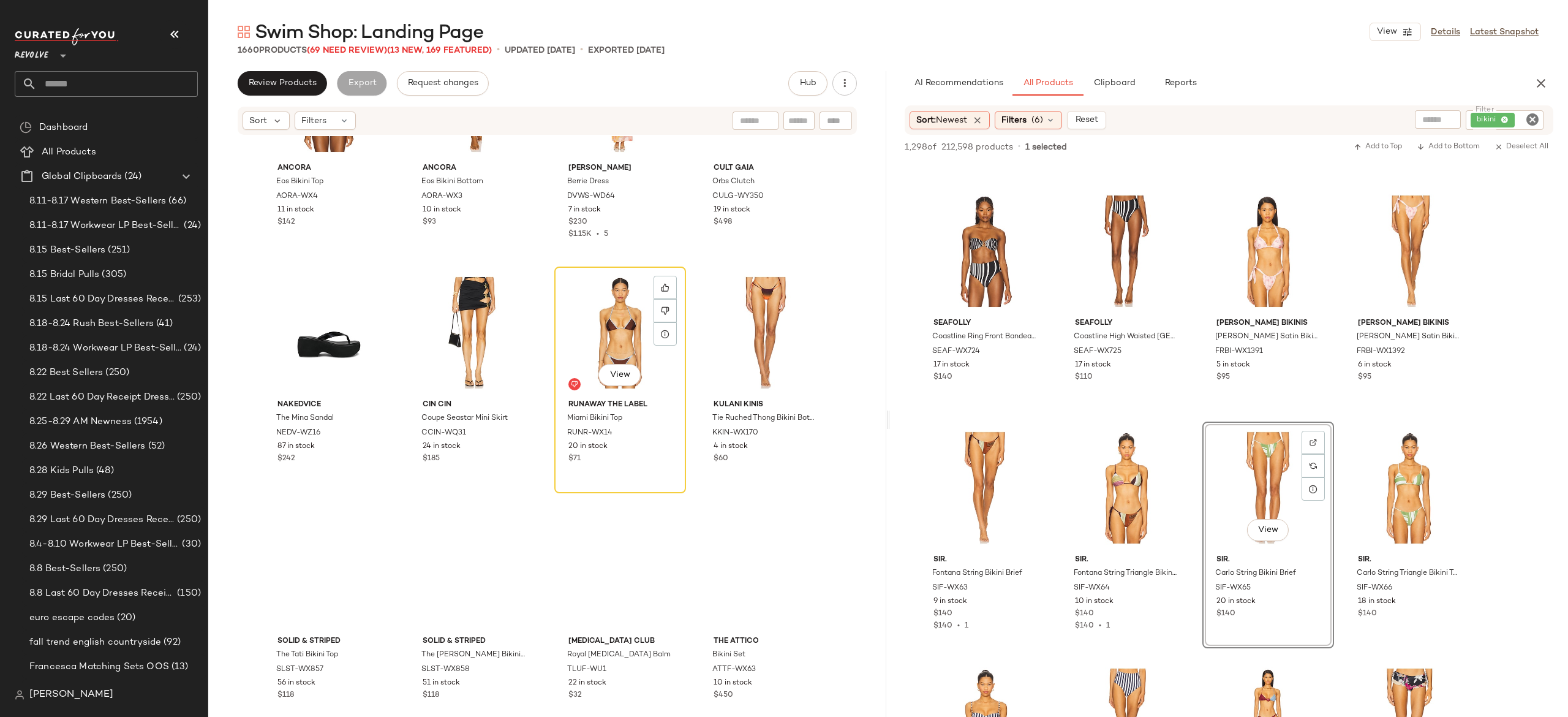
scroll to position [17617, 0]
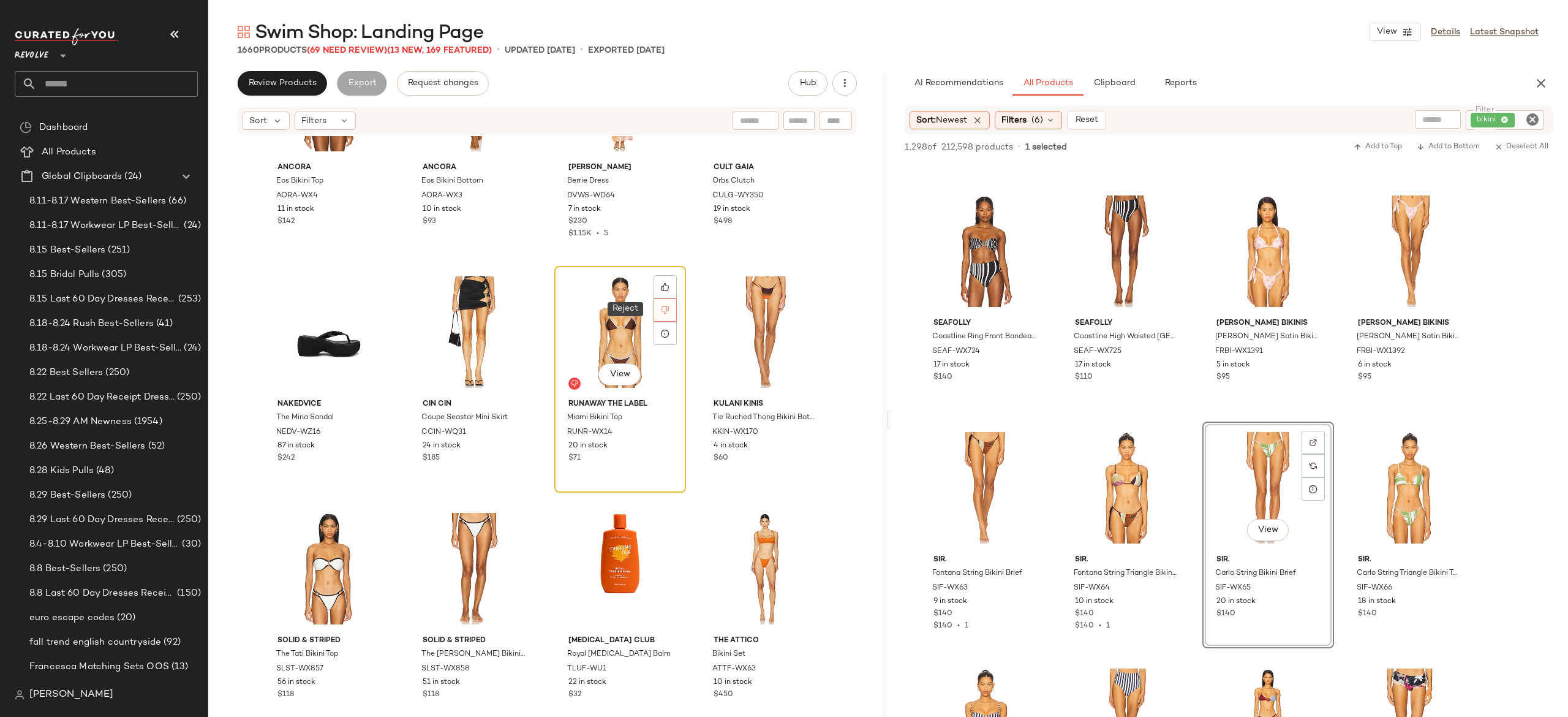
click at [662, 305] on icon at bounding box center [665, 309] width 8 height 8
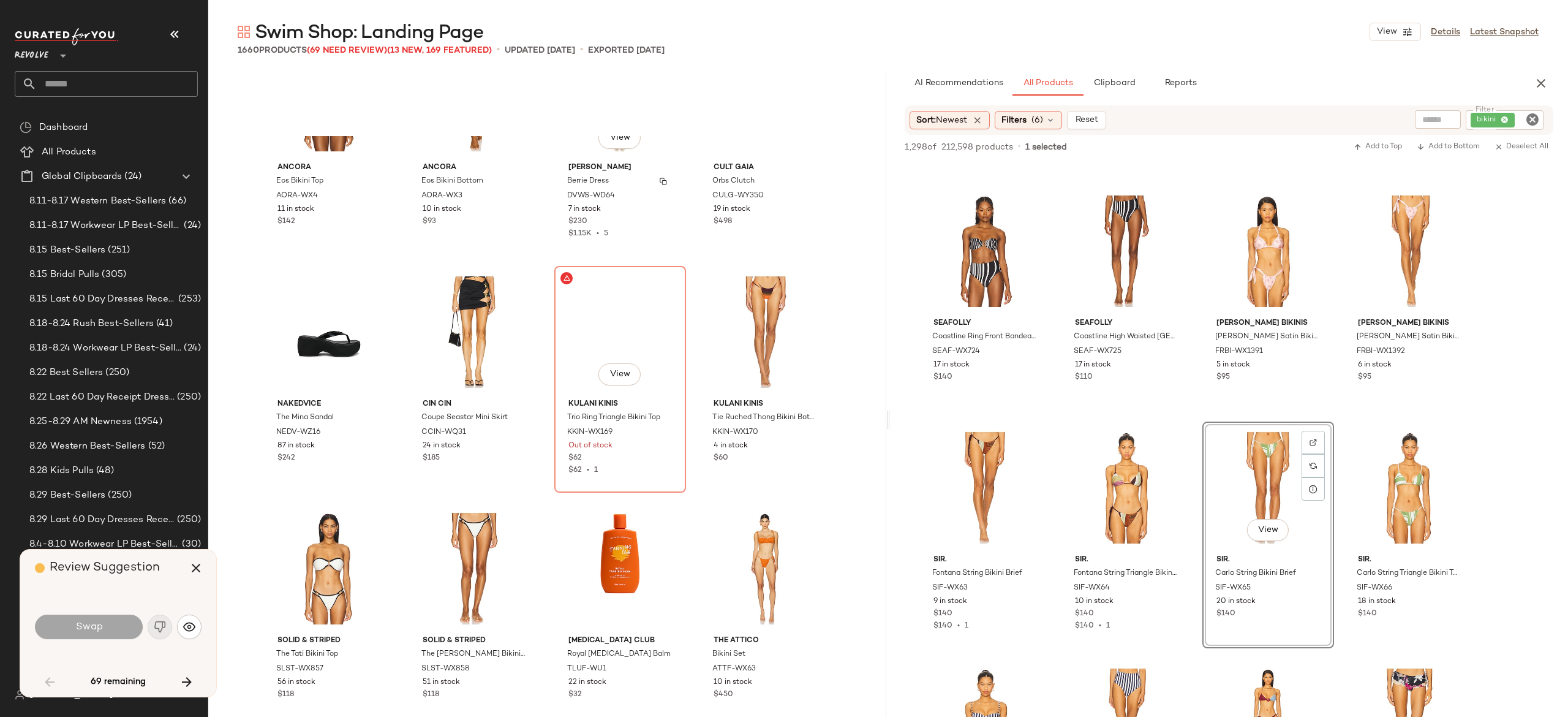
scroll to position [17497, 0]
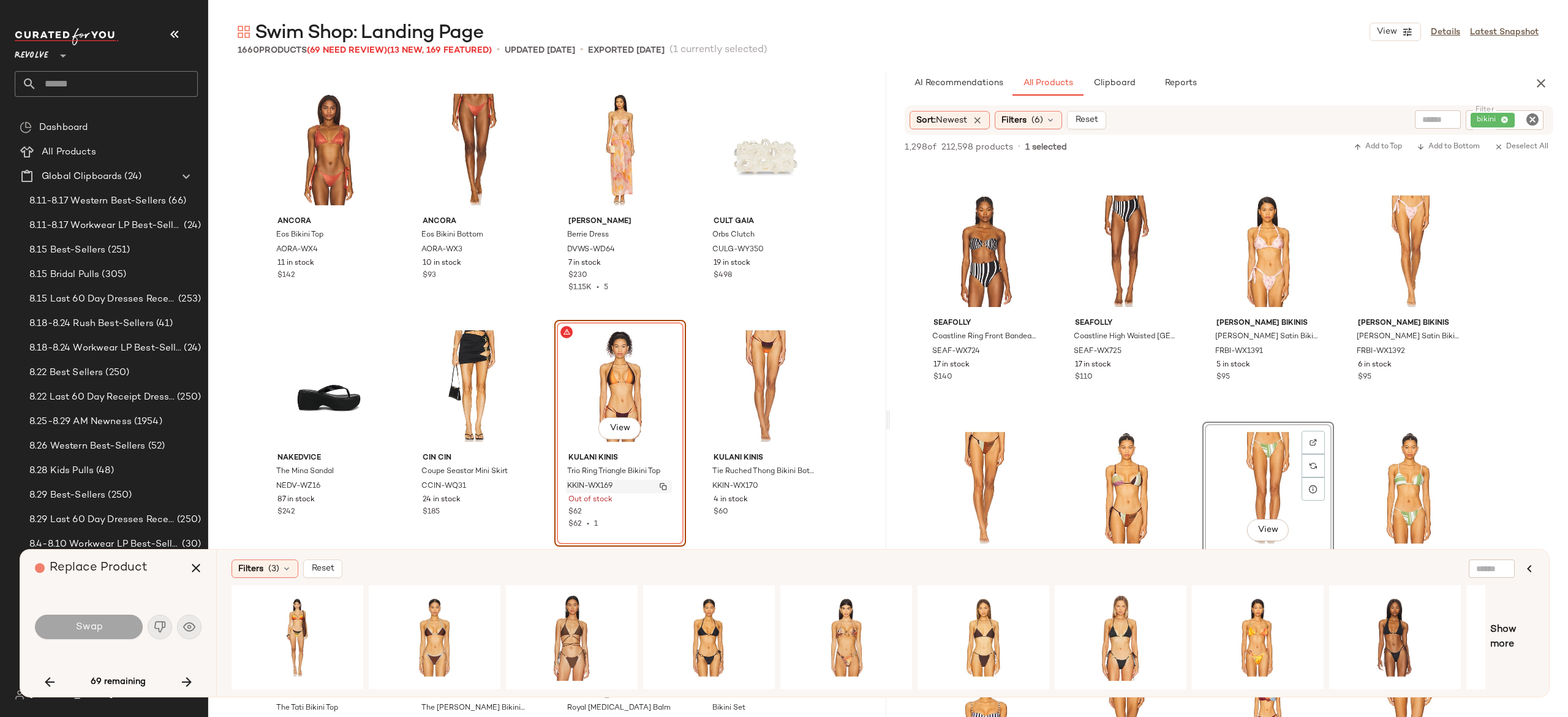
click at [666, 488] on button "button" at bounding box center [663, 486] width 17 height 11
click at [190, 681] on icon "button" at bounding box center [186, 682] width 15 height 15
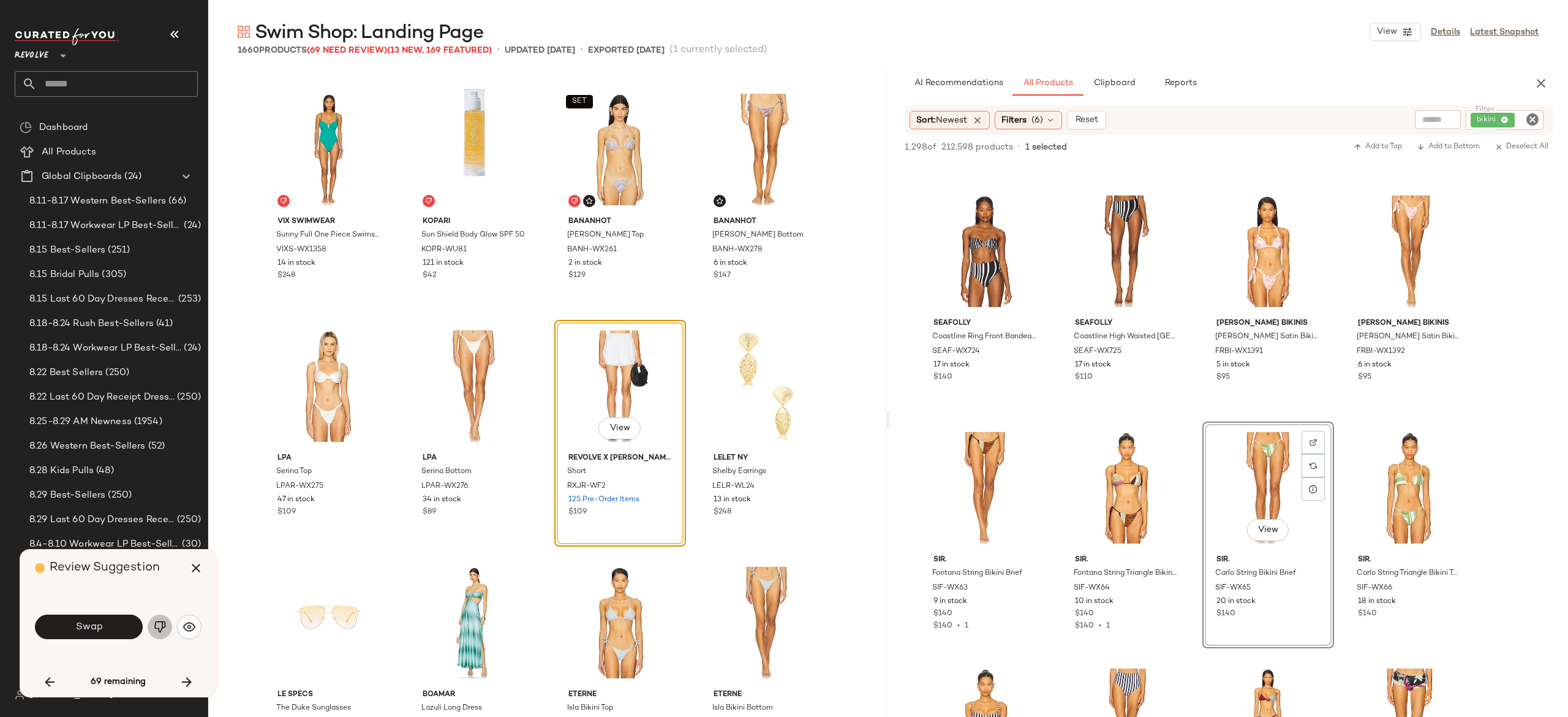
click at [155, 625] on img "button" at bounding box center [160, 627] width 12 height 12
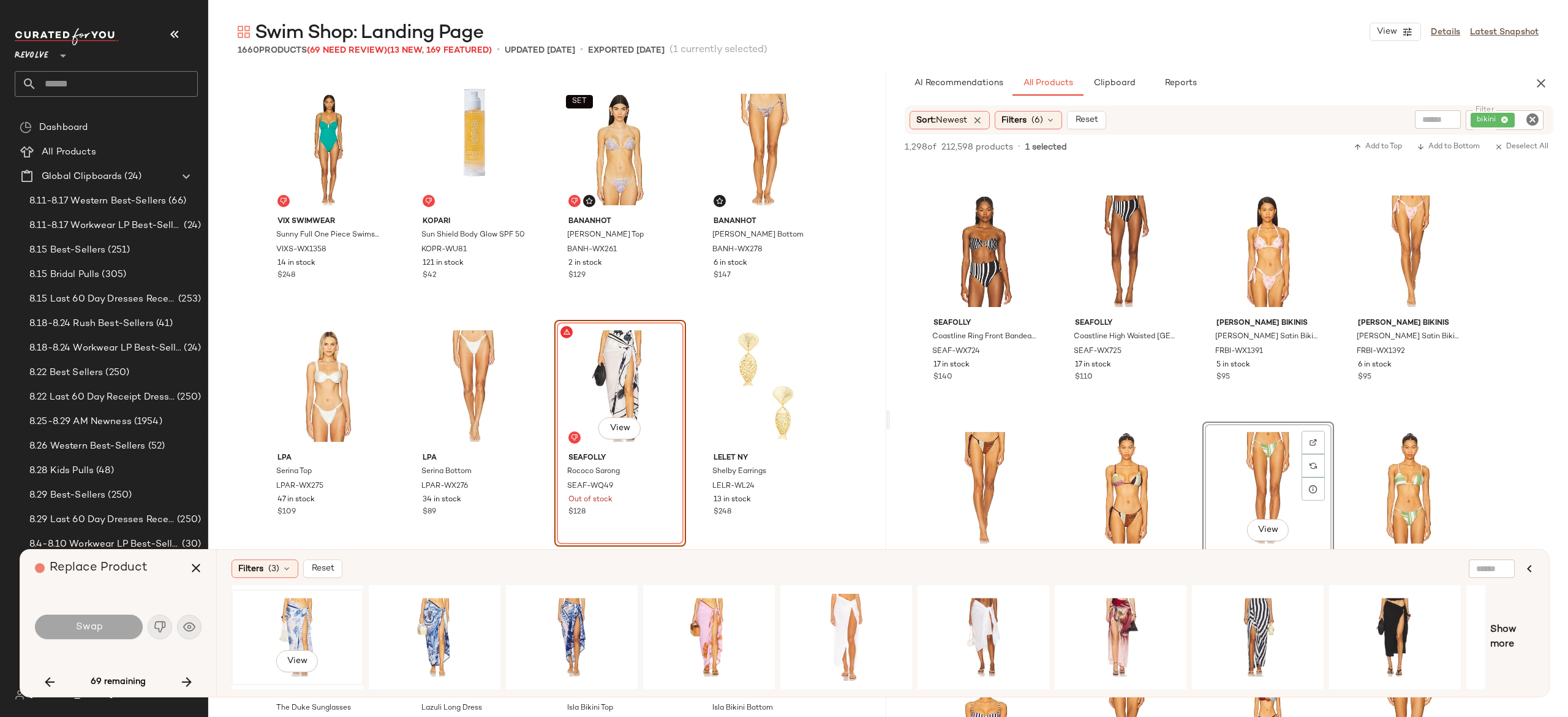
click at [299, 614] on div "View" at bounding box center [298, 637] width 123 height 87
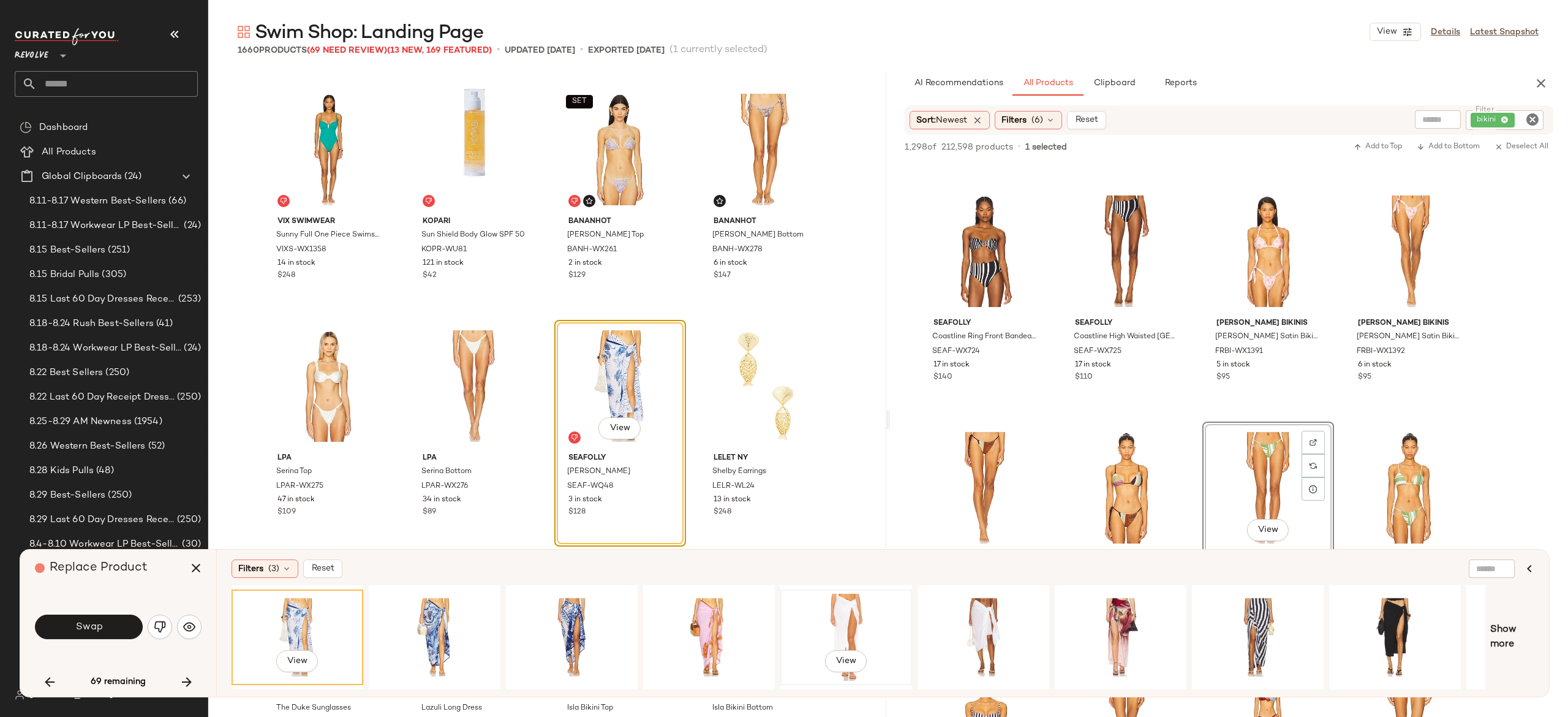
click at [834, 607] on div "View" at bounding box center [846, 637] width 123 height 87
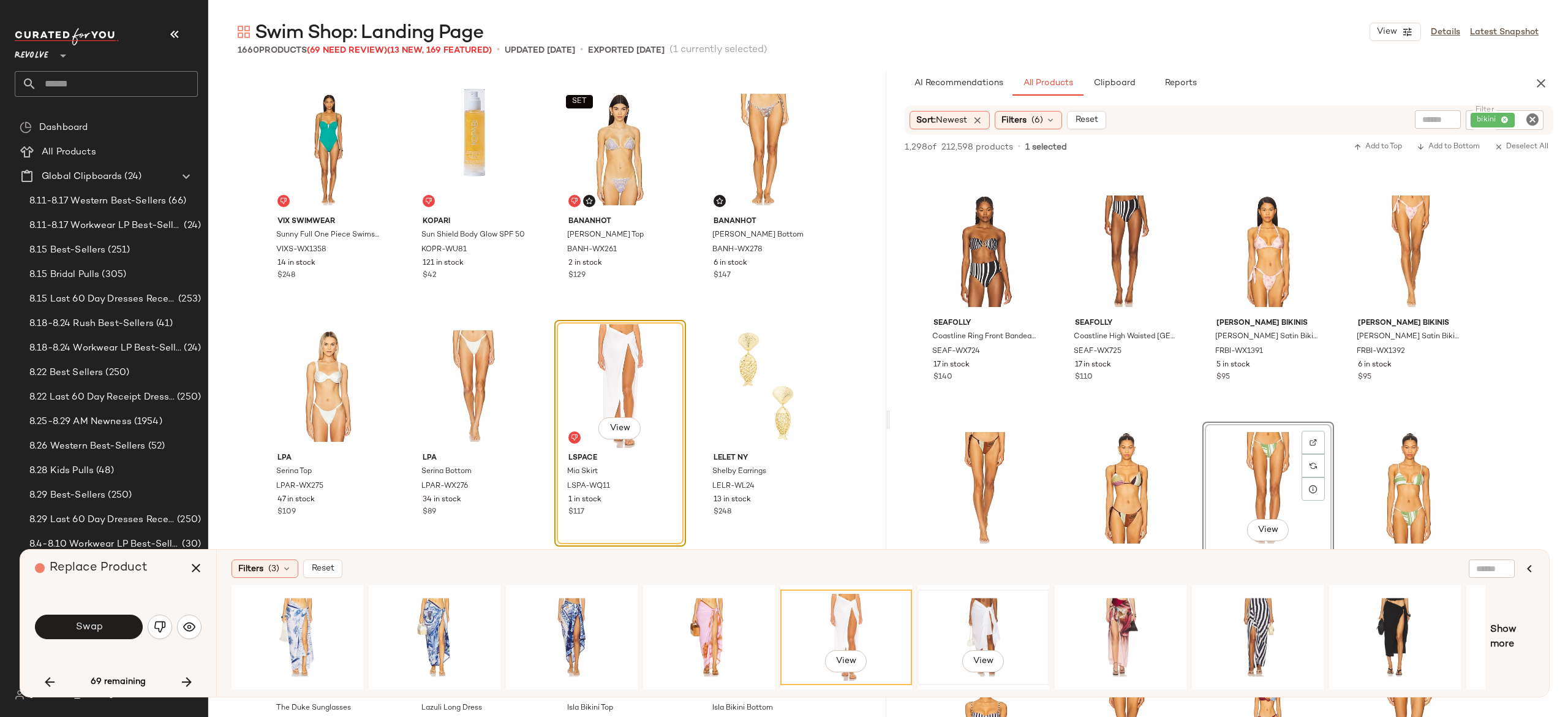
click at [978, 609] on div "View" at bounding box center [983, 637] width 123 height 87
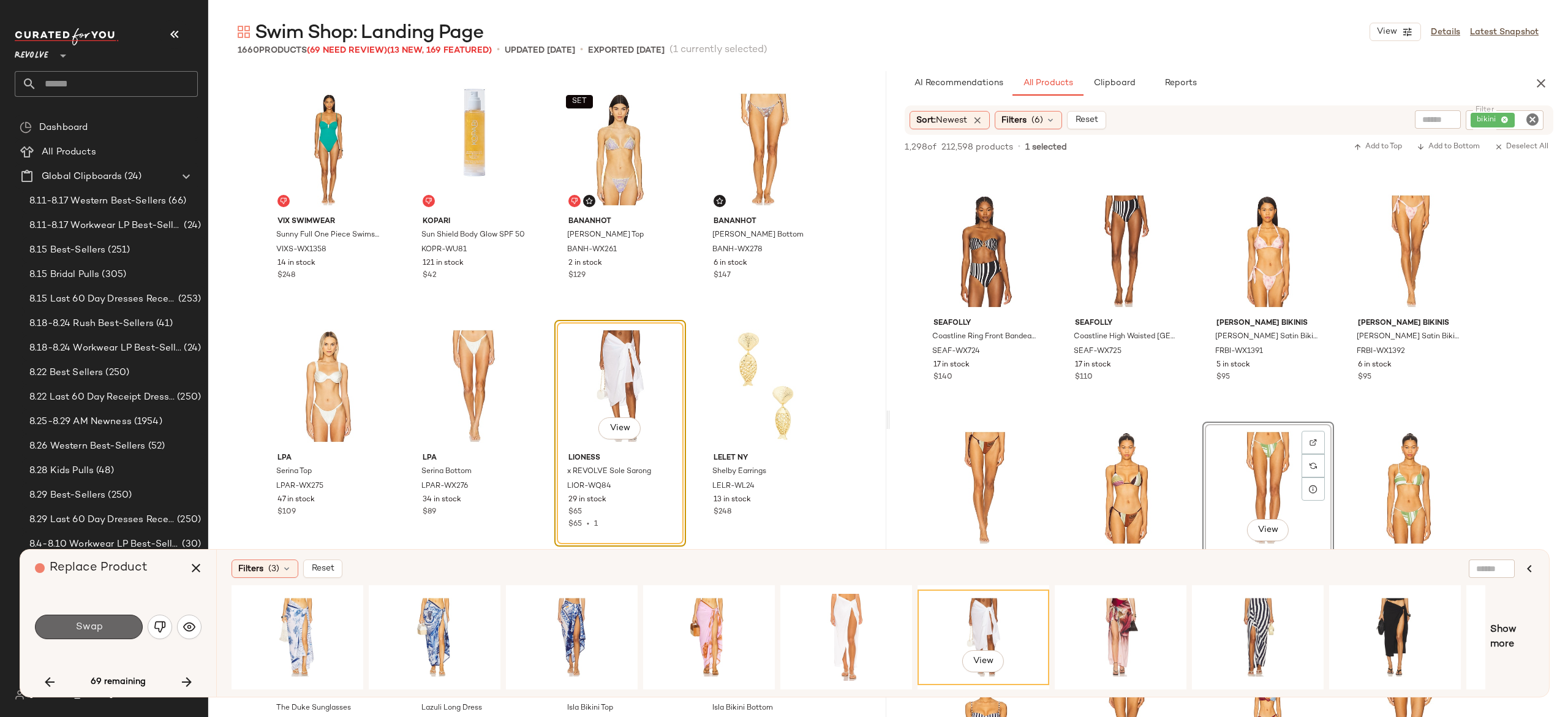
click at [123, 627] on button "Swap" at bounding box center [88, 627] width 108 height 25
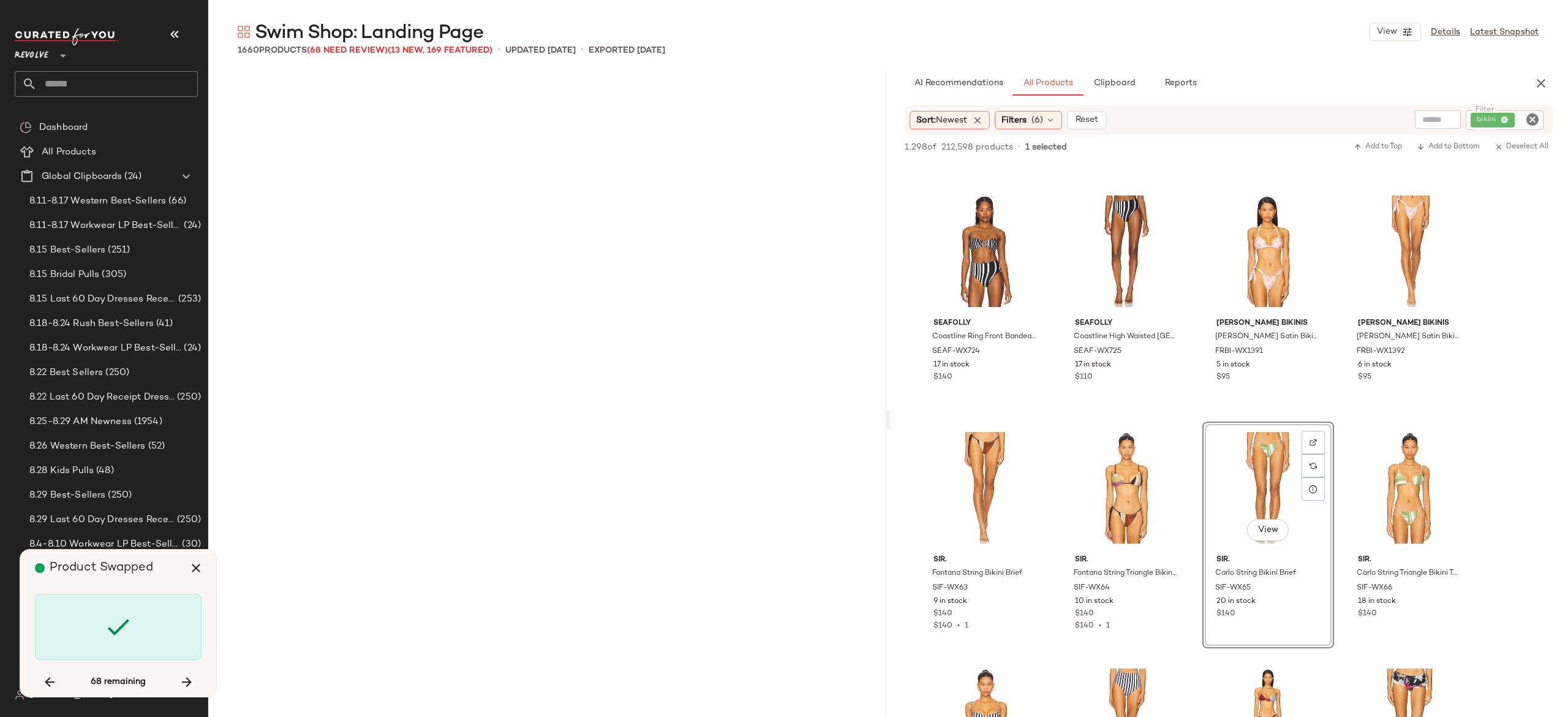
scroll to position [21281, 0]
